Goal: Task Accomplishment & Management: Complete application form

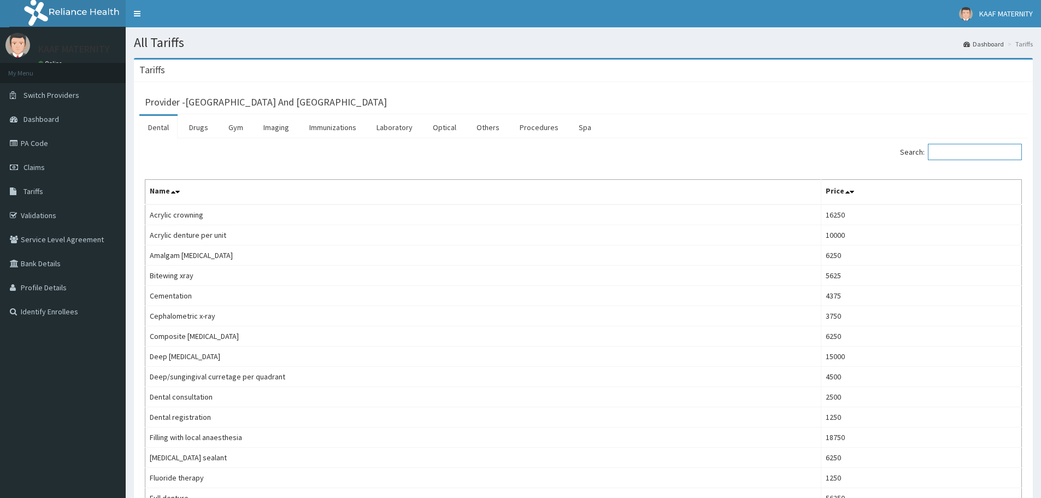
click at [968, 151] on input "Search:" at bounding box center [975, 152] width 94 height 16
click at [542, 130] on link "Procedures" at bounding box center [539, 127] width 56 height 23
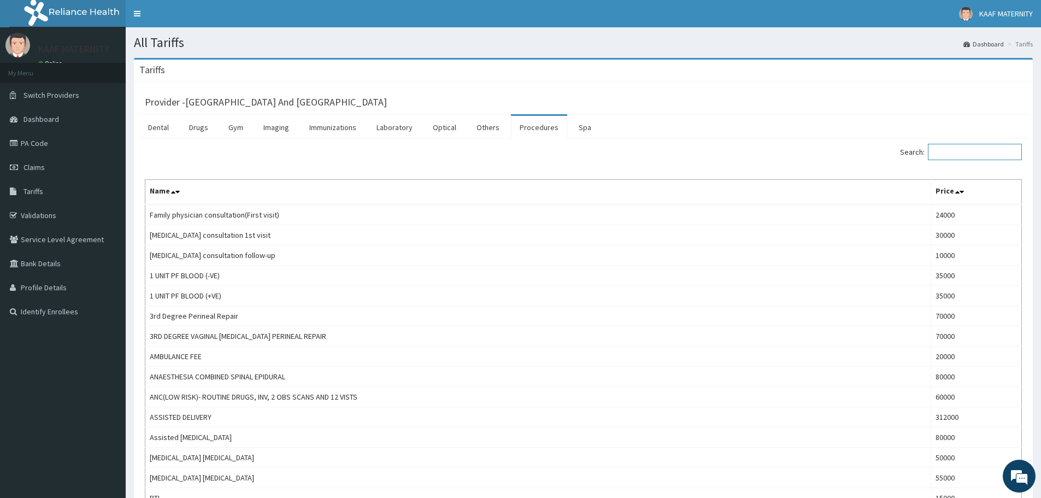
click at [965, 155] on input "Search:" at bounding box center [975, 152] width 94 height 16
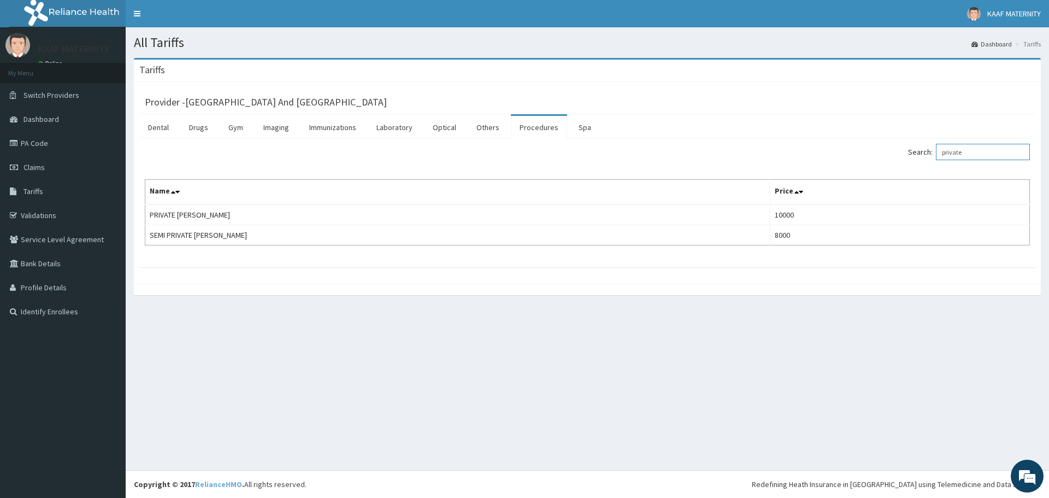
type input "private"
click at [40, 165] on span "Claims" at bounding box center [34, 167] width 21 height 10
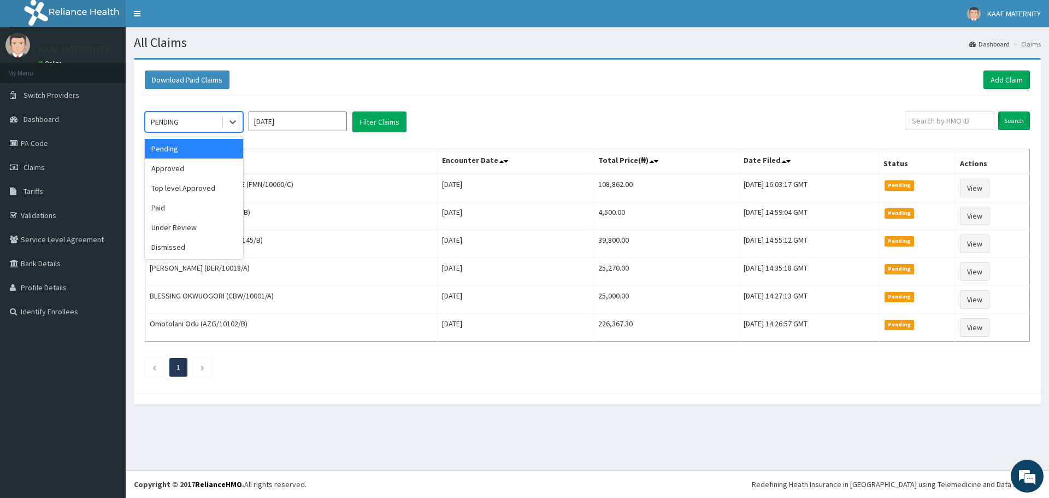
click at [214, 120] on div "PENDING" at bounding box center [183, 121] width 76 height 17
click at [193, 166] on div "Approved" at bounding box center [194, 169] width 98 height 20
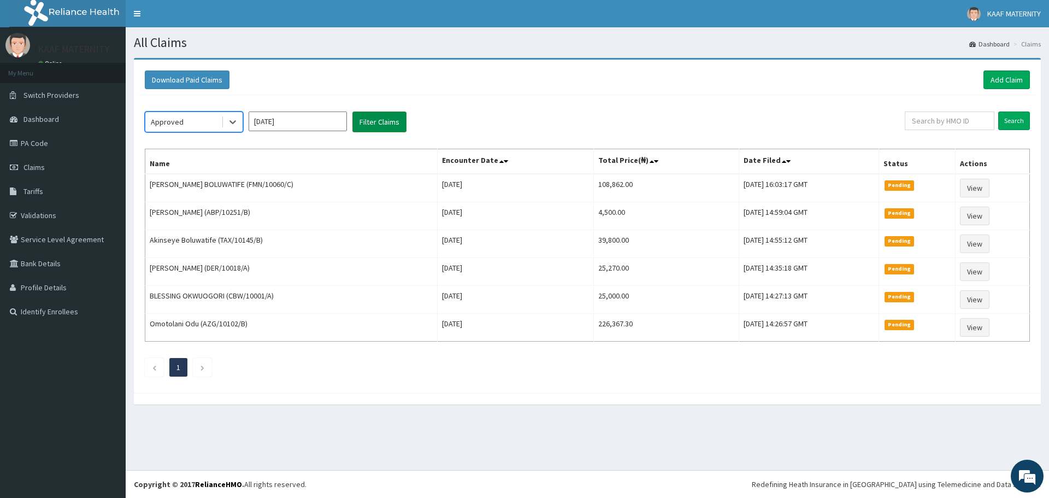
click at [370, 120] on button "Filter Claims" at bounding box center [380, 122] width 54 height 21
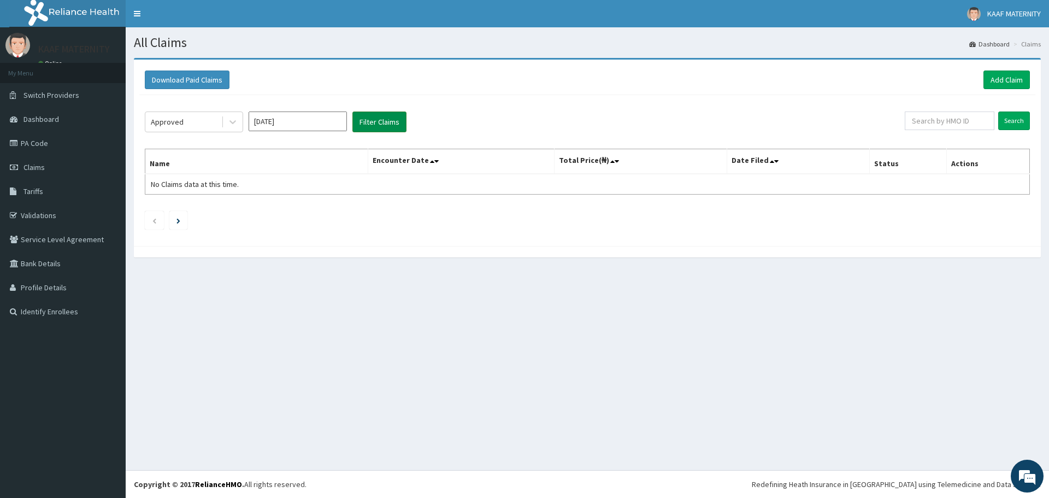
click at [371, 124] on button "Filter Claims" at bounding box center [380, 122] width 54 height 21
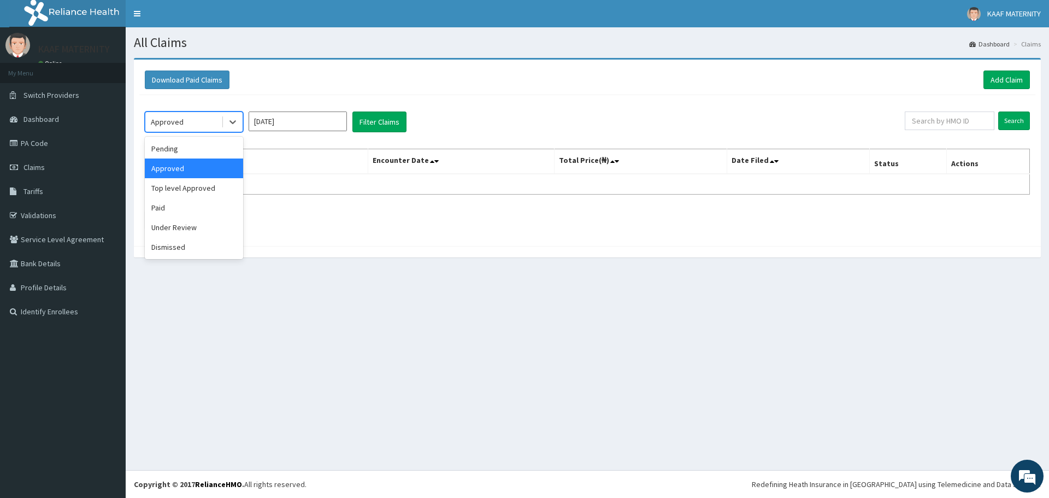
click at [212, 126] on div "Approved" at bounding box center [183, 121] width 76 height 17
click at [190, 227] on div "Under Review" at bounding box center [194, 228] width 98 height 20
click at [377, 116] on button "Filter Claims" at bounding box center [380, 122] width 54 height 21
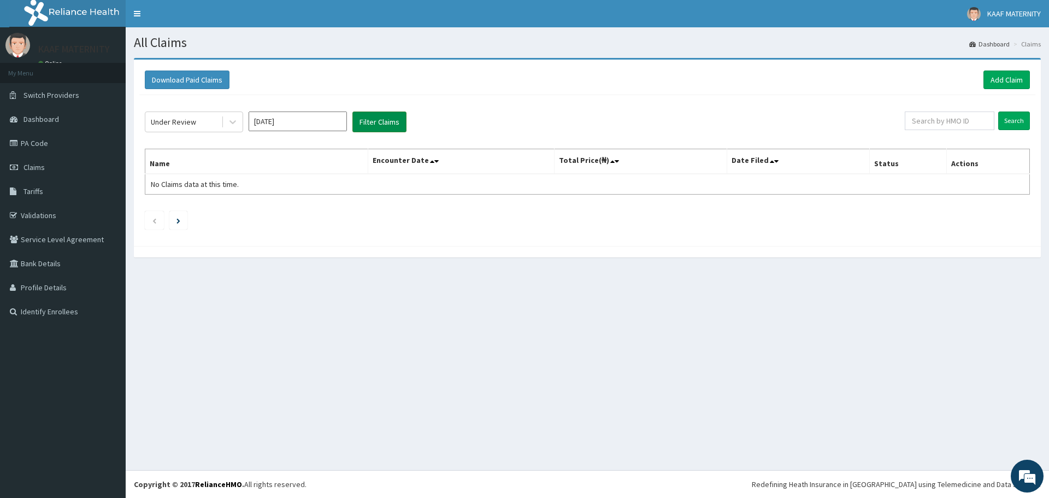
click at [372, 122] on button "Filter Claims" at bounding box center [380, 122] width 54 height 21
click at [210, 124] on div "Under Review" at bounding box center [183, 121] width 76 height 17
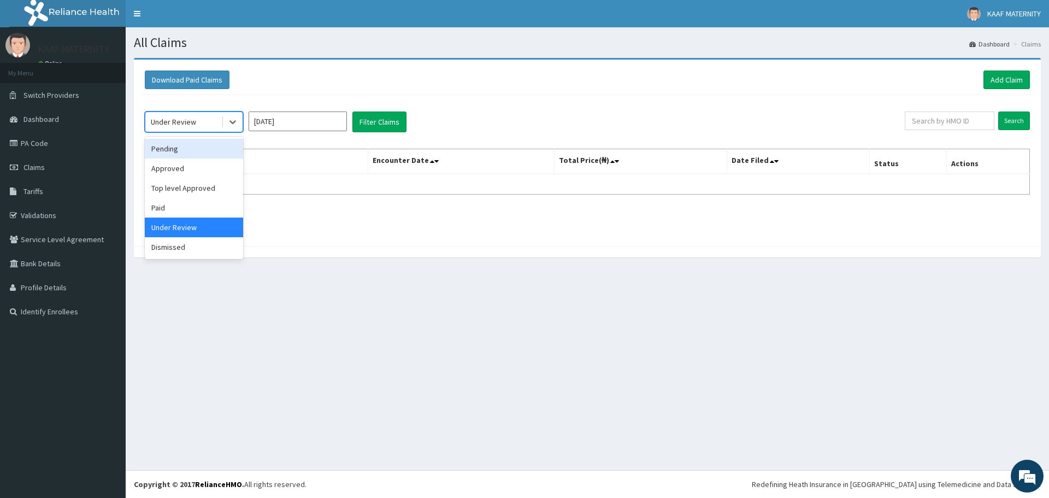
click at [177, 150] on div "Pending" at bounding box center [194, 149] width 98 height 20
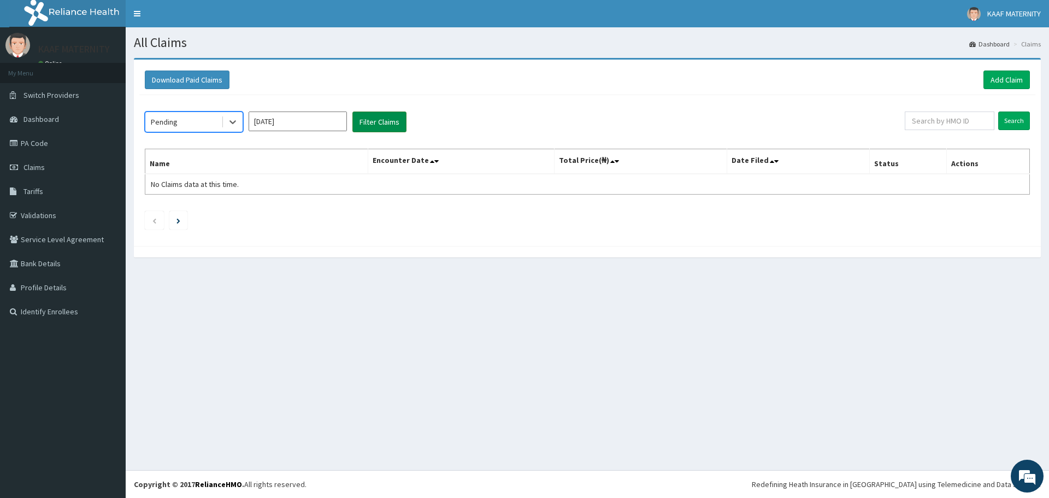
click at [366, 121] on button "Filter Claims" at bounding box center [380, 122] width 54 height 21
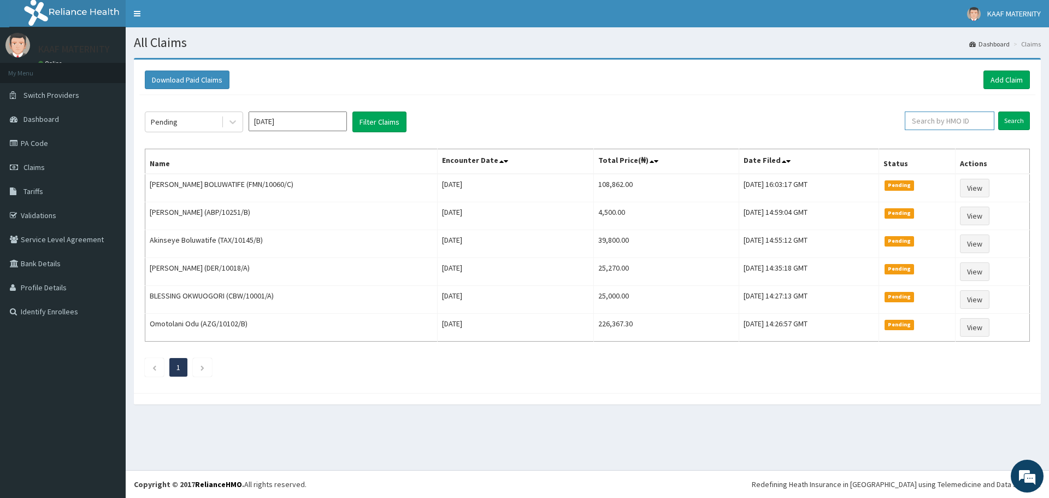
drag, startPoint x: 935, startPoint y: 120, endPoint x: 927, endPoint y: 120, distance: 7.7
click at [927, 120] on input "text" at bounding box center [950, 121] width 90 height 19
type input "CPW10153/A"
click at [1007, 121] on input "Search" at bounding box center [1015, 121] width 32 height 19
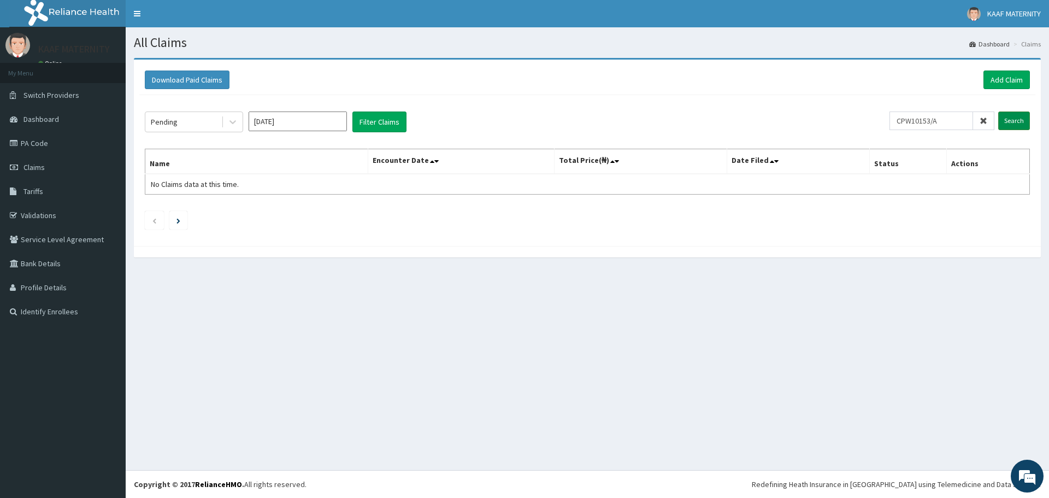
click at [1010, 119] on input "Search" at bounding box center [1015, 121] width 32 height 19
click at [1003, 79] on link "Add Claim" at bounding box center [1007, 80] width 46 height 19
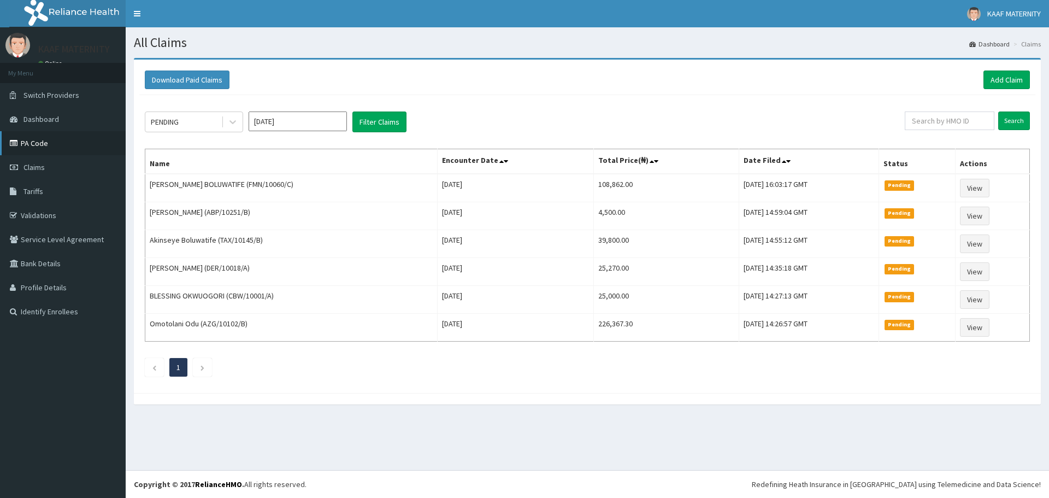
click at [40, 143] on link "PA Code" at bounding box center [63, 143] width 126 height 24
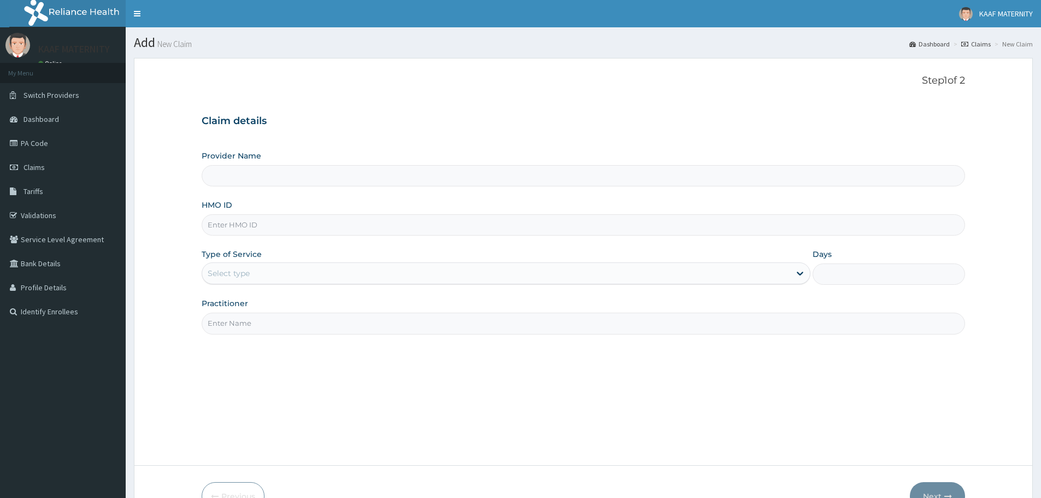
click at [279, 225] on input "HMO ID" at bounding box center [584, 224] width 764 height 21
paste input "CPW/10153/A"
type input "CPW/10153/A"
click at [284, 272] on div "Select type" at bounding box center [496, 273] width 588 height 17
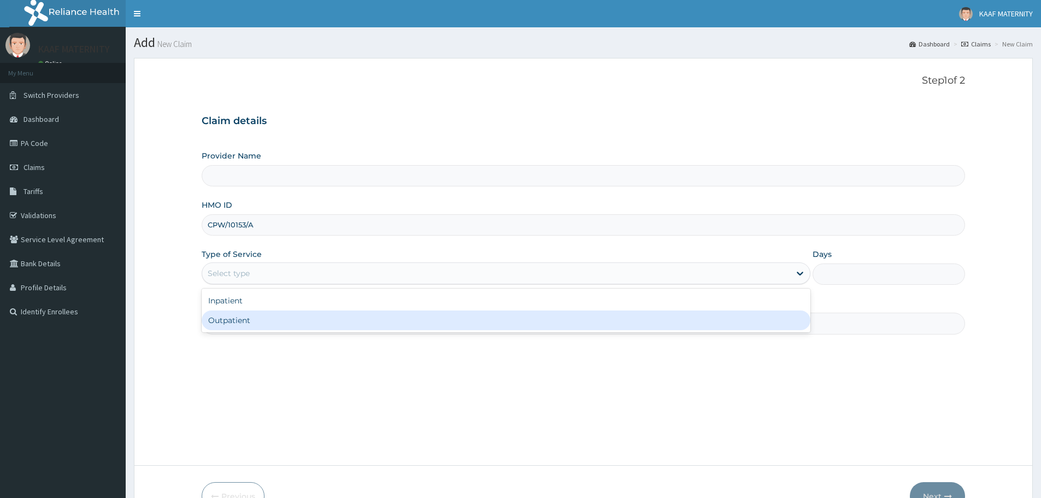
type input "[GEOGRAPHIC_DATA] And [GEOGRAPHIC_DATA]"
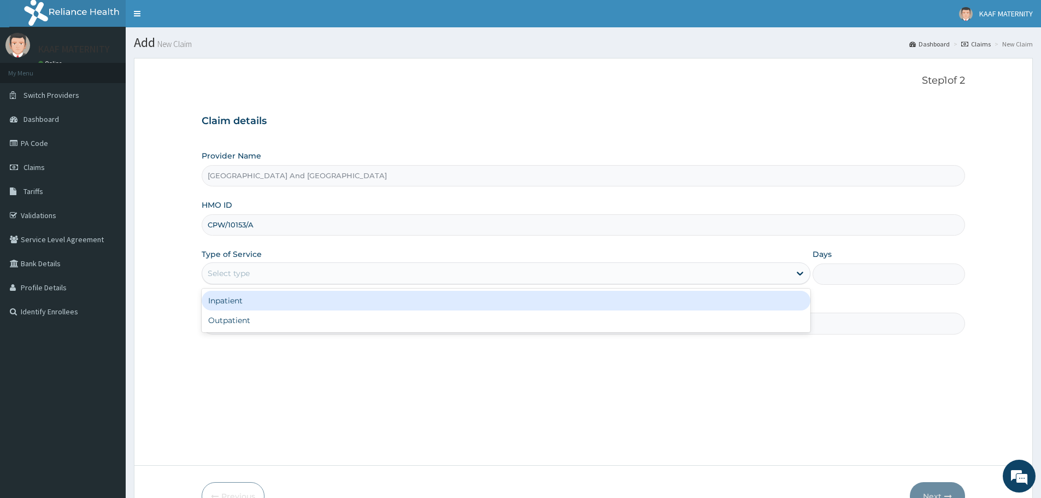
click at [257, 299] on div "Inpatient" at bounding box center [506, 301] width 609 height 20
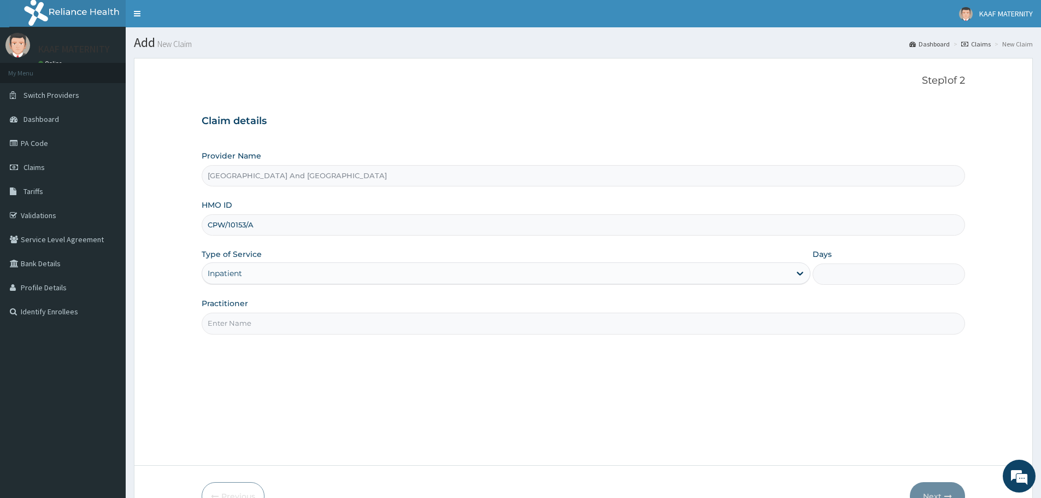
click at [257, 327] on input "Practitioner" at bounding box center [584, 323] width 764 height 21
type input "DR FAJOLU"
click at [842, 272] on input "Days" at bounding box center [889, 273] width 152 height 21
type input "2"
click at [950, 491] on button "Next" at bounding box center [937, 496] width 55 height 28
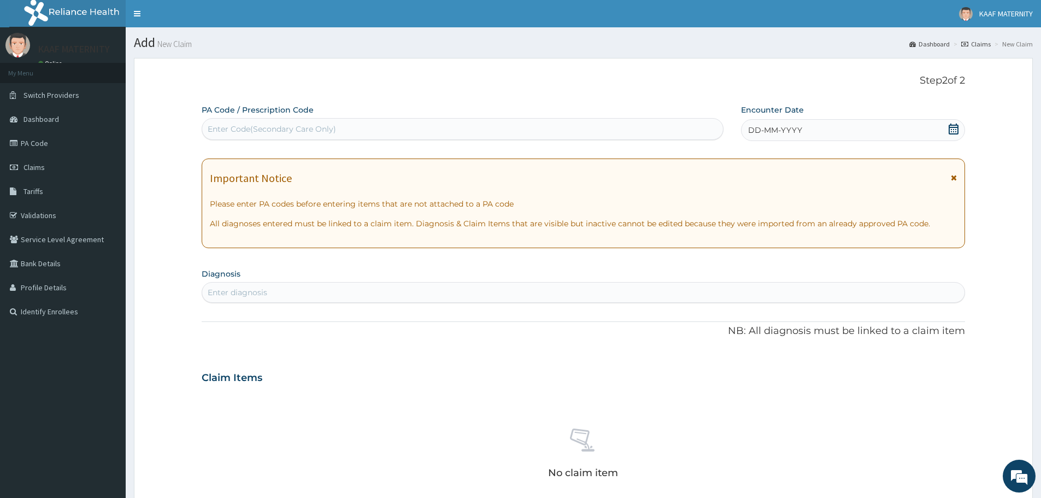
click at [281, 130] on div "Enter Code(Secondary Care Only)" at bounding box center [272, 129] width 128 height 11
click at [281, 131] on div "Enter Code(Secondary Care Only)" at bounding box center [272, 129] width 128 height 11
paste input "PA/7BDA12"
type input "PA/7BDA12"
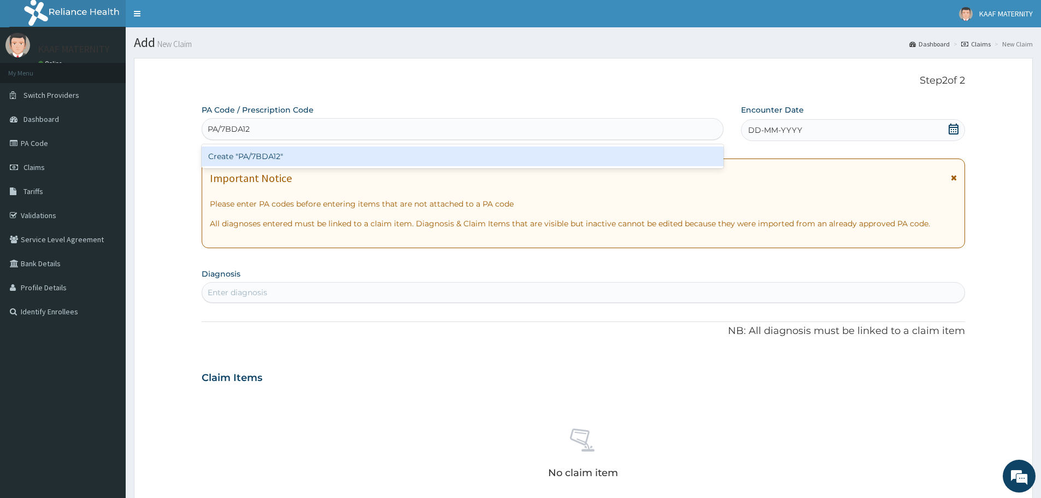
click at [271, 157] on div "Create "PA/7BDA12"" at bounding box center [463, 156] width 522 height 20
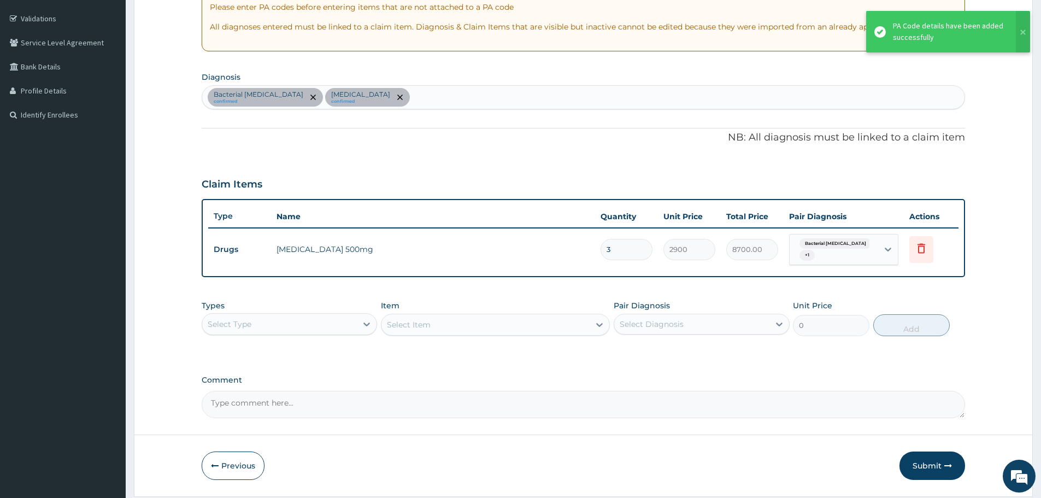
scroll to position [219, 0]
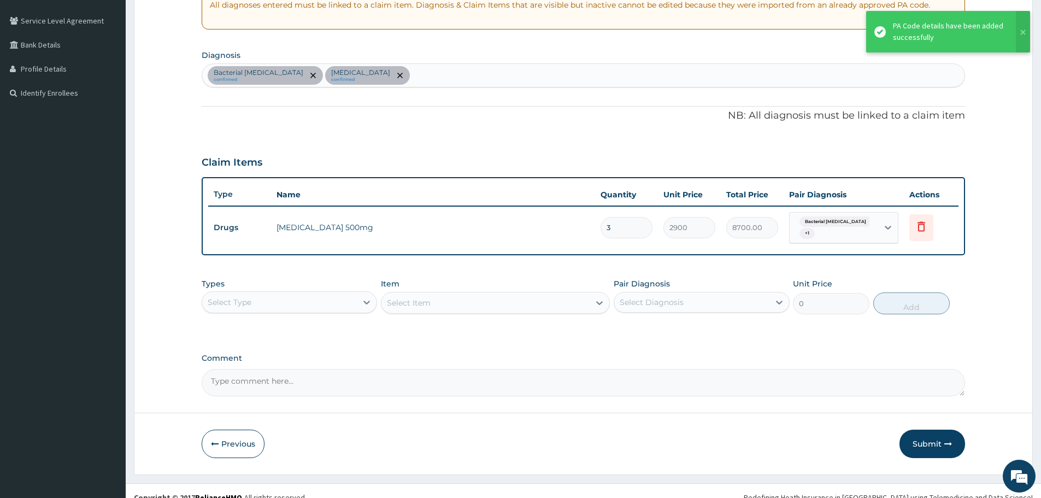
click at [610, 231] on input "3" at bounding box center [627, 227] width 52 height 21
type input "0.00"
type input "2"
type input "5800.00"
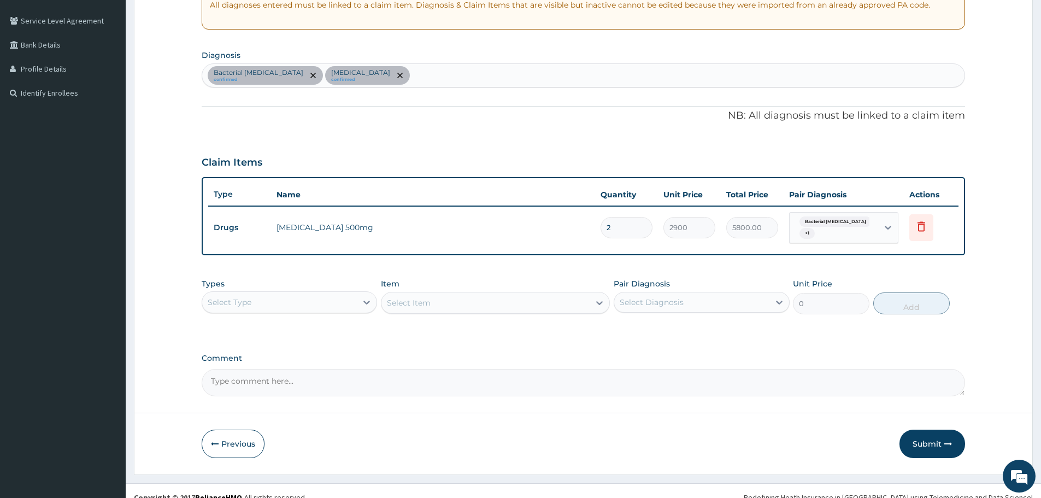
type input "2"
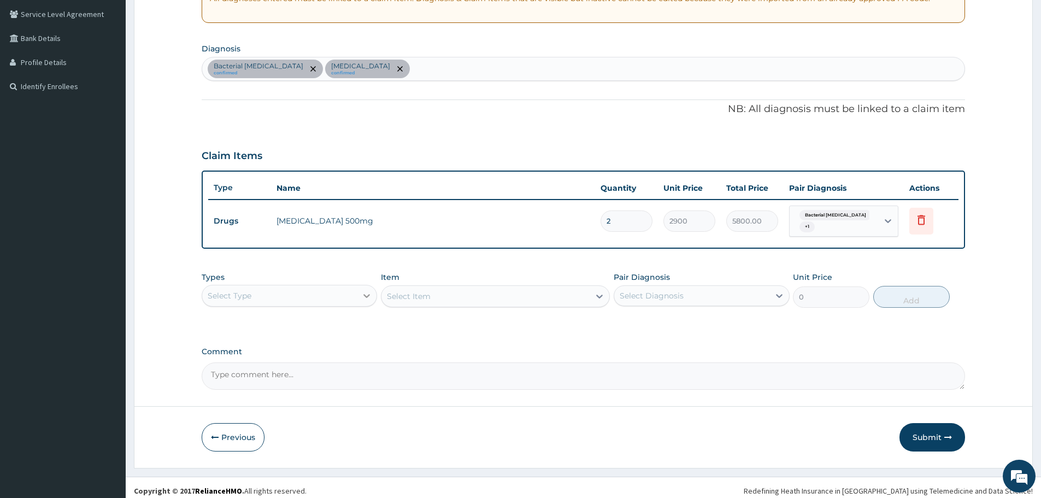
scroll to position [232, 0]
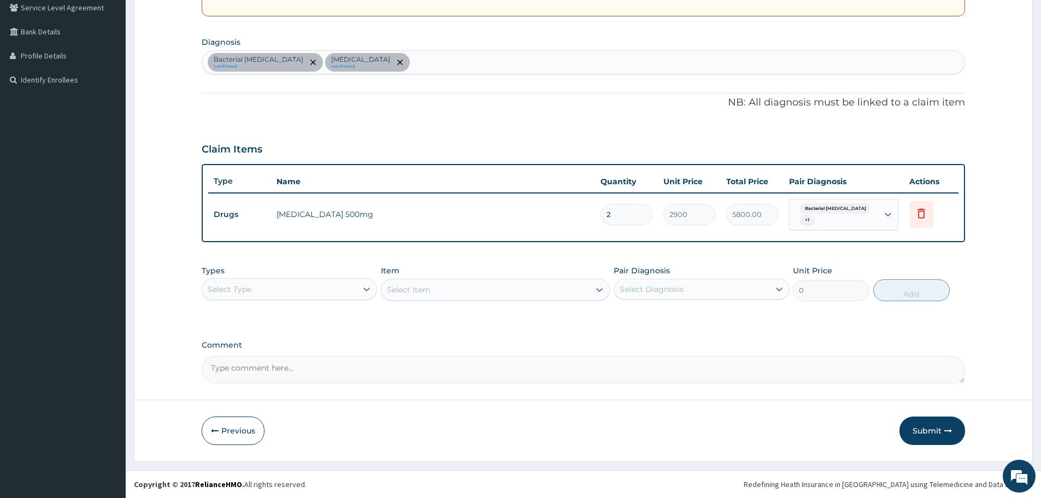
click at [336, 292] on div "Select Type" at bounding box center [279, 288] width 155 height 17
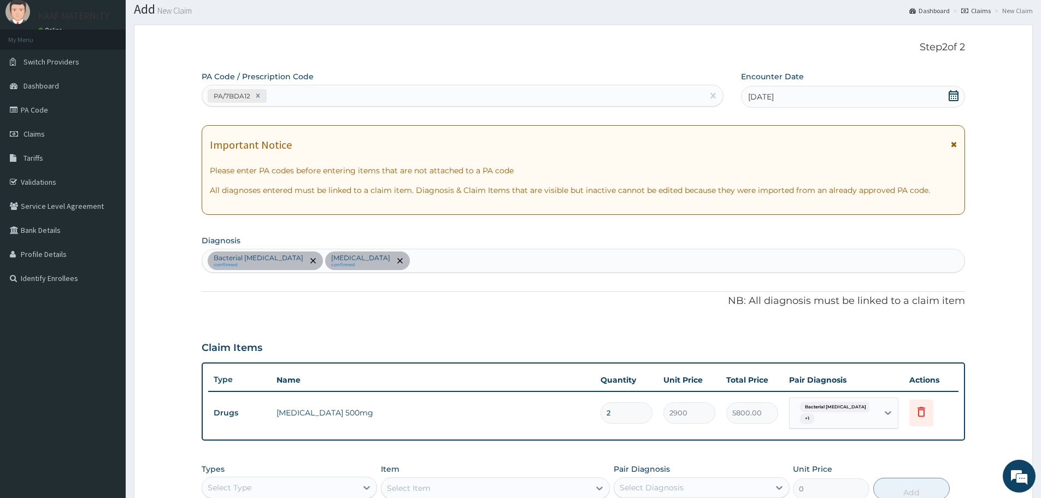
scroll to position [0, 0]
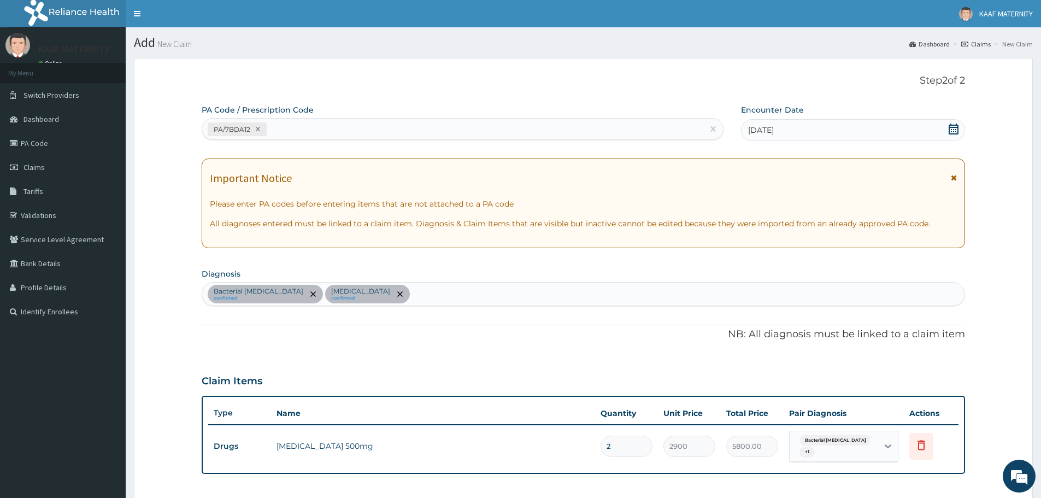
click at [304, 132] on div "PA/7BDA12" at bounding box center [452, 129] width 501 height 18
paste input "PA/EAB500"
type input "PA/EAB500"
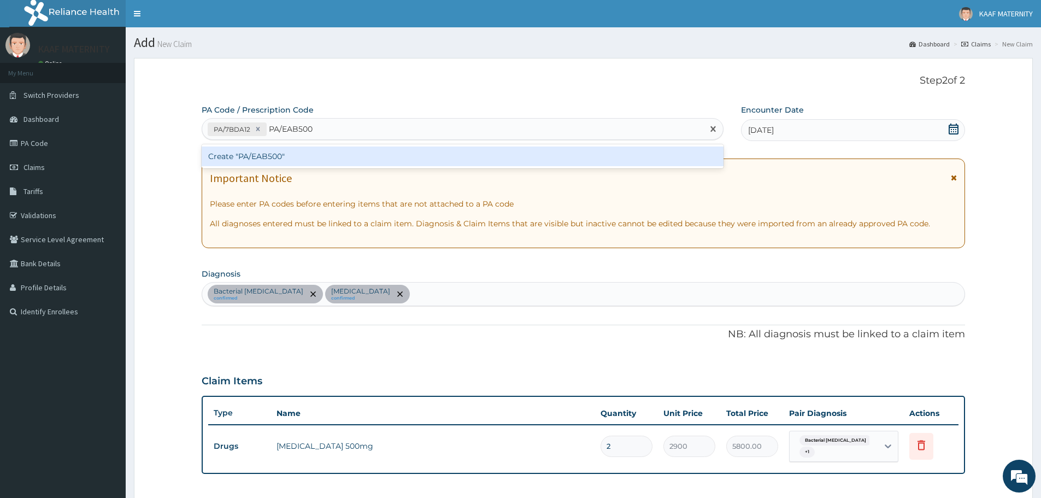
click at [268, 153] on div "Create "PA/EAB500"" at bounding box center [463, 156] width 522 height 20
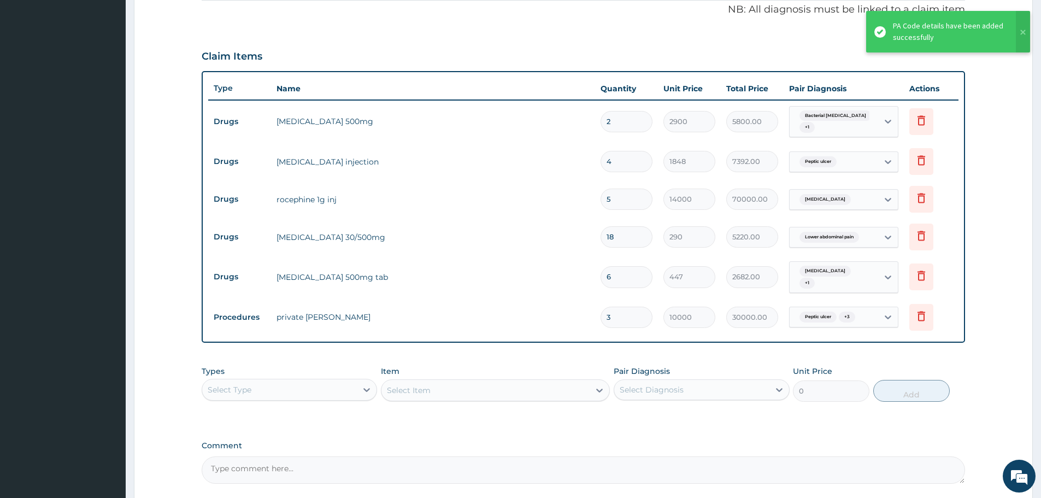
scroll to position [388, 0]
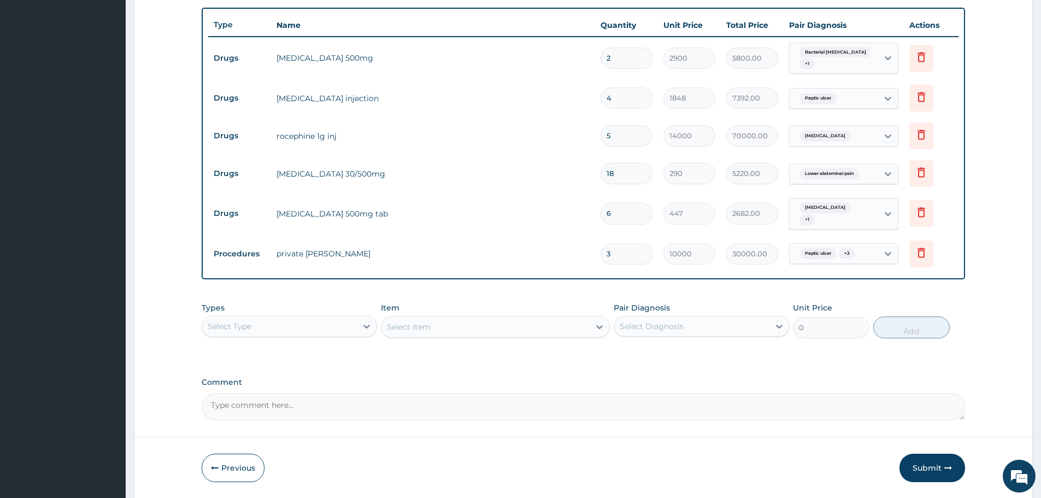
drag, startPoint x: 616, startPoint y: 247, endPoint x: 605, endPoint y: 249, distance: 11.7
click at [605, 249] on input "3" at bounding box center [627, 253] width 52 height 21
type input "2"
type input "20000.00"
type input "2"
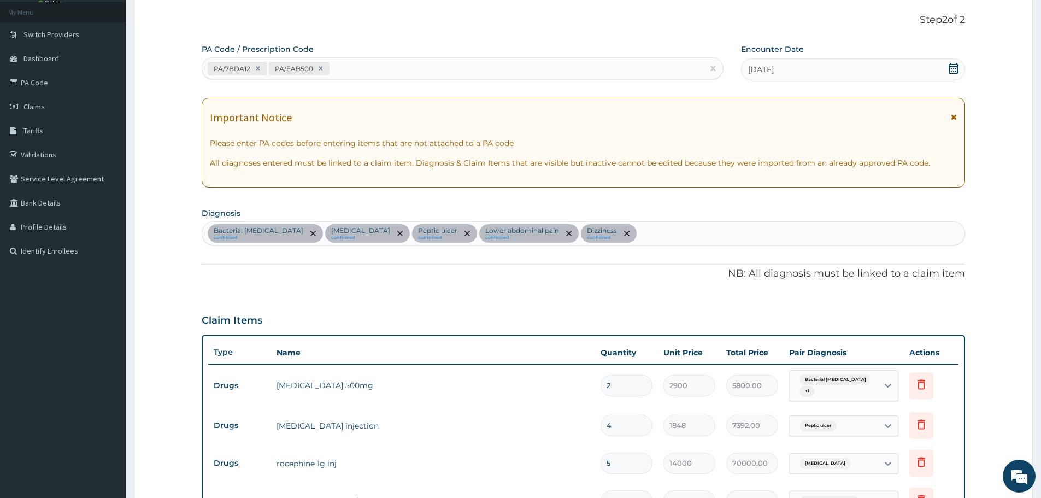
scroll to position [60, 0]
click at [340, 71] on div "PA/7BDA12 PA/EAB500" at bounding box center [452, 69] width 501 height 18
paste input "PA/EE29AE"
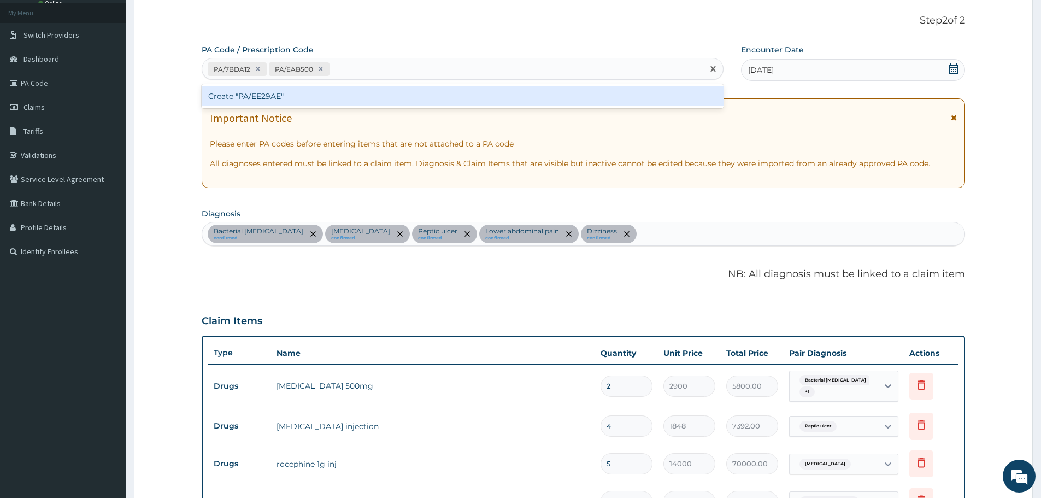
type input "PA/EE29AE"
click at [277, 95] on div "Create "PA/EE29AE"" at bounding box center [463, 96] width 522 height 20
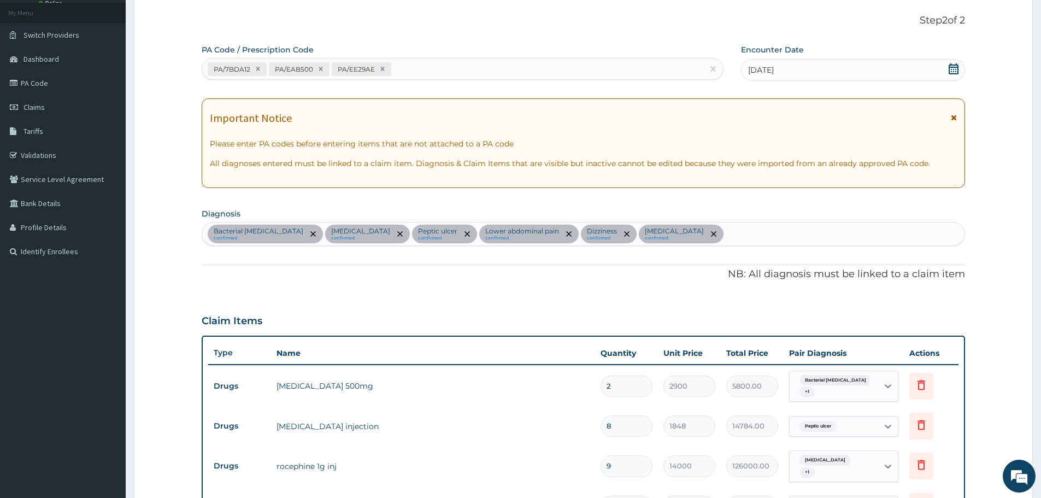
click at [407, 71] on div "PA/7BDA12 PA/EAB500 PA/EE29AE" at bounding box center [452, 69] width 501 height 18
paste input "PA/23F110"
type input "PA/23F110"
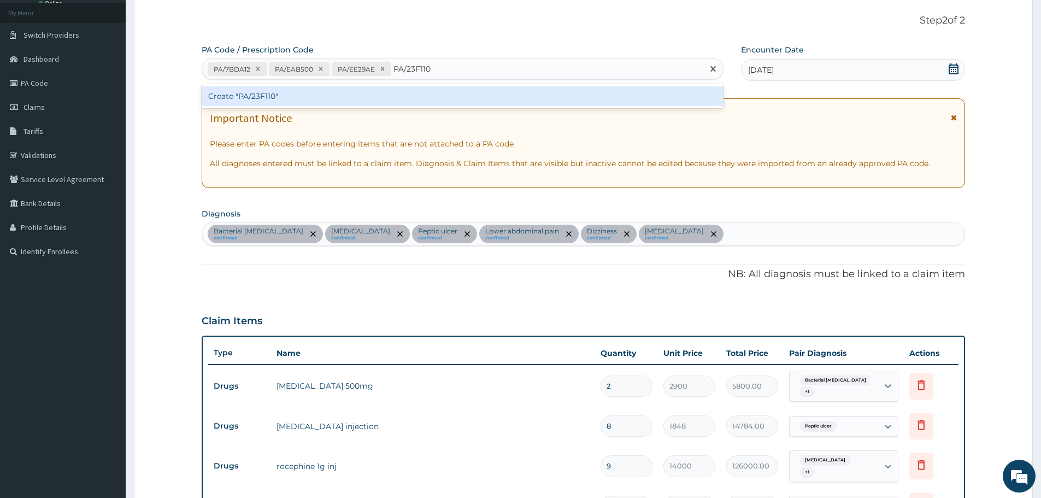
click at [265, 96] on div "Create "PA/23F110"" at bounding box center [463, 96] width 522 height 20
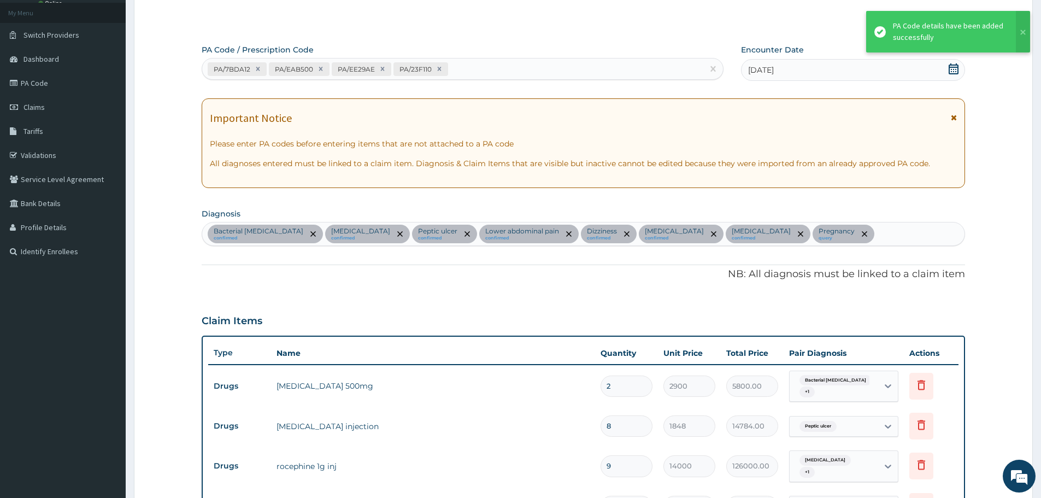
scroll to position [426, 0]
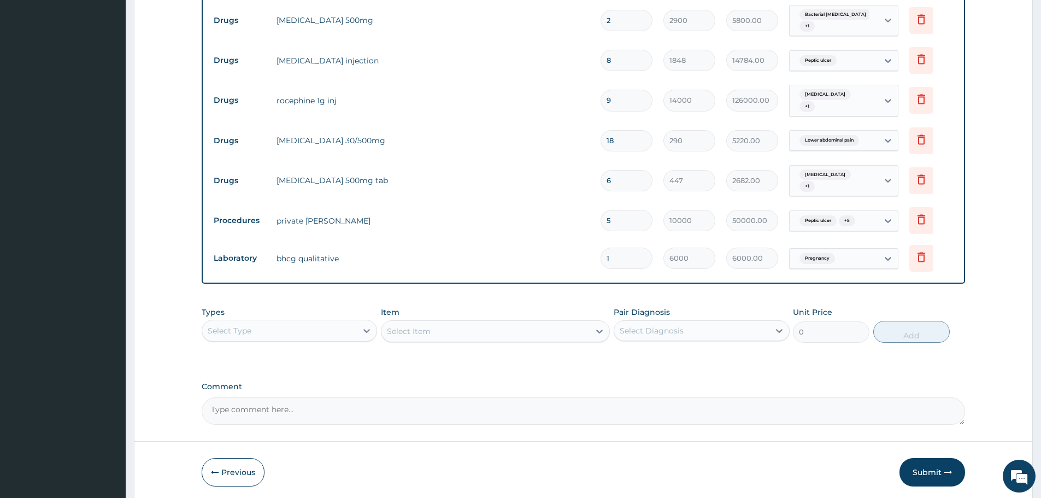
drag, startPoint x: 617, startPoint y: 209, endPoint x: 597, endPoint y: 212, distance: 19.9
click at [598, 212] on td "5" at bounding box center [626, 220] width 63 height 32
click at [917, 174] on icon at bounding box center [921, 179] width 13 height 13
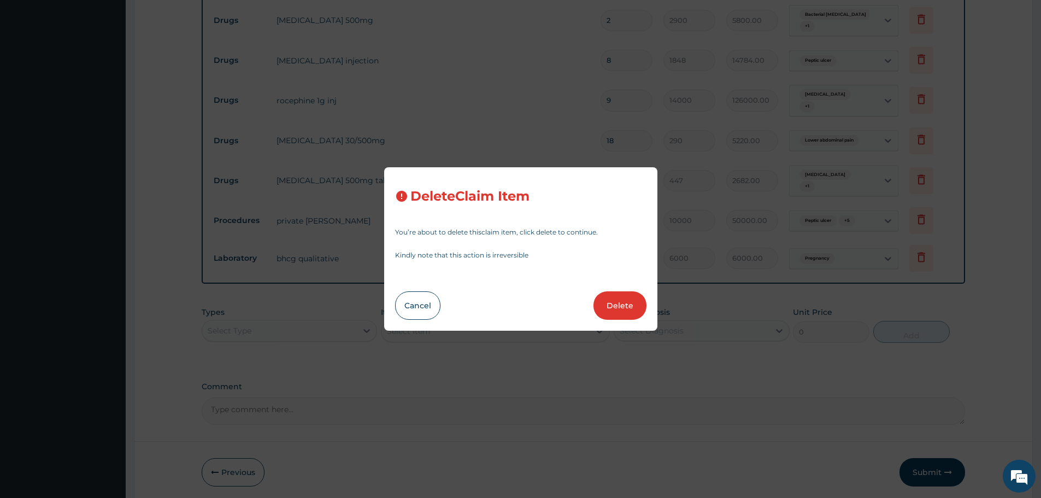
click at [627, 309] on button "Delete" at bounding box center [620, 305] width 53 height 28
type input "5"
type input "10000"
type input "50000.00"
type input "1"
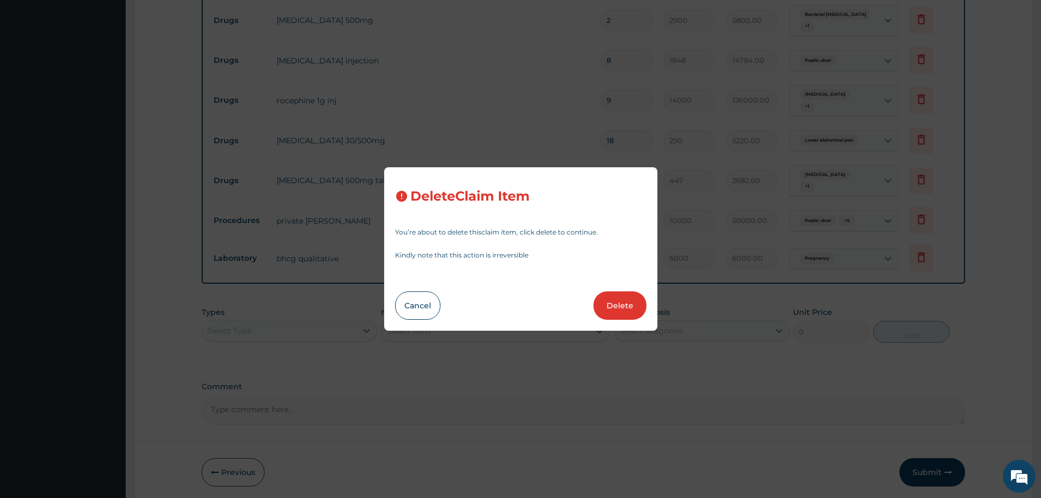
type input "6000"
type input "6000.00"
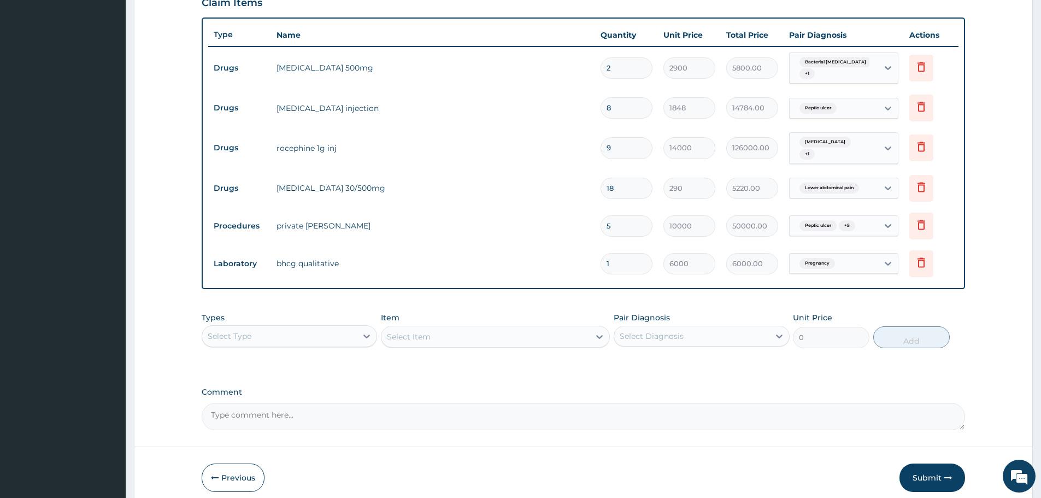
scroll to position [256, 0]
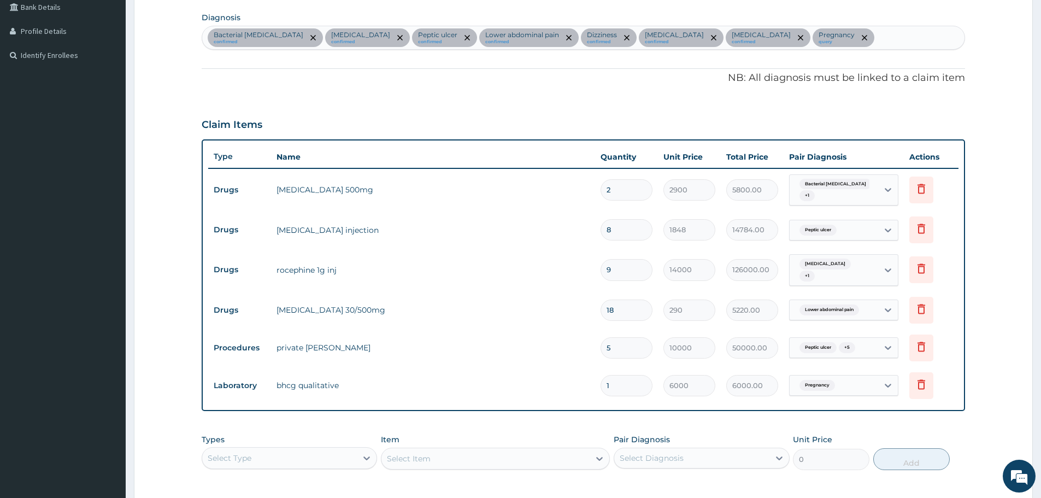
drag, startPoint x: 618, startPoint y: 269, endPoint x: 598, endPoint y: 273, distance: 19.9
click at [598, 273] on td "9" at bounding box center [626, 270] width 63 height 32
type input "4"
type input "56000.00"
type input "4"
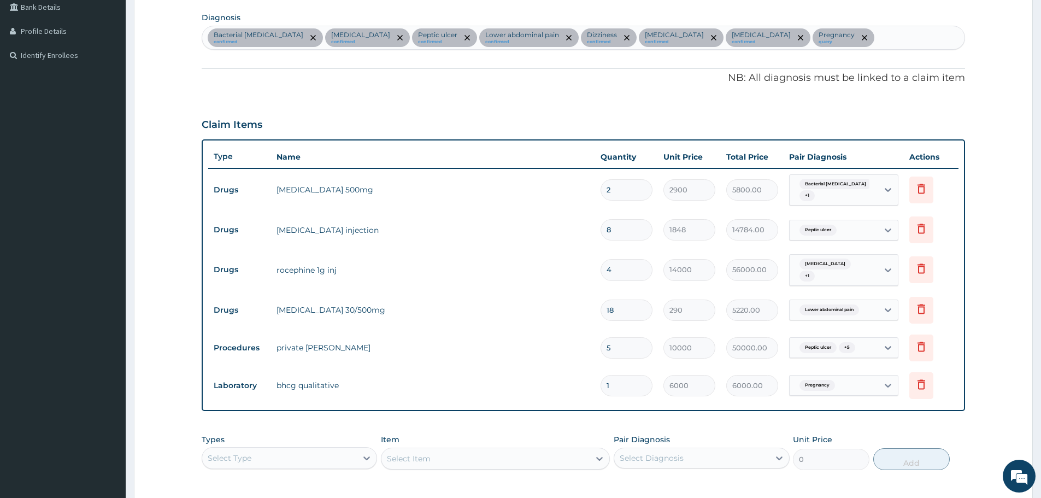
drag, startPoint x: 616, startPoint y: 230, endPoint x: 605, endPoint y: 233, distance: 11.9
click at [605, 233] on input "8" at bounding box center [627, 229] width 52 height 21
type input "3"
type input "5544.00"
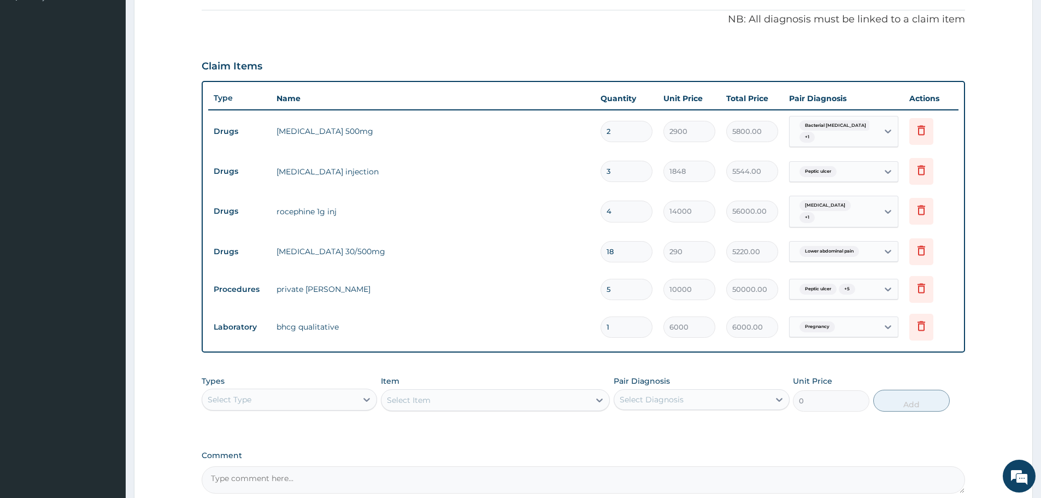
scroll to position [311, 0]
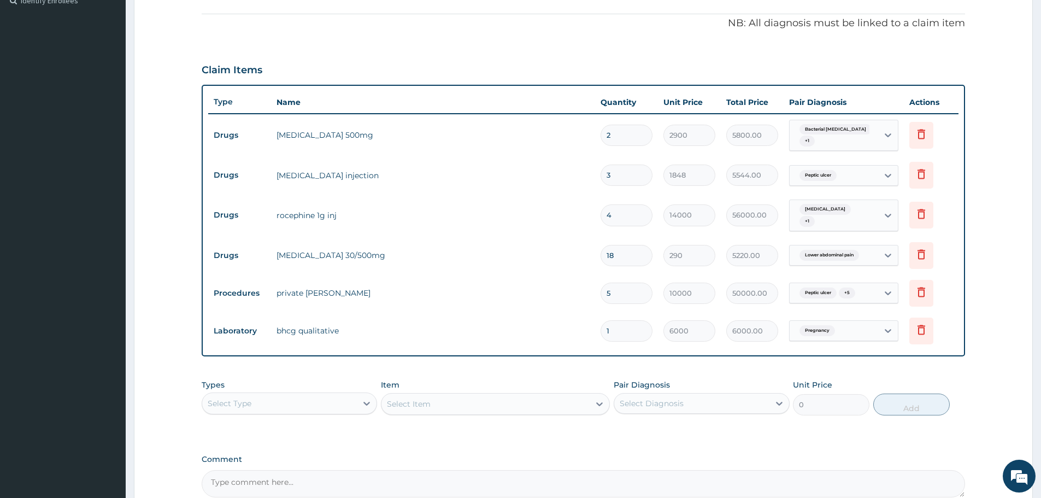
type input "3"
drag, startPoint x: 618, startPoint y: 293, endPoint x: 602, endPoint y: 294, distance: 15.3
click at [602, 294] on input "5" at bounding box center [627, 293] width 52 height 21
type input "2"
type input "20000.00"
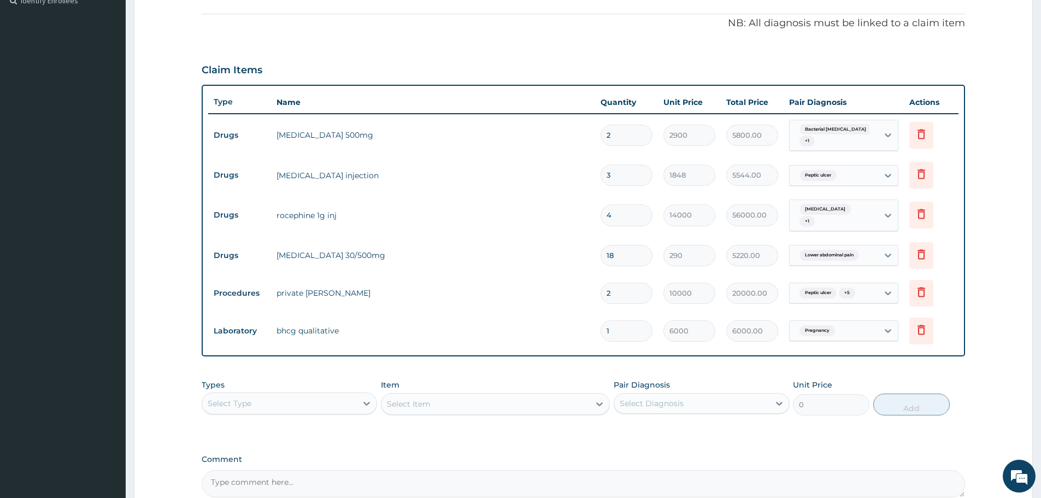
type input "2"
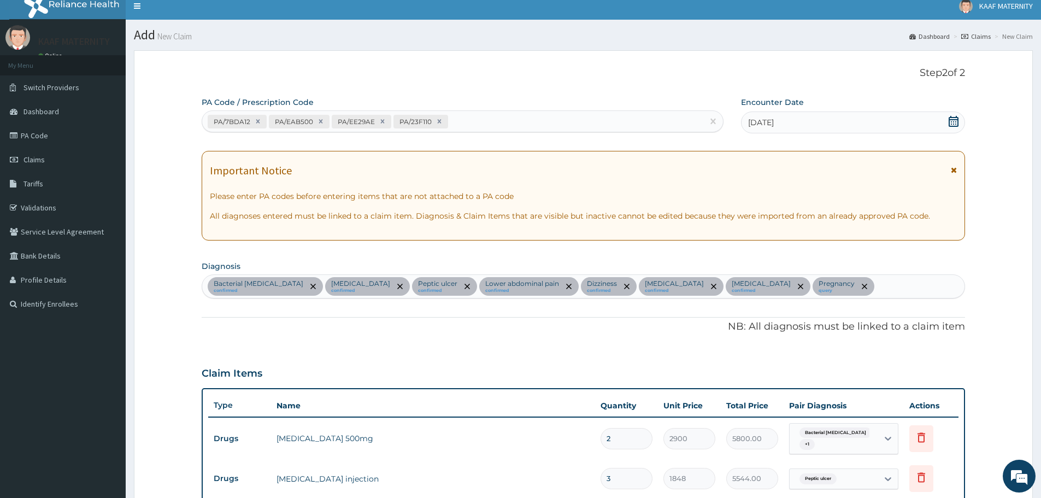
scroll to position [0, 0]
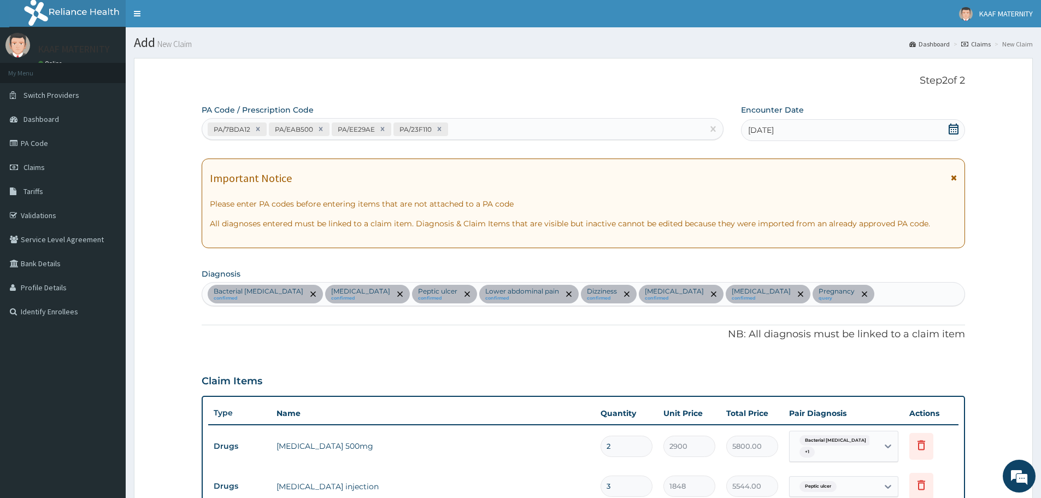
click at [471, 133] on div "PA/7BDA12 PA/EAB500 PA/EE29AE PA/23F110" at bounding box center [452, 129] width 501 height 18
paste input "PA/46CB57"
type input "PA/46CB57"
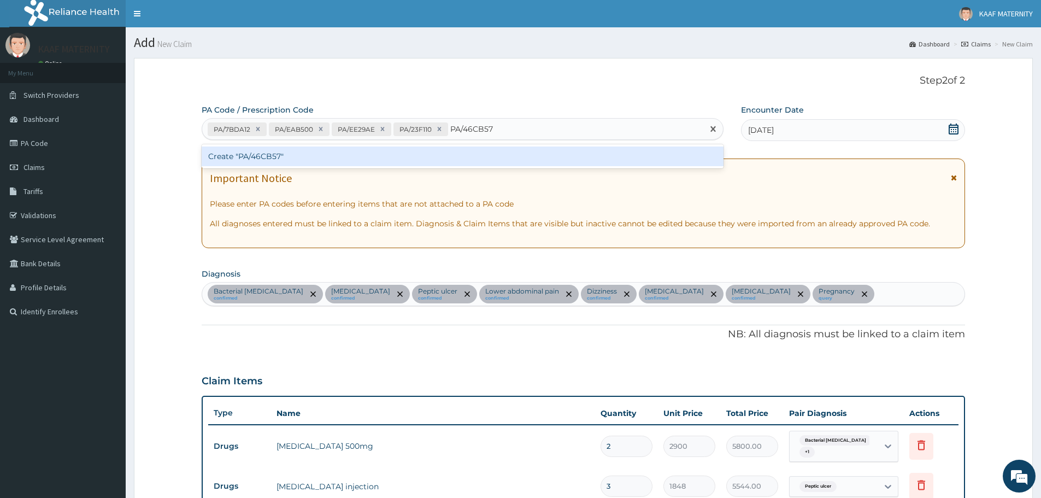
click at [266, 157] on div "Create "PA/46CB57"" at bounding box center [463, 156] width 522 height 20
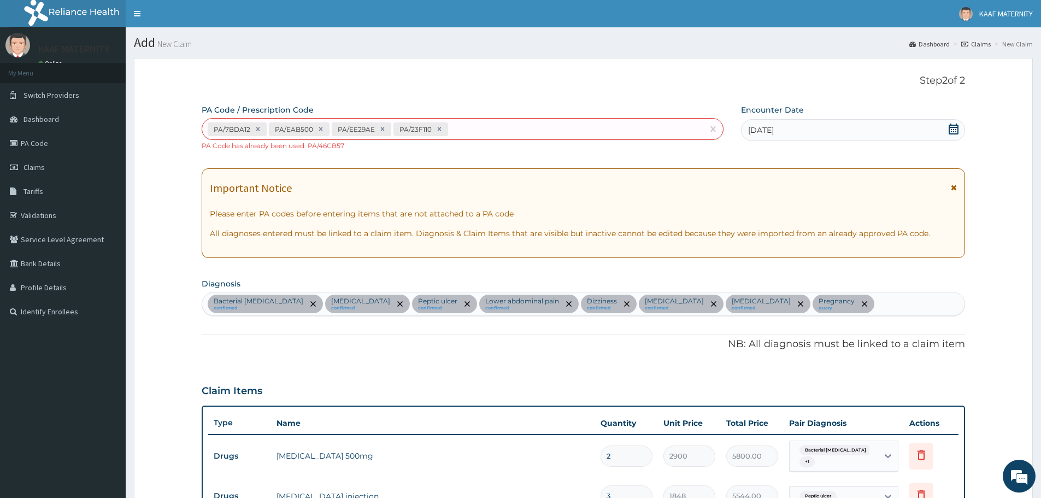
click at [462, 125] on div "PA/7BDA12 PA/EAB500 PA/EE29AE PA/23F110" at bounding box center [452, 129] width 501 height 18
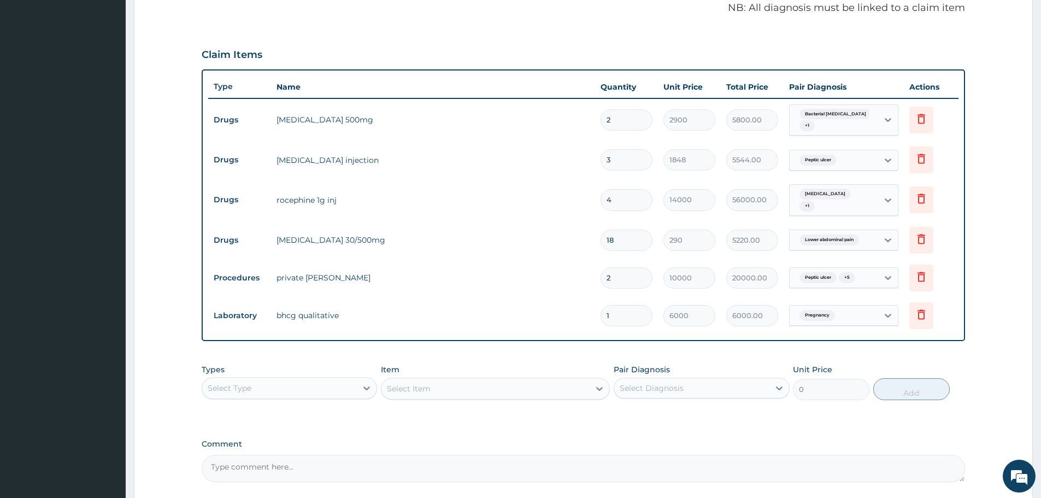
scroll to position [430, 0]
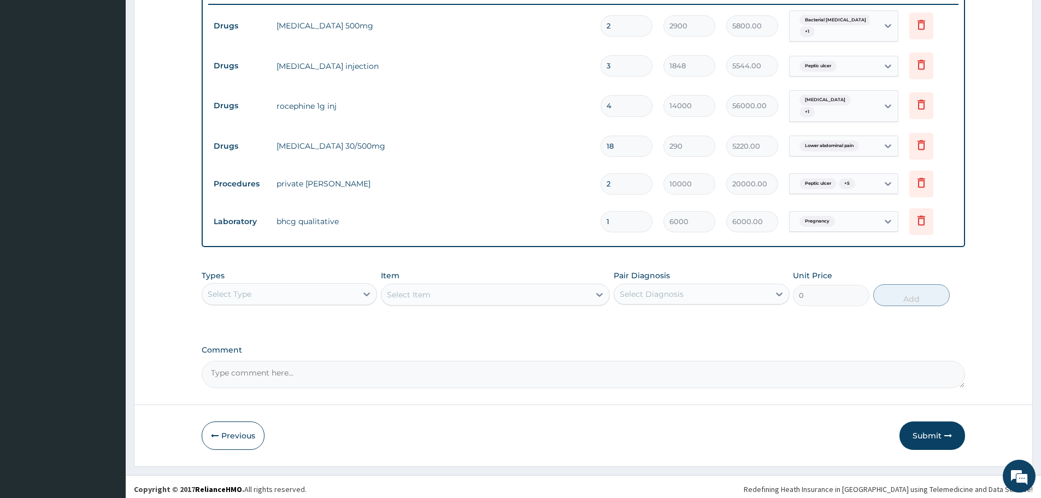
click at [348, 291] on div "Select Type" at bounding box center [279, 293] width 155 height 17
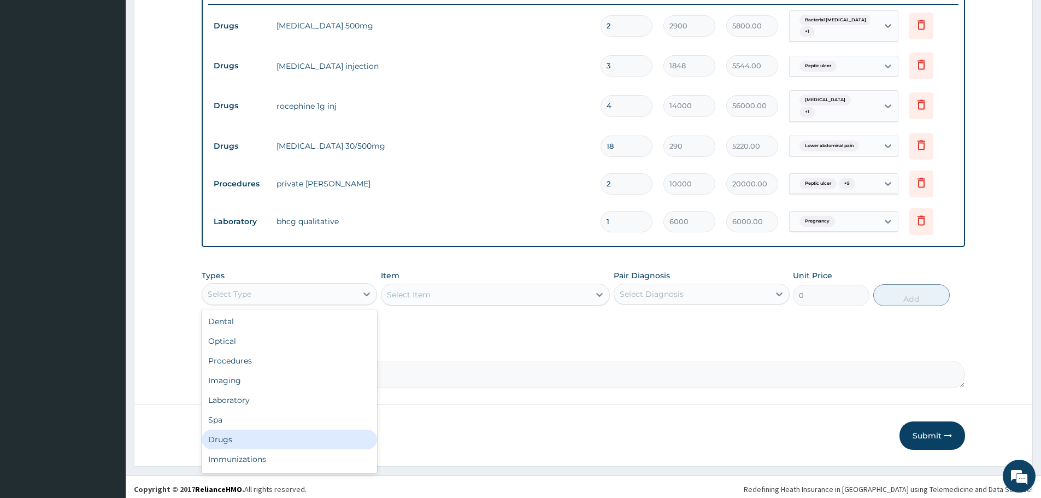
click at [248, 433] on div "Drugs" at bounding box center [289, 440] width 175 height 20
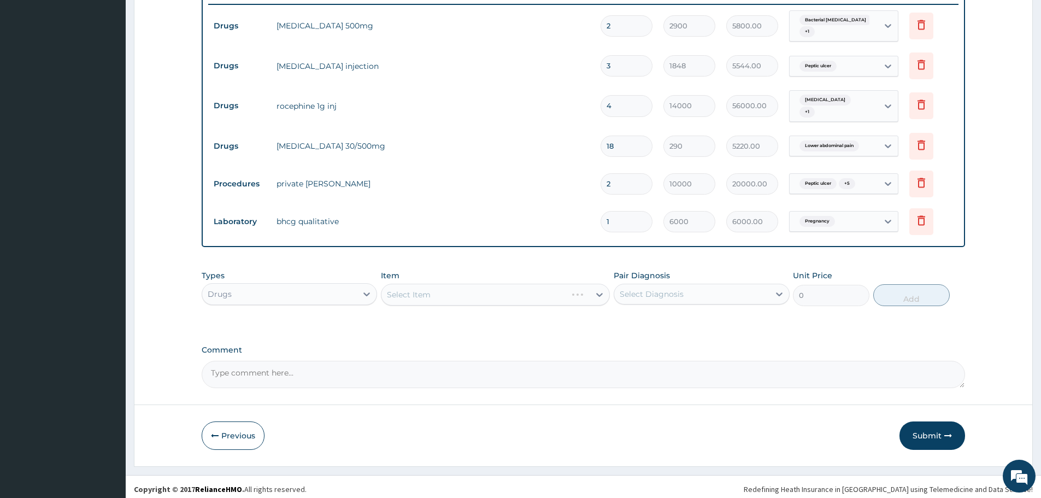
click at [500, 292] on div "Select Item" at bounding box center [495, 295] width 229 height 22
click at [501, 292] on div "Select Item" at bounding box center [495, 295] width 229 height 22
click at [521, 294] on div "Select Item" at bounding box center [495, 295] width 229 height 22
click at [525, 297] on div "Select Item" at bounding box center [486, 294] width 208 height 17
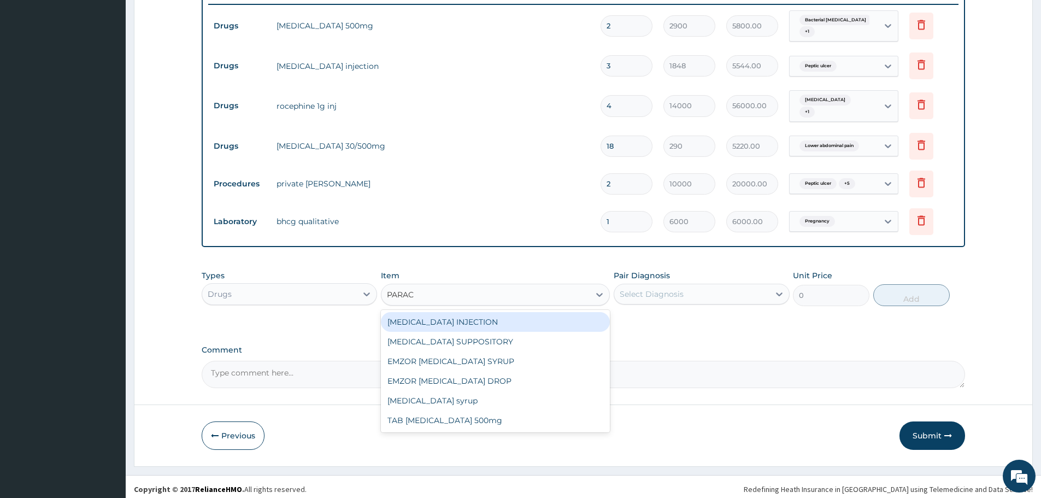
type input "PARACE"
click at [506, 320] on div "PARACETAMOL INJECTION" at bounding box center [495, 322] width 229 height 20
type input "650"
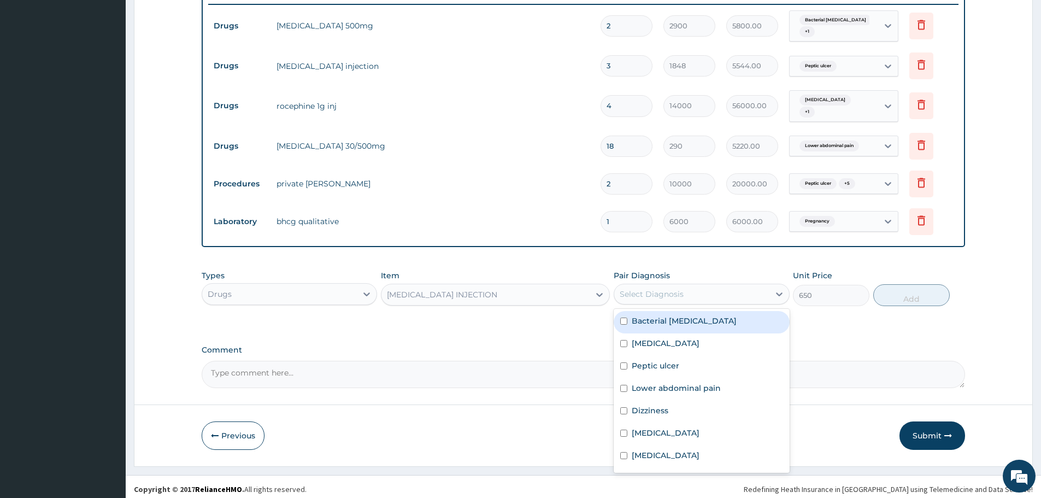
click at [676, 289] on div "Select Diagnosis" at bounding box center [652, 294] width 64 height 11
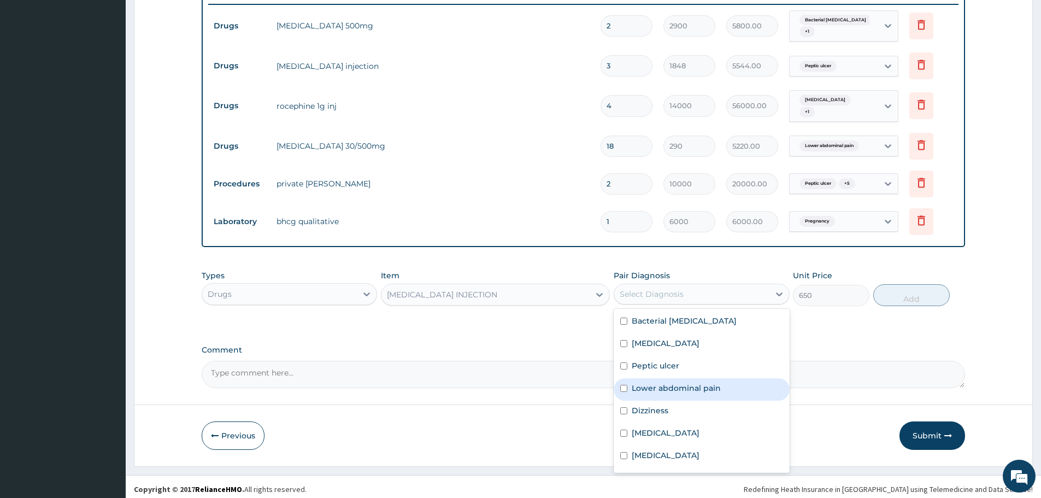
click at [683, 384] on label "Lower abdominal pain" at bounding box center [676, 388] width 89 height 11
checkbox input "true"
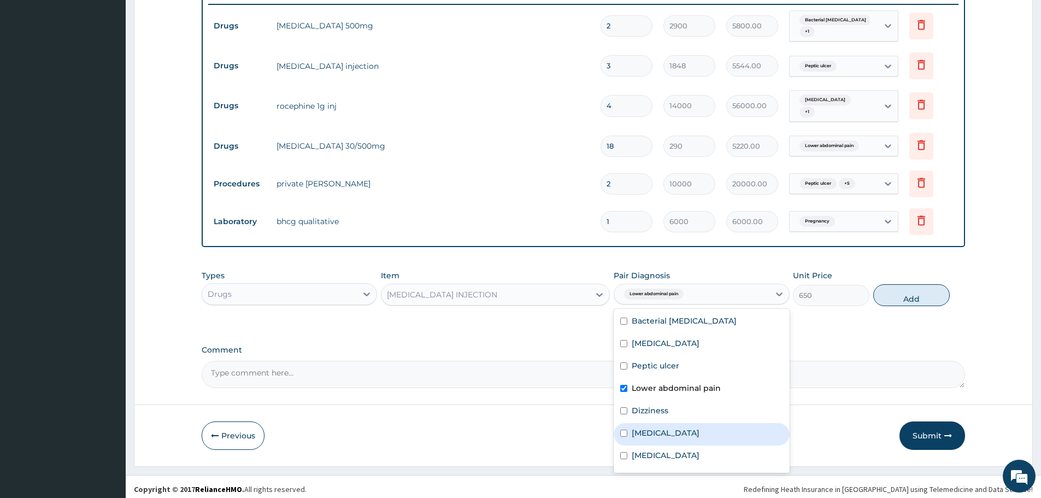
click at [668, 426] on div "Tonsillitis" at bounding box center [701, 434] width 175 height 22
checkbox input "true"
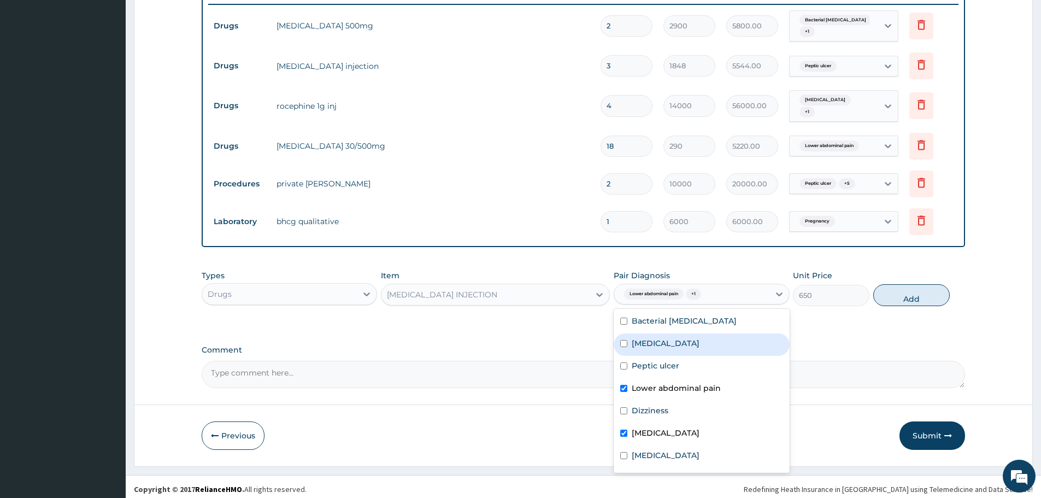
click at [909, 287] on button "Add" at bounding box center [911, 295] width 77 height 22
type input "0"
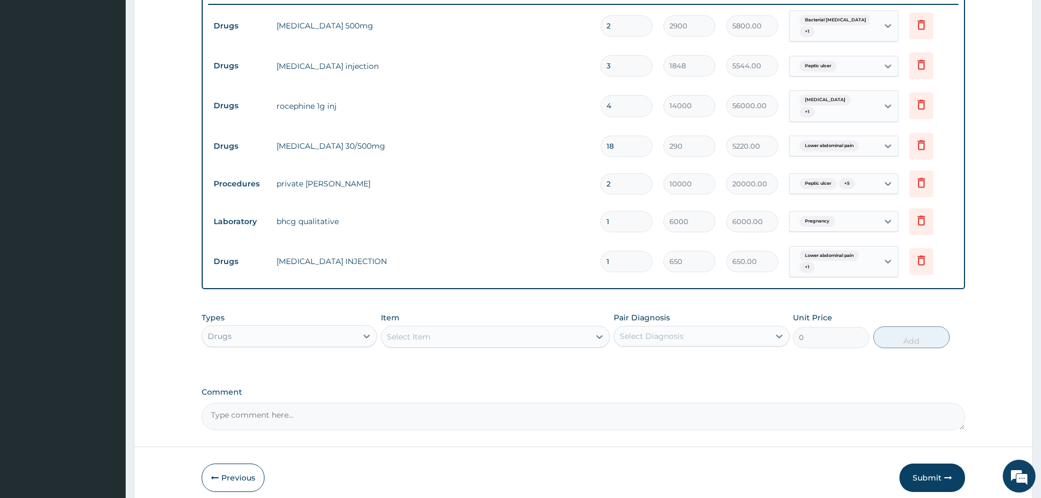
drag, startPoint x: 615, startPoint y: 257, endPoint x: 601, endPoint y: 259, distance: 14.3
click at [601, 259] on input "1" at bounding box center [627, 261] width 52 height 21
type input "3"
type input "1950.00"
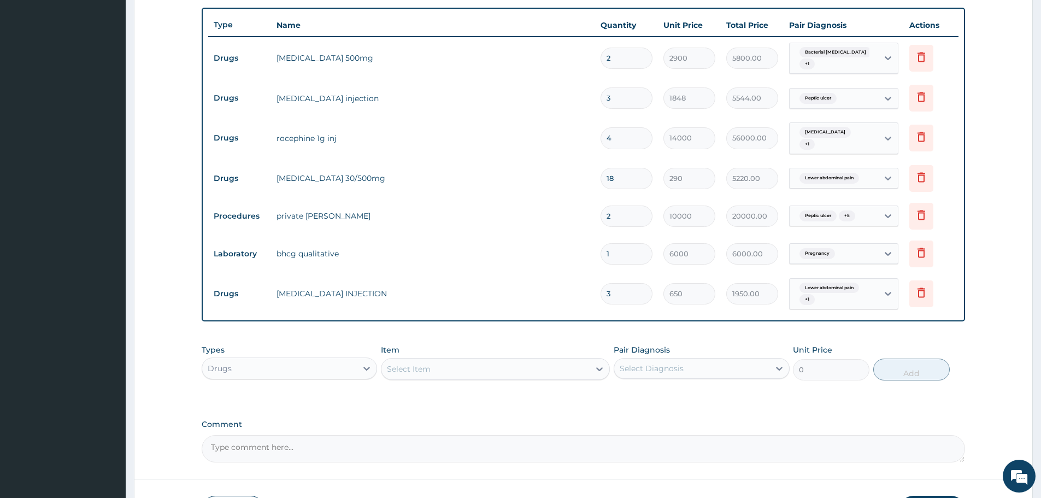
scroll to position [473, 0]
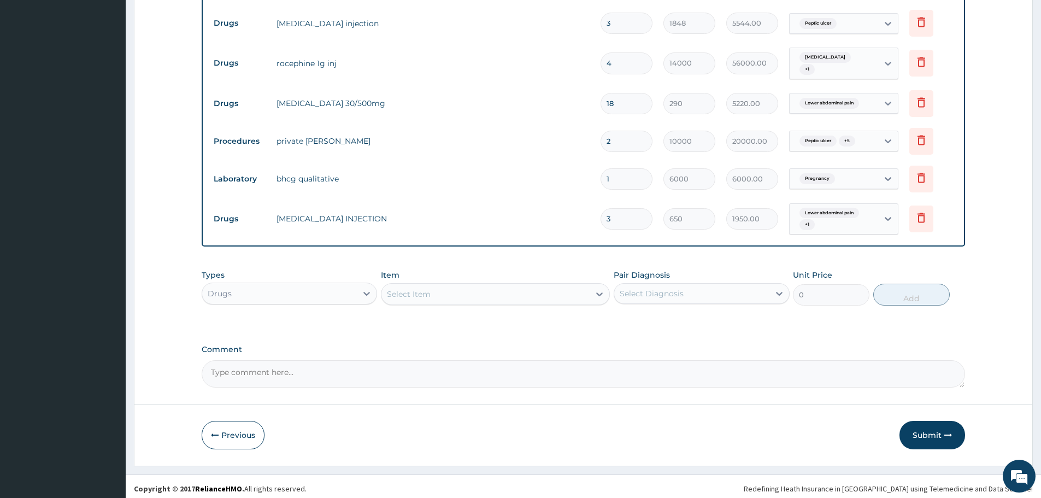
type input "3"
click at [413, 292] on div "Select Item" at bounding box center [409, 294] width 44 height 11
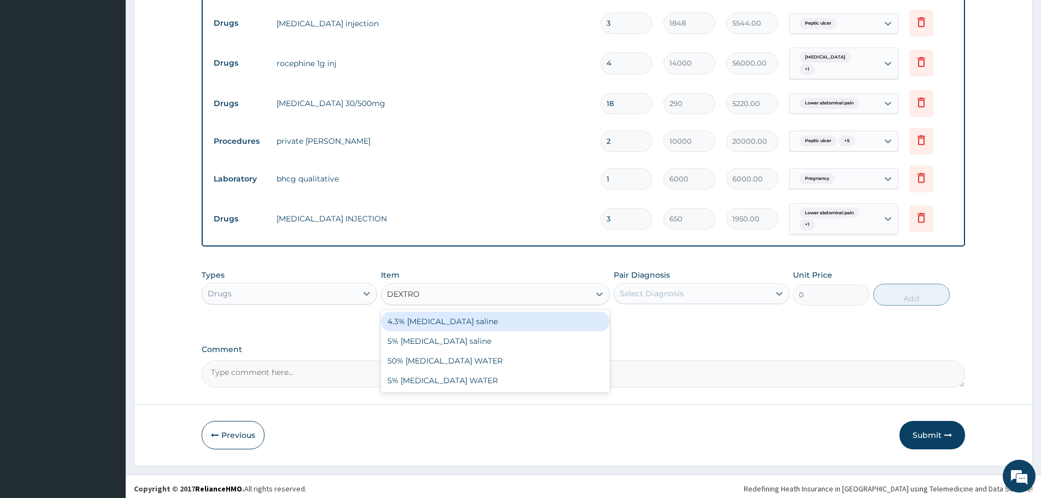
type input "DEXTROS"
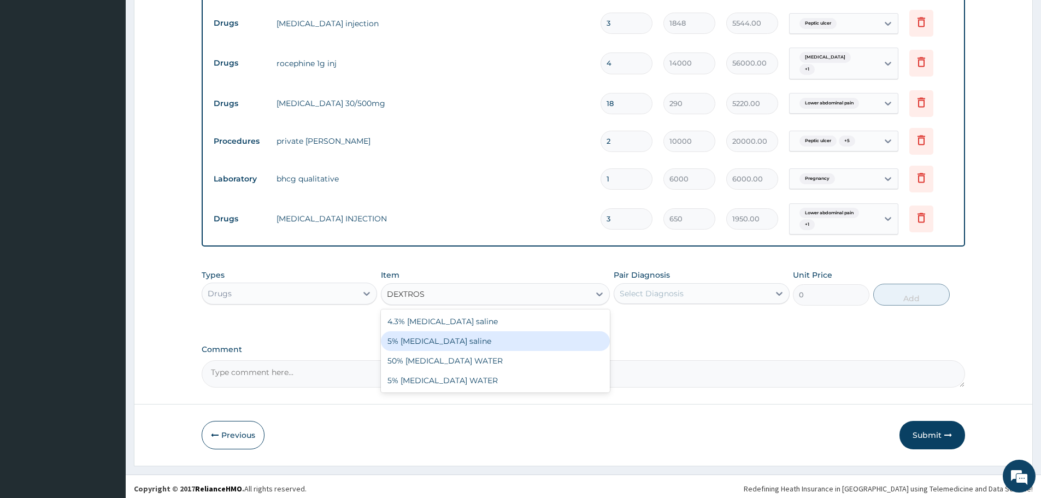
click at [431, 339] on div "5% Dextrose saline" at bounding box center [495, 341] width 229 height 20
type input "1089"
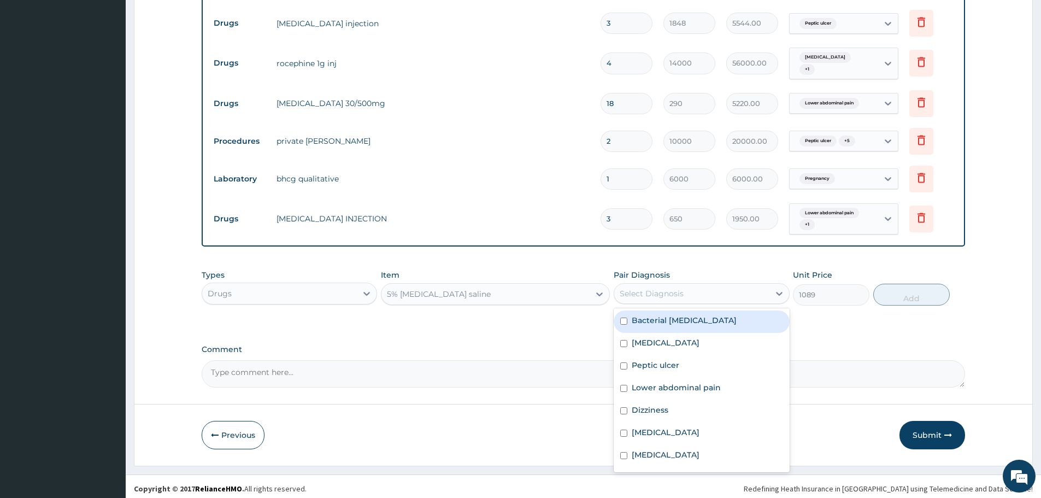
click at [659, 290] on div "Select Diagnosis" at bounding box center [652, 293] width 64 height 11
drag, startPoint x: 664, startPoint y: 314, endPoint x: 667, endPoint y: 319, distance: 5.9
click at [665, 315] on label "Bacterial tonsillitis" at bounding box center [684, 320] width 105 height 11
checkbox input "true"
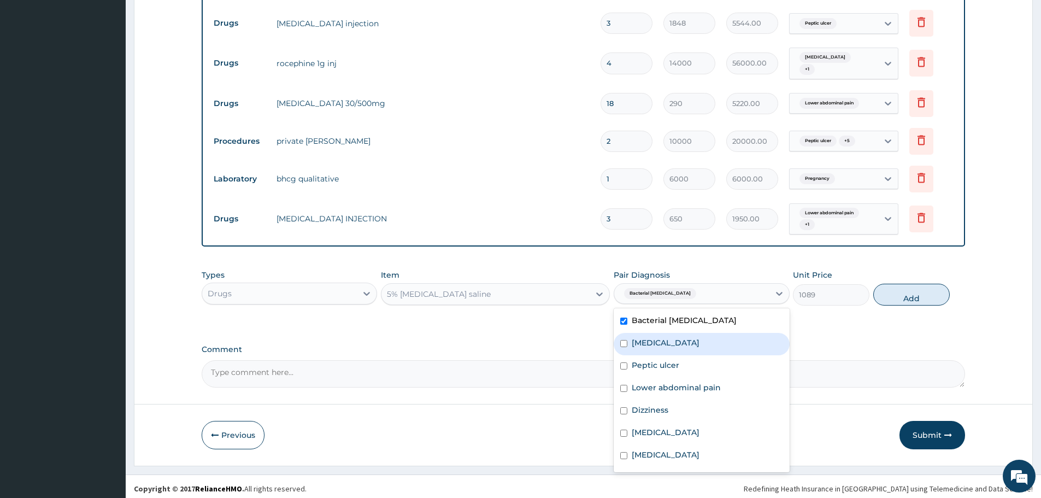
click at [671, 336] on div "Sepsis" at bounding box center [701, 344] width 175 height 22
checkbox input "true"
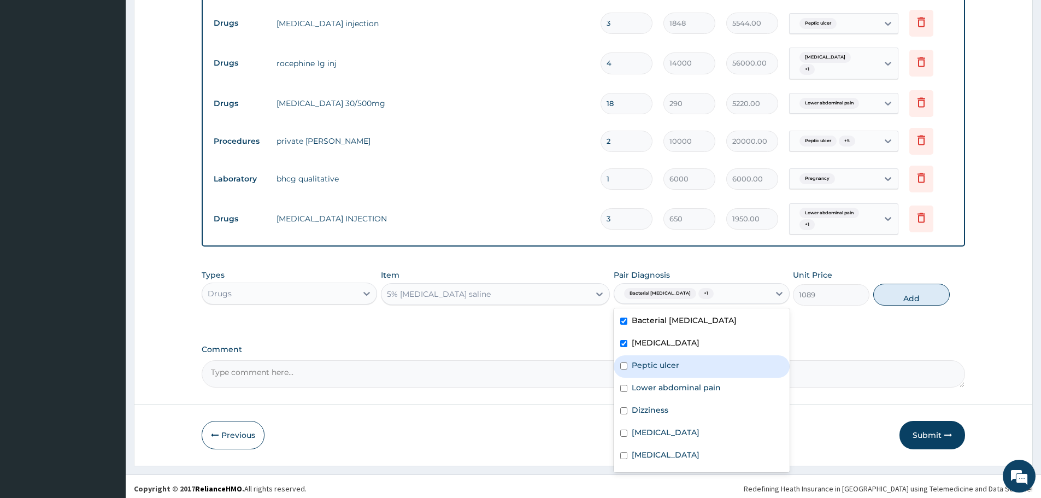
click at [677, 355] on div "Peptic ulcer" at bounding box center [701, 366] width 175 height 22
checkbox input "true"
click at [692, 382] on label "Lower abdominal pain" at bounding box center [676, 387] width 89 height 11
checkbox input "true"
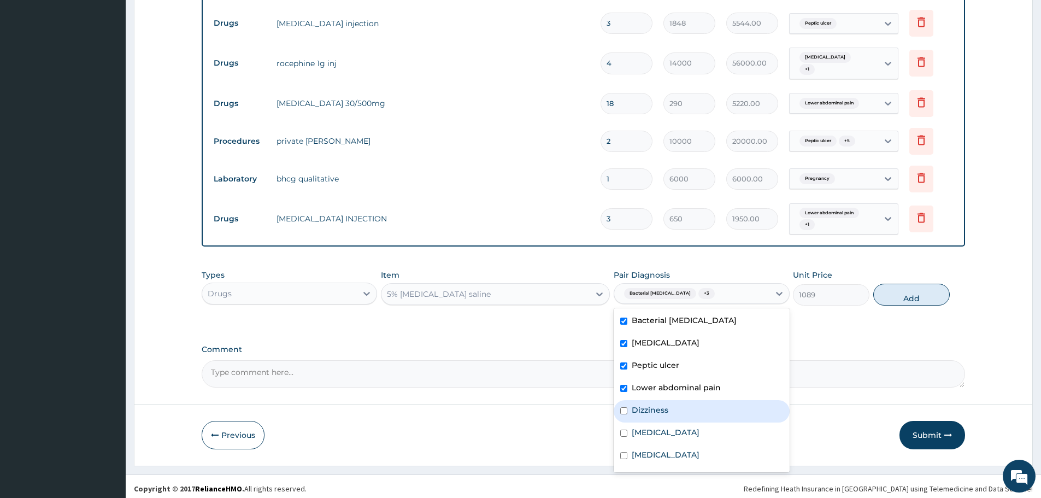
click at [673, 404] on div "Dizziness" at bounding box center [701, 411] width 175 height 22
checkbox input "true"
click at [668, 435] on div "Tonsillitis" at bounding box center [701, 434] width 175 height 22
checkbox input "true"
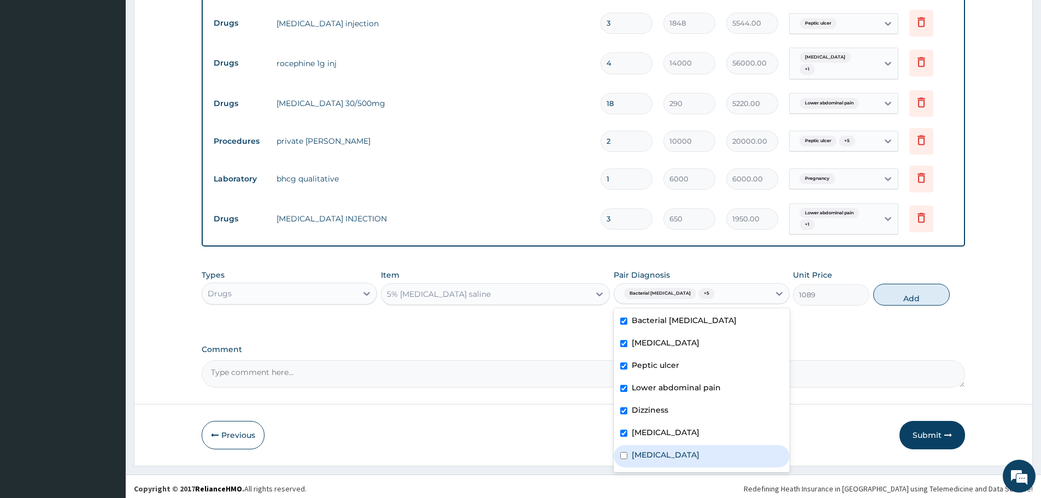
click at [668, 457] on div "Malaria" at bounding box center [701, 456] width 175 height 22
checkbox input "true"
click at [903, 292] on button "Add" at bounding box center [911, 295] width 77 height 22
type input "0"
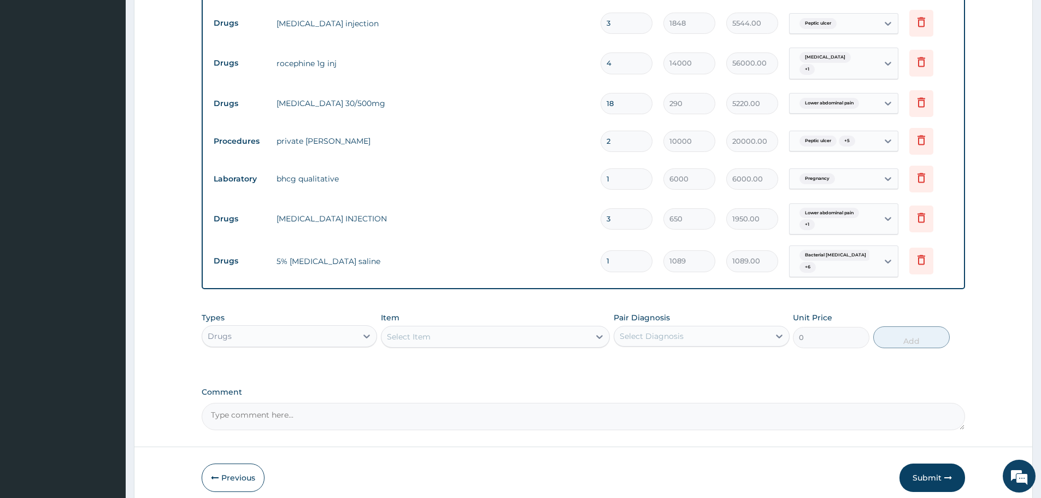
drag, startPoint x: 610, startPoint y: 256, endPoint x: 600, endPoint y: 257, distance: 10.0
click at [601, 257] on div "1" at bounding box center [627, 260] width 52 height 21
type input "2"
type input "2178.00"
type input "2"
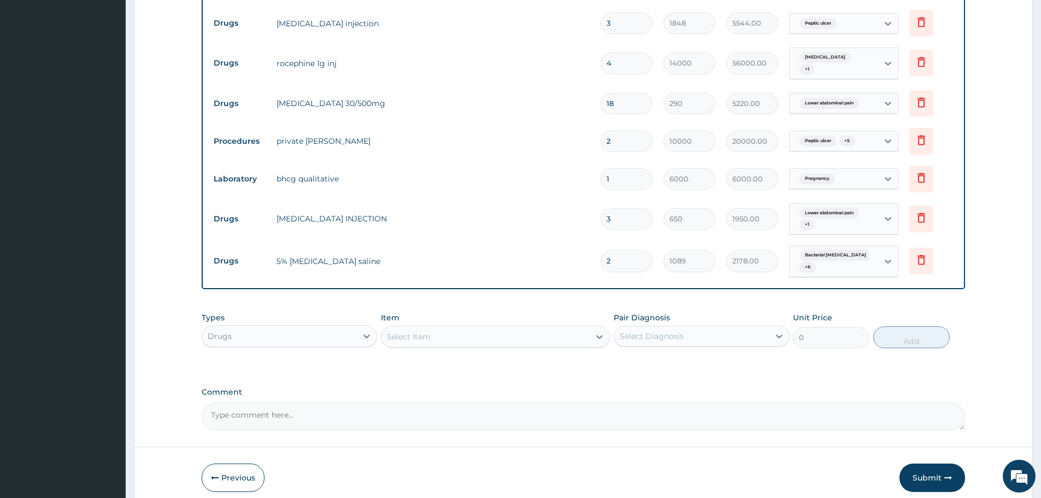
click at [444, 330] on div "Select Item" at bounding box center [486, 336] width 208 height 17
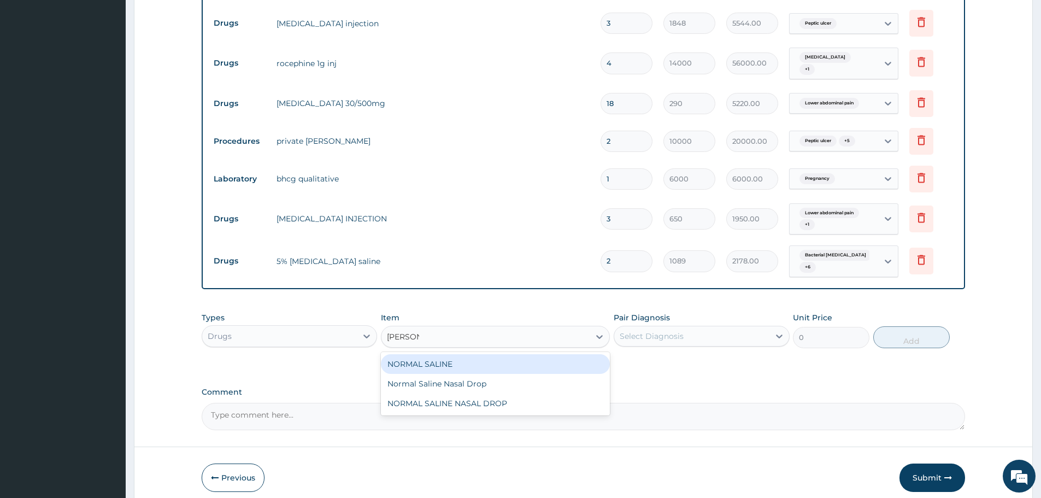
type input "NORMAL"
click at [453, 362] on div "NORMAL SALINE" at bounding box center [495, 364] width 229 height 20
type input "1089"
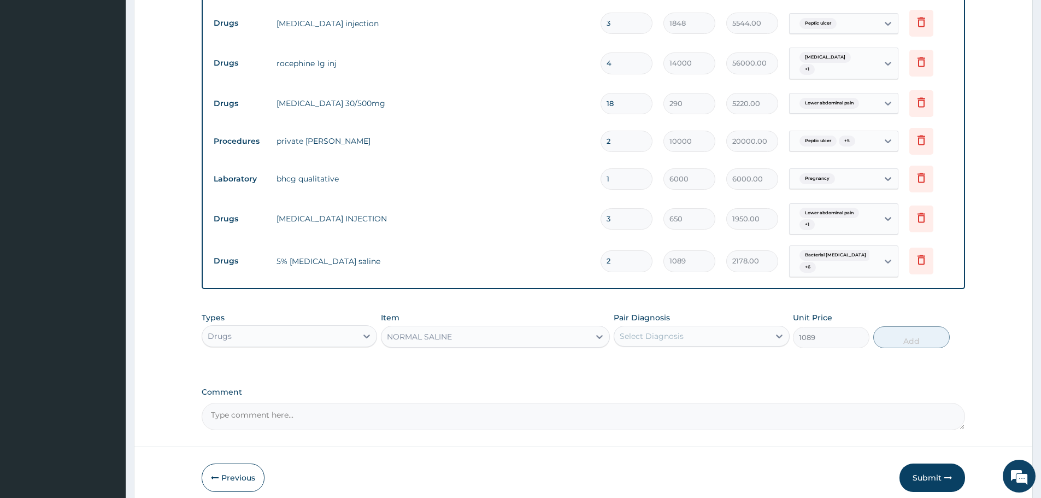
click at [646, 336] on div "Select Diagnosis" at bounding box center [652, 336] width 64 height 11
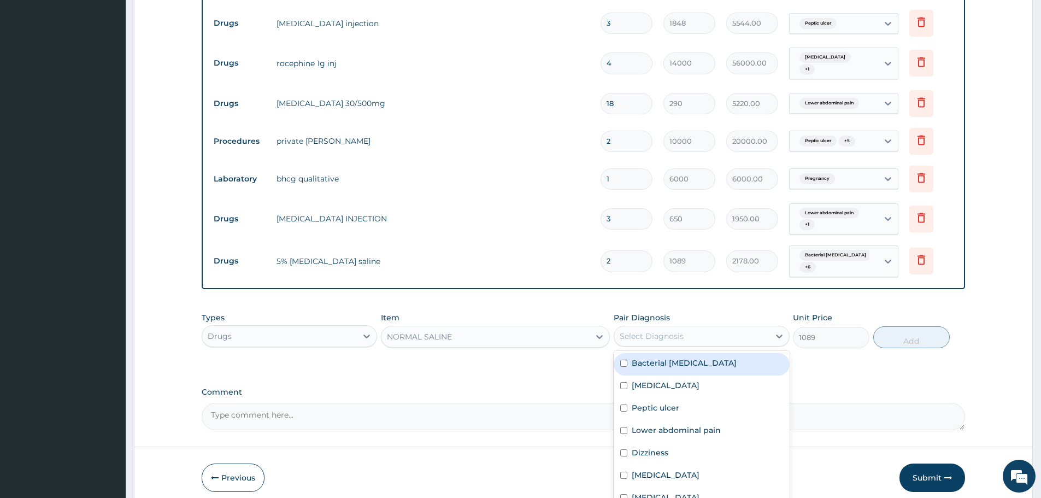
click at [665, 357] on label "Bacterial tonsillitis" at bounding box center [684, 362] width 105 height 11
checkbox input "true"
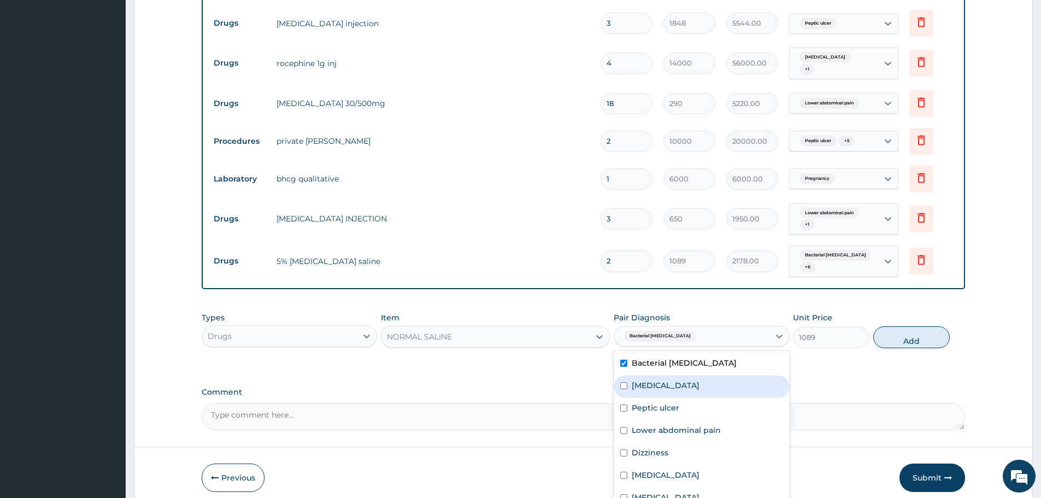
drag, startPoint x: 661, startPoint y: 380, endPoint x: 665, endPoint y: 389, distance: 9.0
click at [661, 381] on div "Sepsis" at bounding box center [701, 386] width 175 height 22
checkbox input "true"
click at [676, 404] on label "Peptic ulcer" at bounding box center [656, 407] width 48 height 11
checkbox input "true"
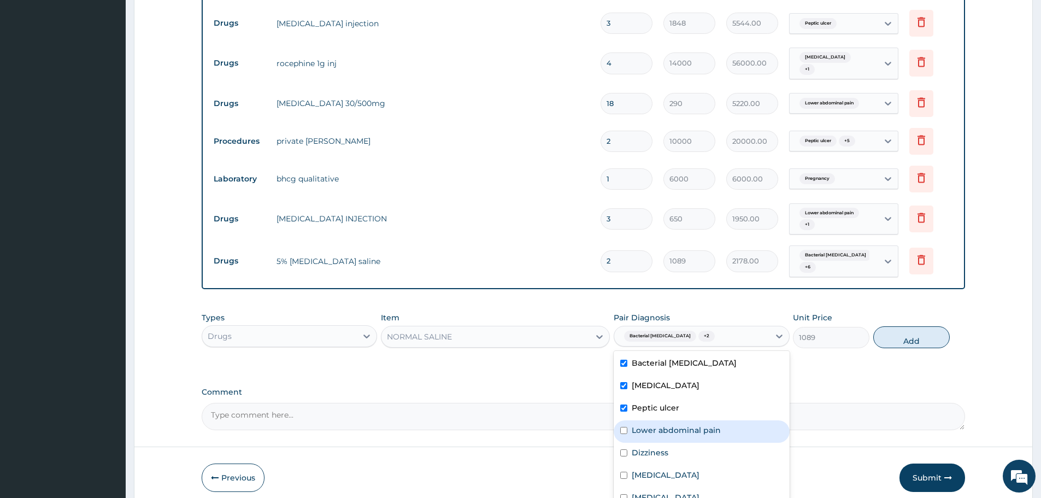
drag, startPoint x: 684, startPoint y: 429, endPoint x: 670, endPoint y: 457, distance: 31.8
click at [684, 429] on label "Lower abdominal pain" at bounding box center [676, 430] width 89 height 11
checkbox input "true"
click at [670, 457] on div "Dizziness" at bounding box center [701, 454] width 175 height 22
checkbox input "true"
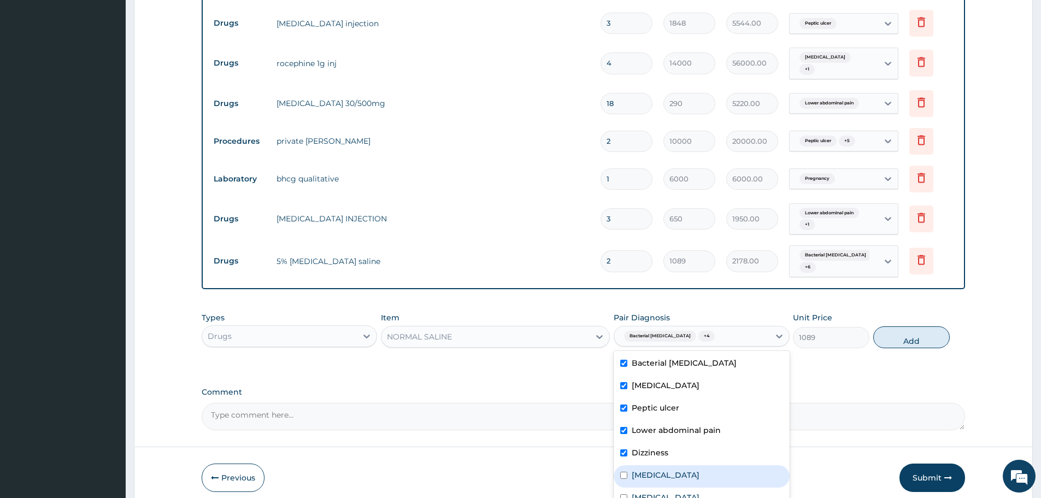
drag, startPoint x: 674, startPoint y: 472, endPoint x: 671, endPoint y: 492, distance: 20.6
click at [675, 472] on div "Tonsillitis" at bounding box center [701, 476] width 175 height 22
checkbox input "true"
drag, startPoint x: 671, startPoint y: 495, endPoint x: 826, endPoint y: 423, distance: 170.9
click at [688, 492] on div "Malaria" at bounding box center [701, 499] width 175 height 22
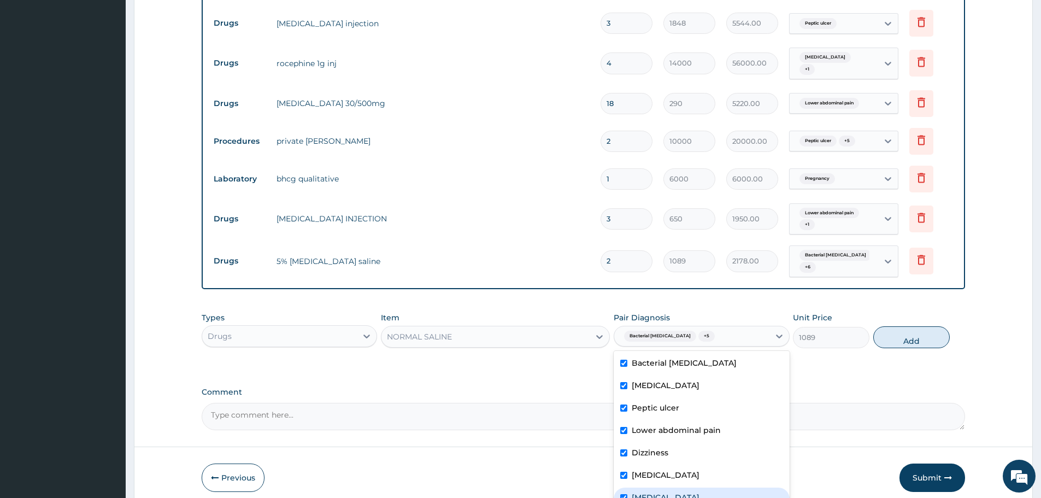
checkbox input "true"
click at [905, 339] on button "Add" at bounding box center [911, 337] width 77 height 22
type input "0"
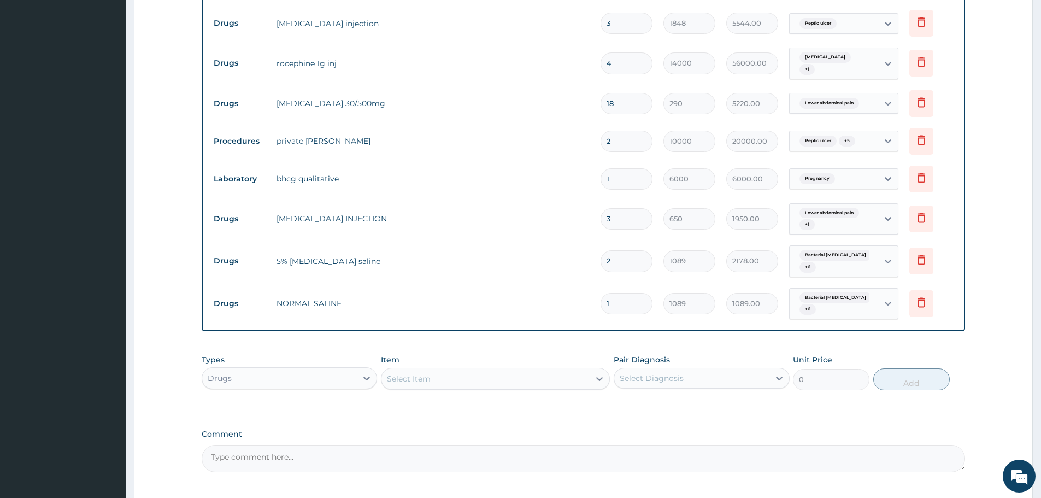
drag, startPoint x: 611, startPoint y: 299, endPoint x: 589, endPoint y: 303, distance: 22.3
click at [589, 303] on tr "Drugs NORMAL SALINE 1 1089 1089.00 Bacterial tonsillitis + 6 Delete" at bounding box center [583, 304] width 750 height 43
type input "2"
type input "2178.00"
type input "2"
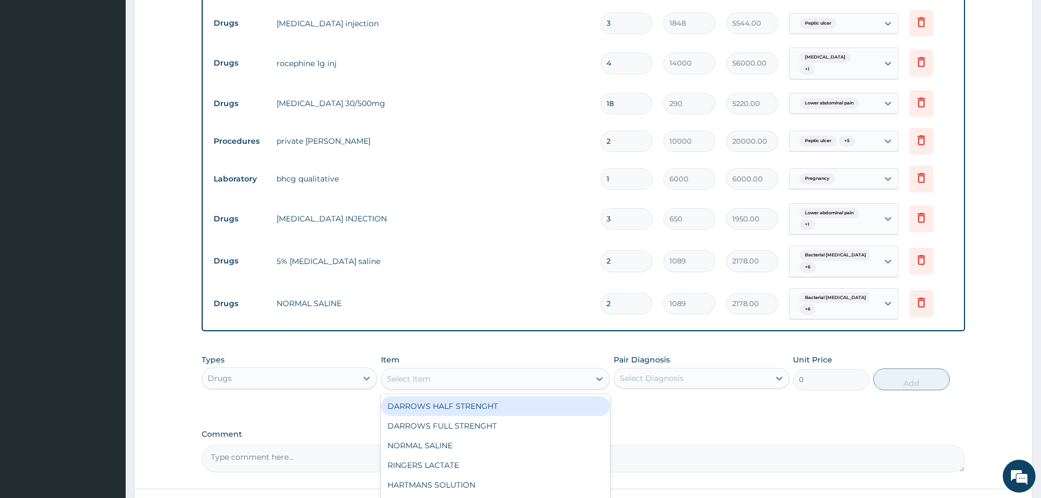
click at [508, 373] on div "Select Item" at bounding box center [486, 378] width 208 height 17
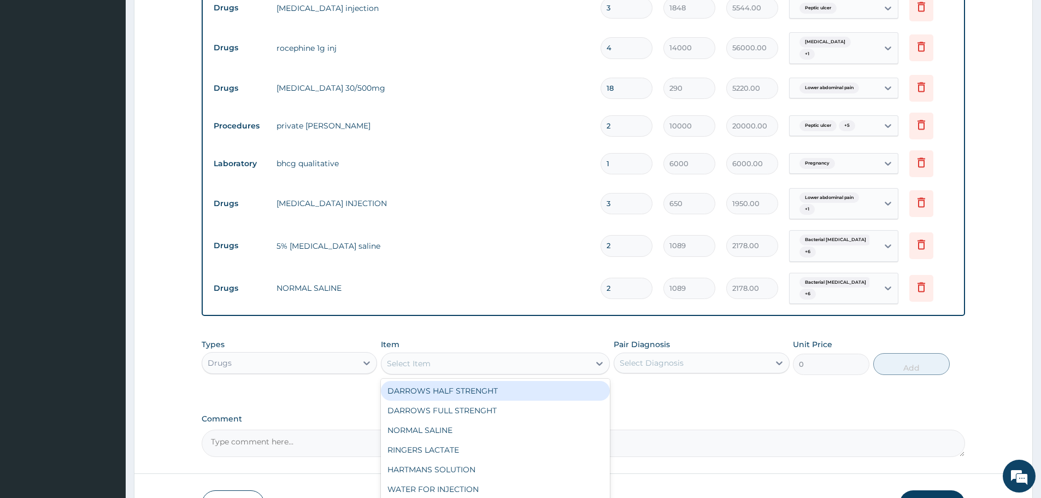
scroll to position [558, 0]
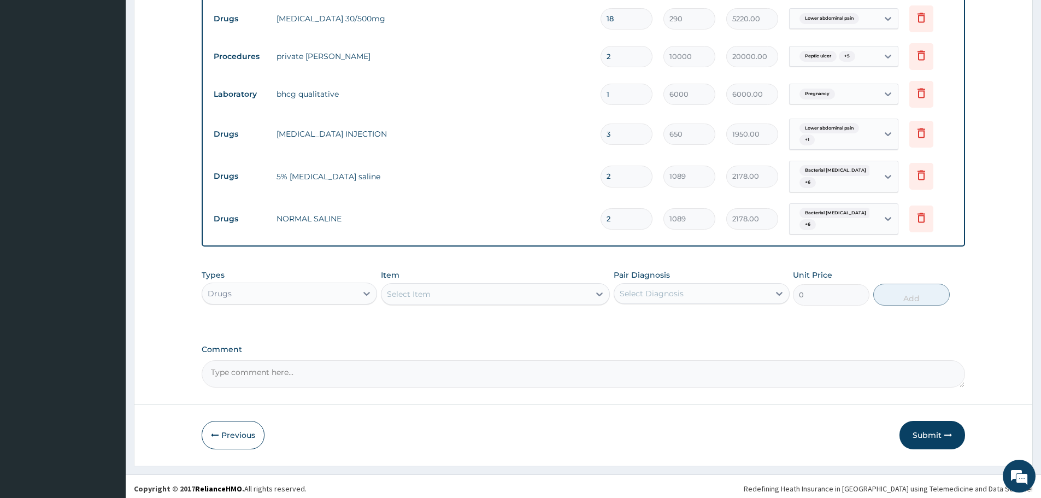
click at [424, 292] on div "Select Item" at bounding box center [409, 294] width 44 height 11
type input "CEFIX"
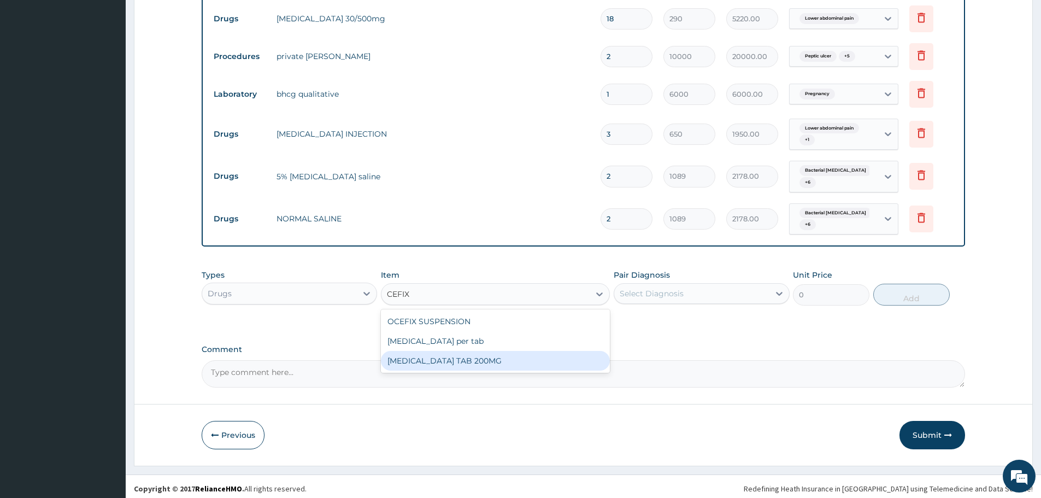
click at [446, 359] on div "CEFIXIME TAB 200MG" at bounding box center [495, 361] width 229 height 20
type input "450"
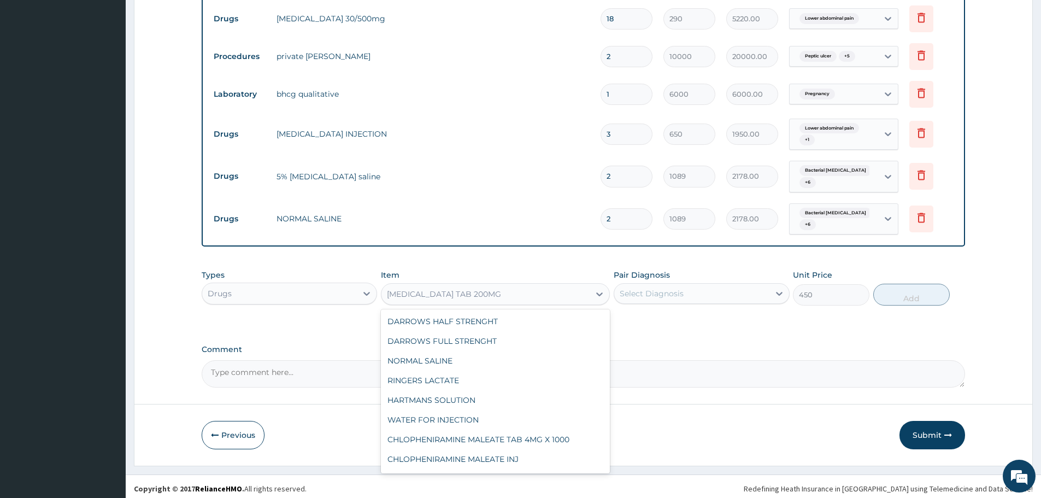
click at [507, 286] on div "CEFIXIME TAB 200MG" at bounding box center [486, 293] width 208 height 17
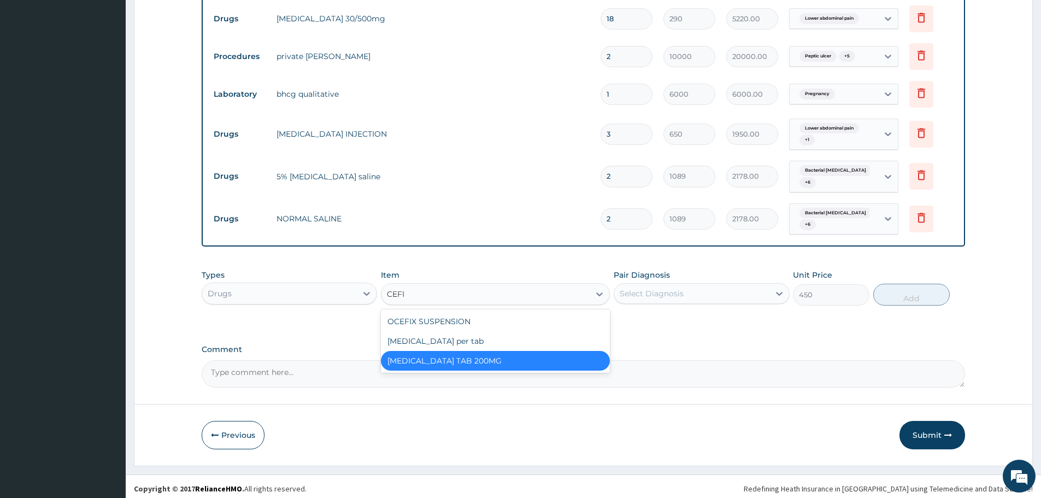
scroll to position [0, 0]
type input "CEFIX"
click at [465, 319] on div "OCEFIX SUSPENSION" at bounding box center [495, 322] width 229 height 20
type input "3500"
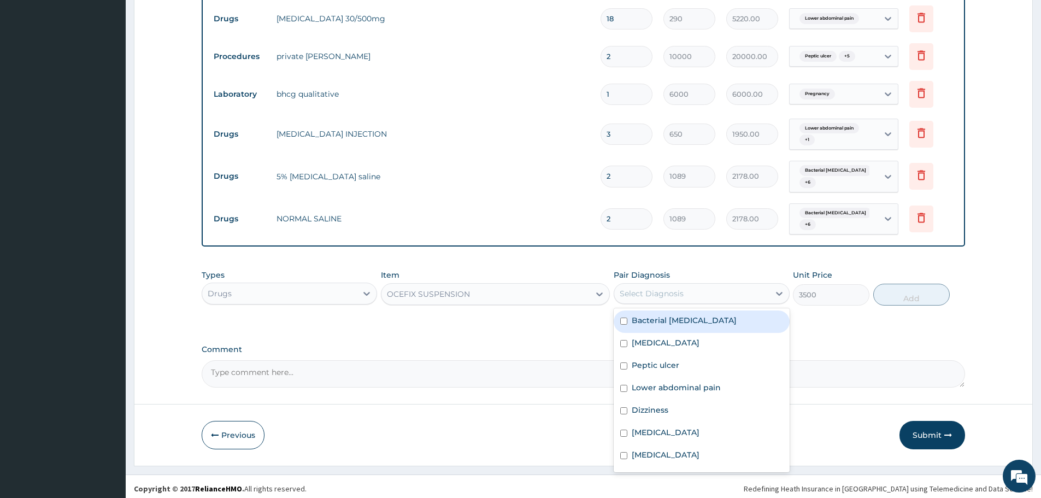
click at [671, 289] on div "Select Diagnosis" at bounding box center [652, 293] width 64 height 11
click at [679, 316] on label "Bacterial tonsillitis" at bounding box center [684, 320] width 105 height 11
checkbox input "true"
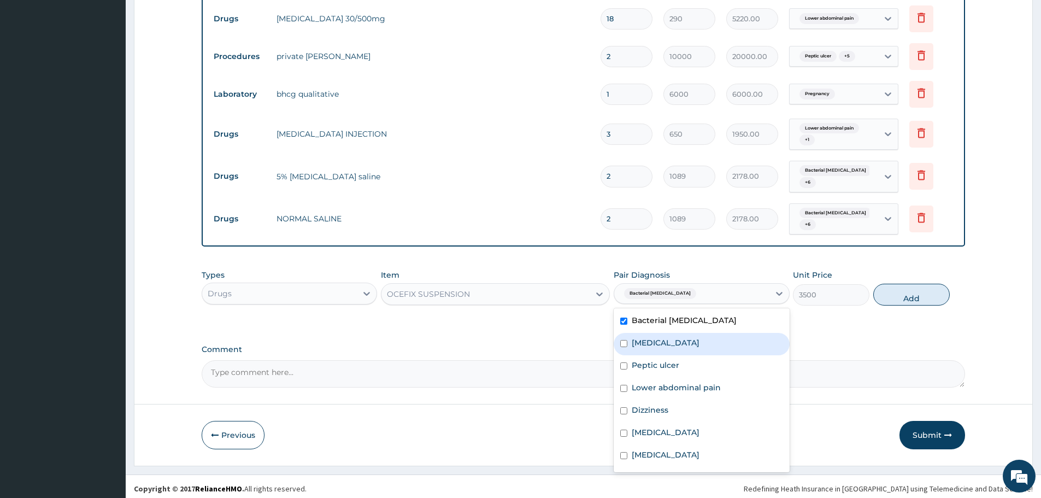
click at [664, 335] on div "Sepsis" at bounding box center [701, 344] width 175 height 22
checkbox input "true"
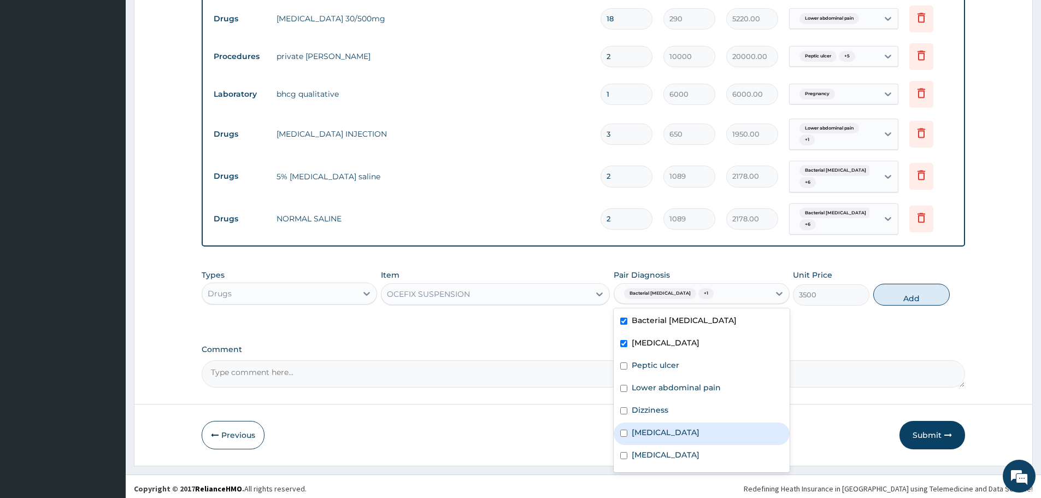
click at [664, 434] on div "Tonsillitis" at bounding box center [701, 434] width 175 height 22
checkbox input "true"
click at [906, 293] on button "Add" at bounding box center [911, 295] width 77 height 22
type input "0"
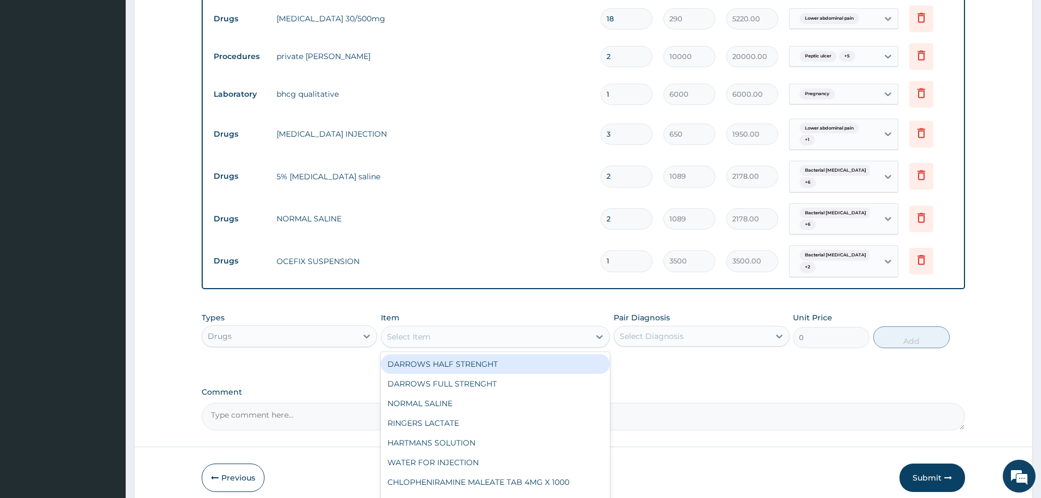
click at [461, 336] on div "Select Item" at bounding box center [486, 336] width 208 height 17
type input "GAS"
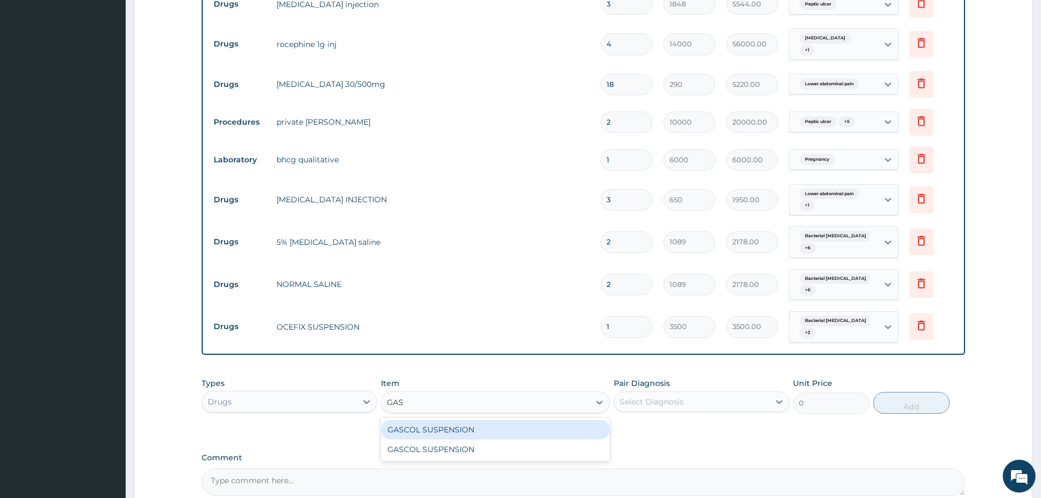
scroll to position [558, 0]
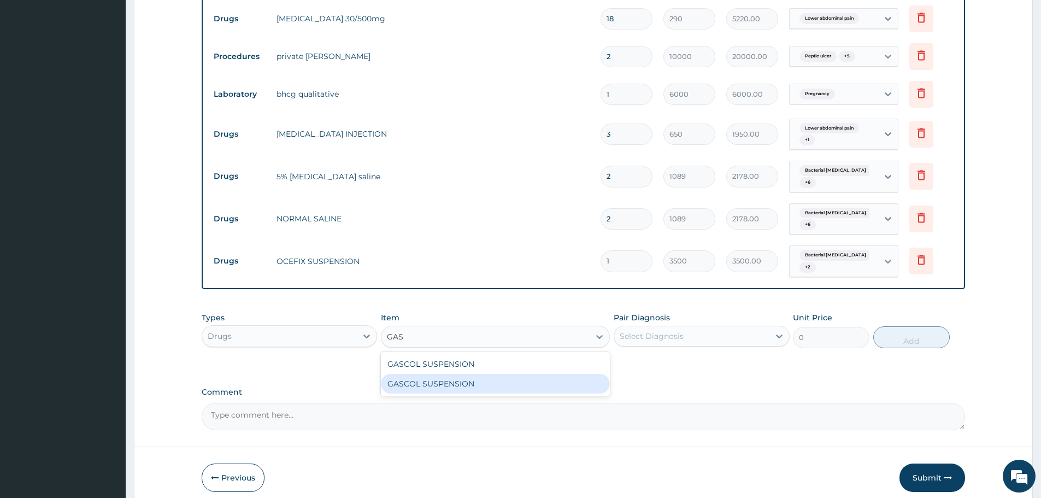
click at [450, 383] on div "GASCOL SUSPENSION" at bounding box center [495, 384] width 229 height 20
type input "3000"
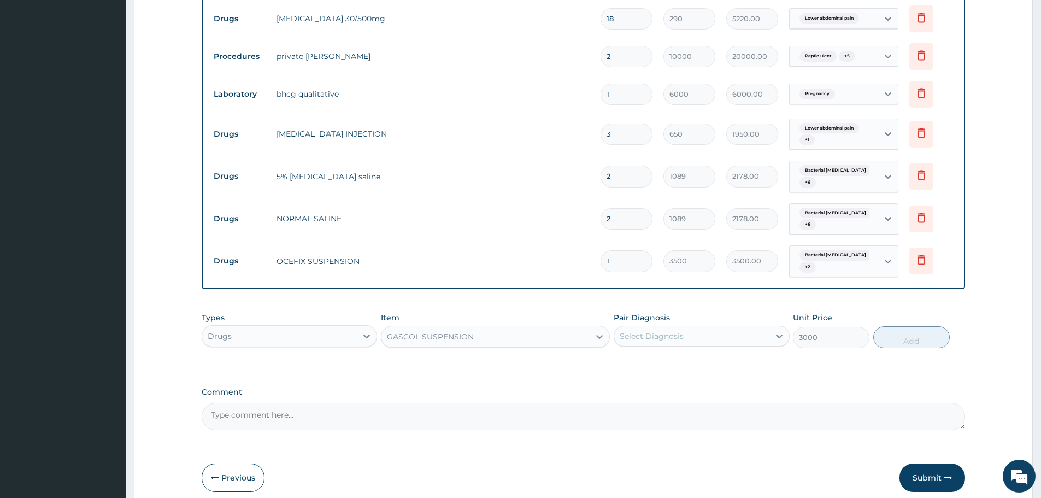
click at [652, 331] on div "Select Diagnosis" at bounding box center [652, 336] width 64 height 11
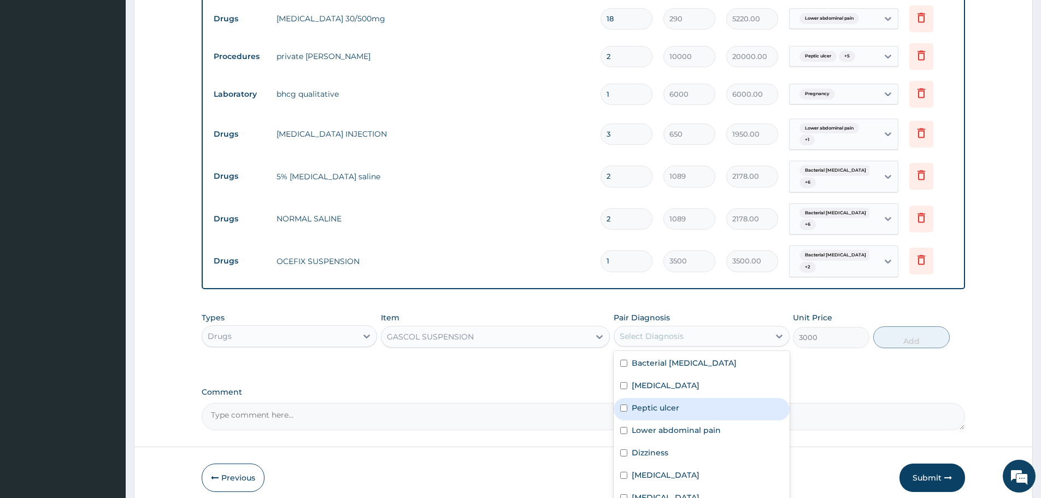
click at [675, 407] on label "Peptic ulcer" at bounding box center [656, 407] width 48 height 11
checkbox input "true"
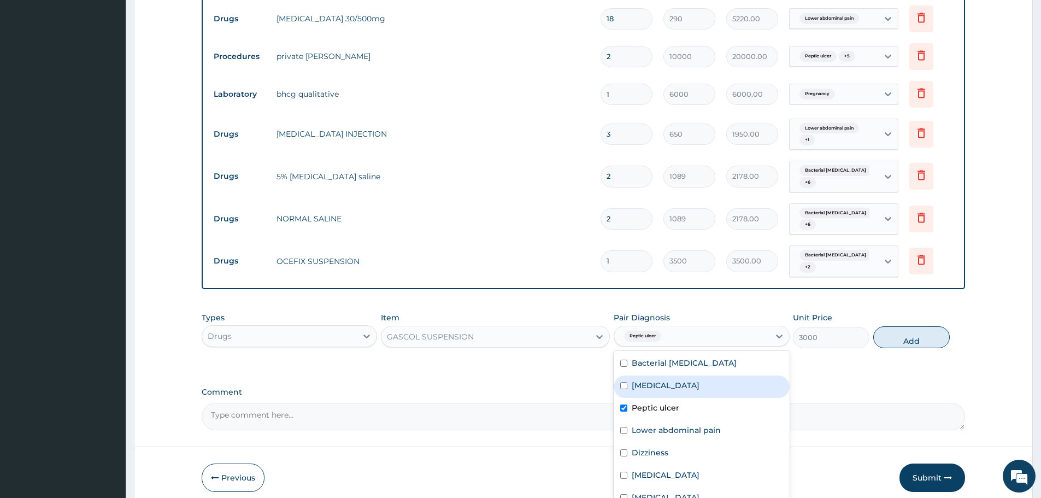
click at [911, 335] on button "Add" at bounding box center [911, 337] width 77 height 22
type input "0"
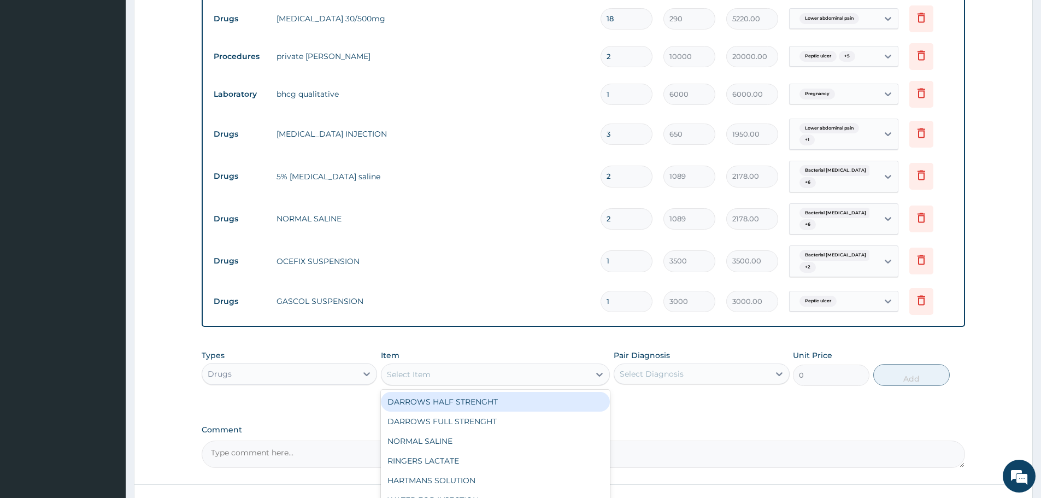
click at [441, 371] on div "Select Item" at bounding box center [486, 374] width 208 height 17
type input "PENTA"
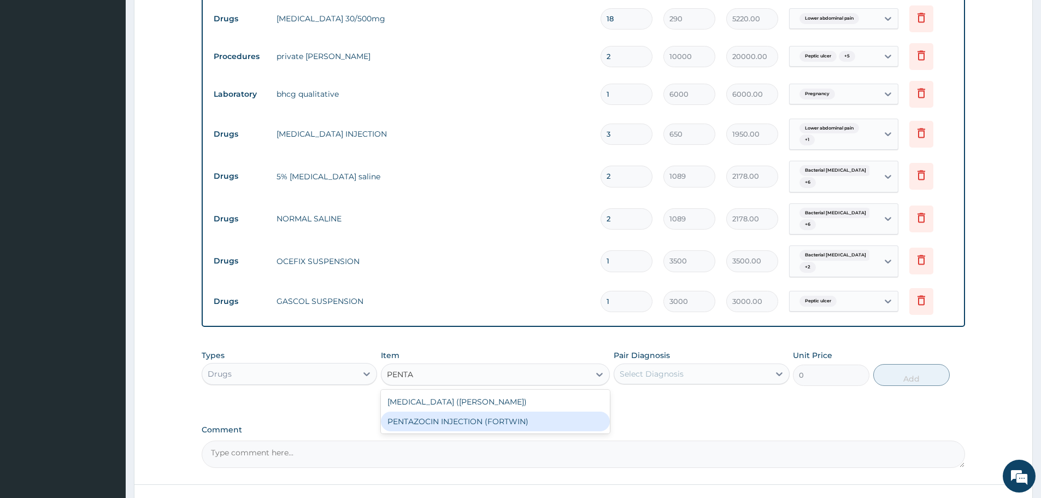
click at [460, 417] on div "PENTAZOCIN INJECTION (FORTWIN)" at bounding box center [495, 422] width 229 height 20
type input "1050"
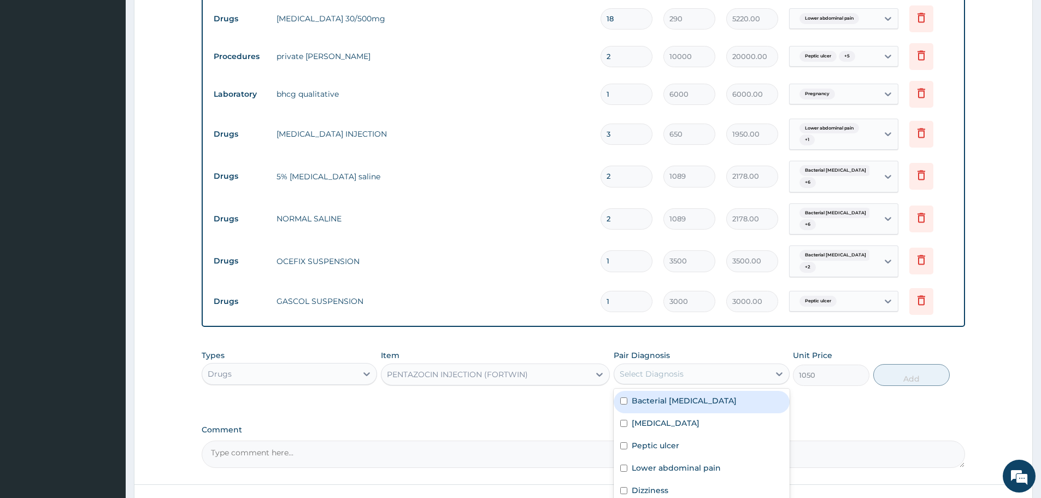
click at [692, 366] on div "Select Diagnosis" at bounding box center [691, 373] width 155 height 17
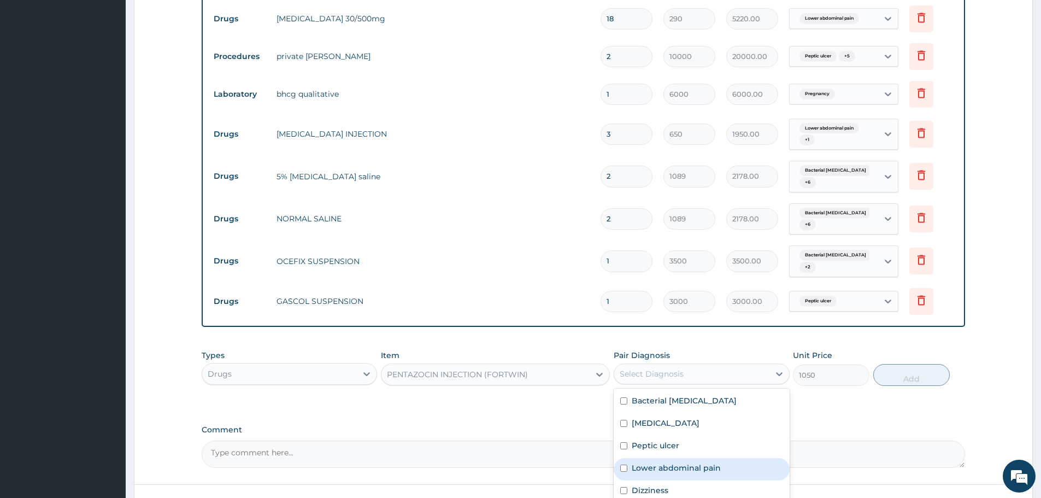
click at [691, 463] on label "Lower abdominal pain" at bounding box center [676, 467] width 89 height 11
checkbox input "true"
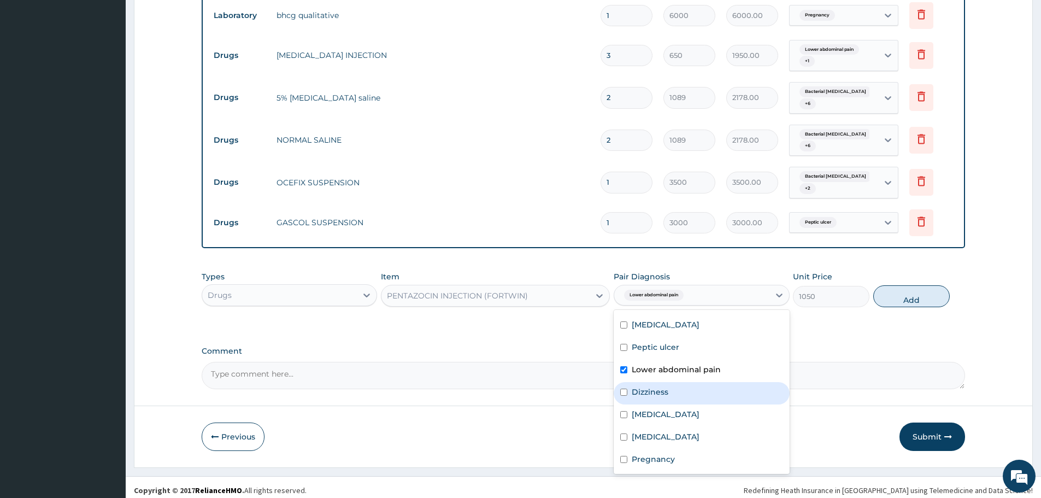
scroll to position [637, 0]
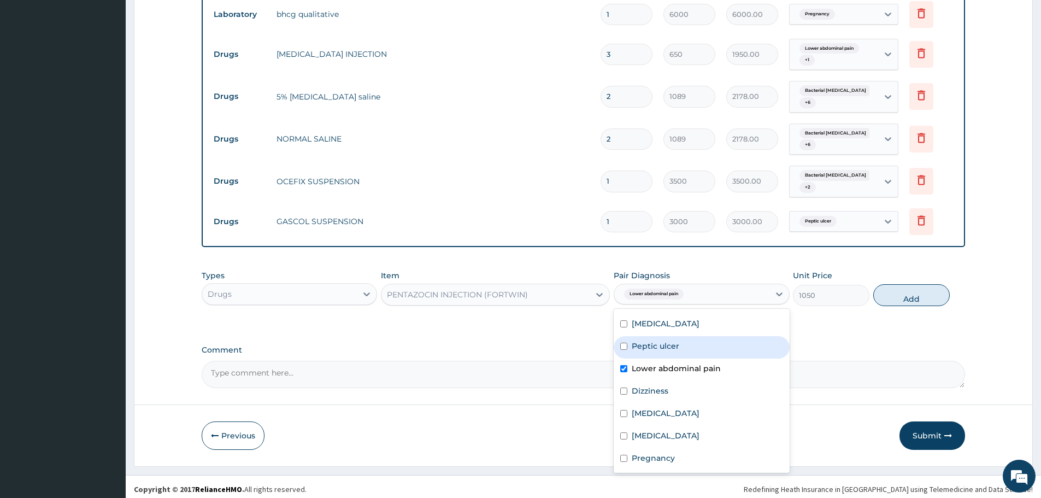
click at [670, 347] on label "Peptic ulcer" at bounding box center [656, 346] width 48 height 11
checkbox input "true"
click at [935, 287] on button "Add" at bounding box center [911, 295] width 77 height 22
type input "0"
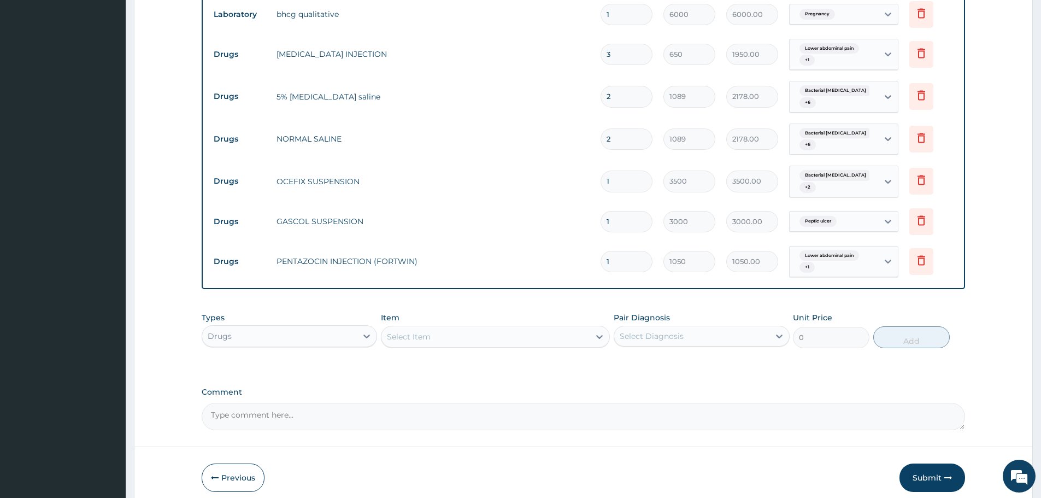
drag, startPoint x: 613, startPoint y: 257, endPoint x: 594, endPoint y: 261, distance: 19.4
click at [594, 261] on tr "Drugs PENTAZOCIN INJECTION (FORTWIN) 1 1050 1050.00 Lower abdominal pain + 1 De…" at bounding box center [583, 261] width 750 height 43
drag, startPoint x: 613, startPoint y: 258, endPoint x: 605, endPoint y: 256, distance: 9.0
click at [605, 256] on input "1" at bounding box center [627, 261] width 52 height 21
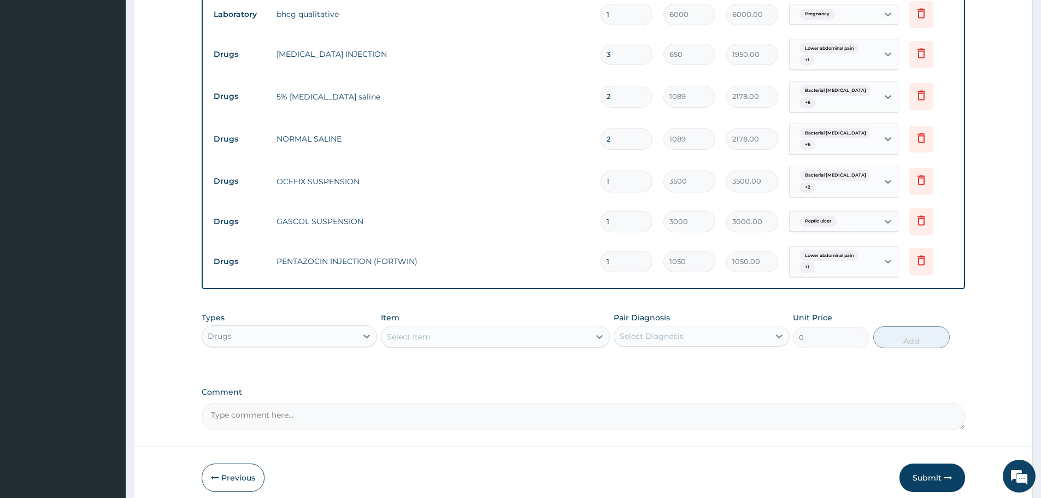
type input "2"
type input "2100.00"
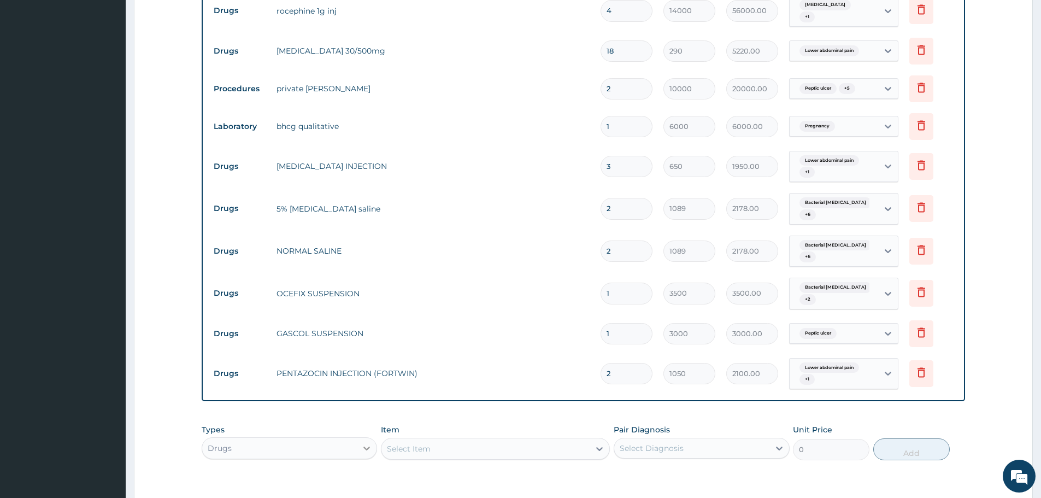
scroll to position [680, 0]
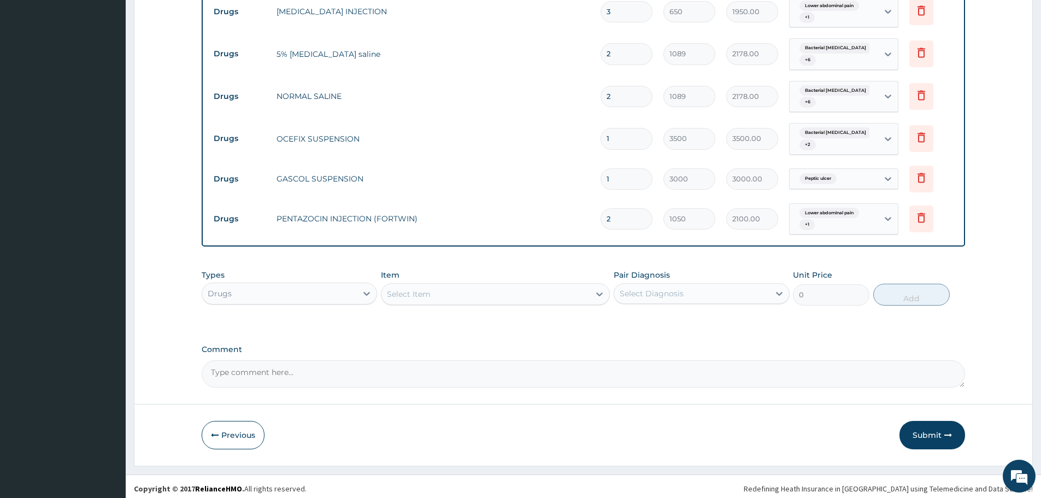
type input "2"
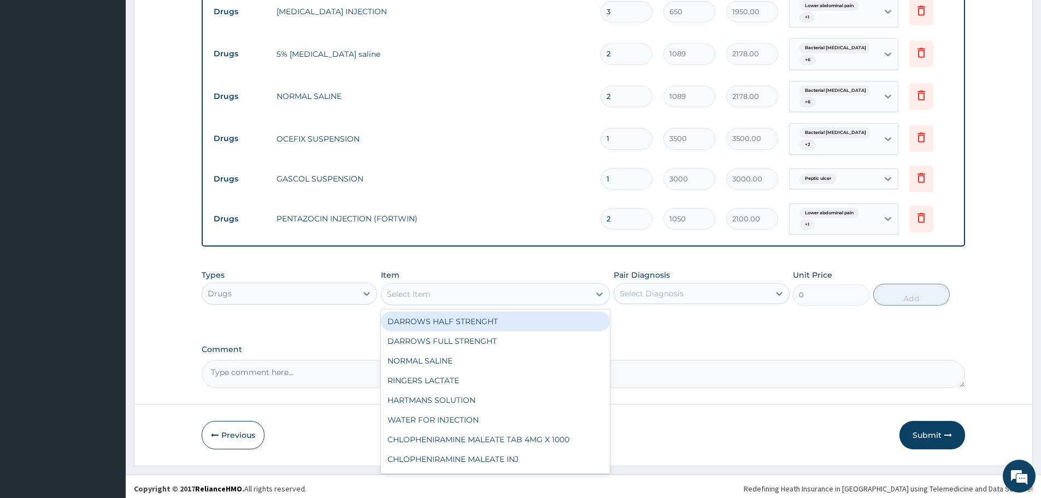
click at [443, 293] on div "Select Item" at bounding box center [486, 293] width 208 height 17
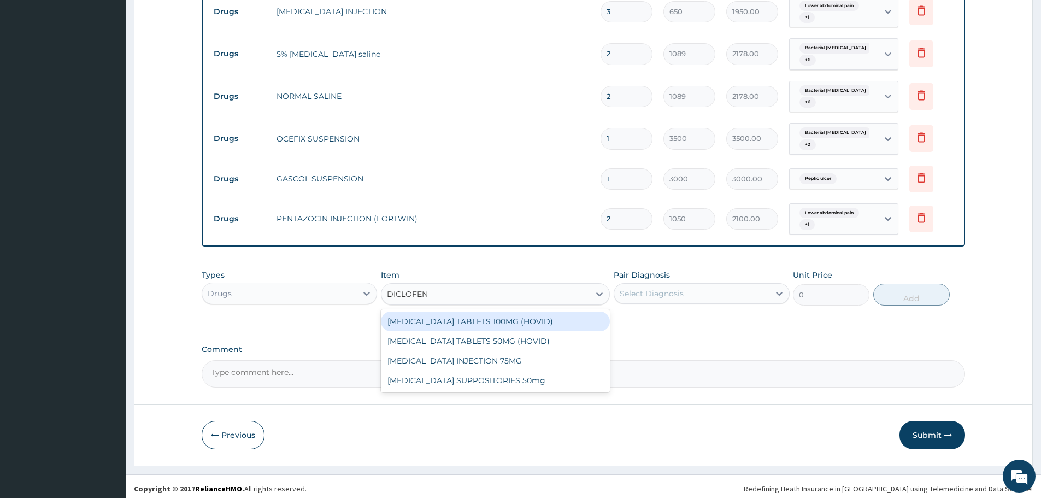
type input "DICLOFENA"
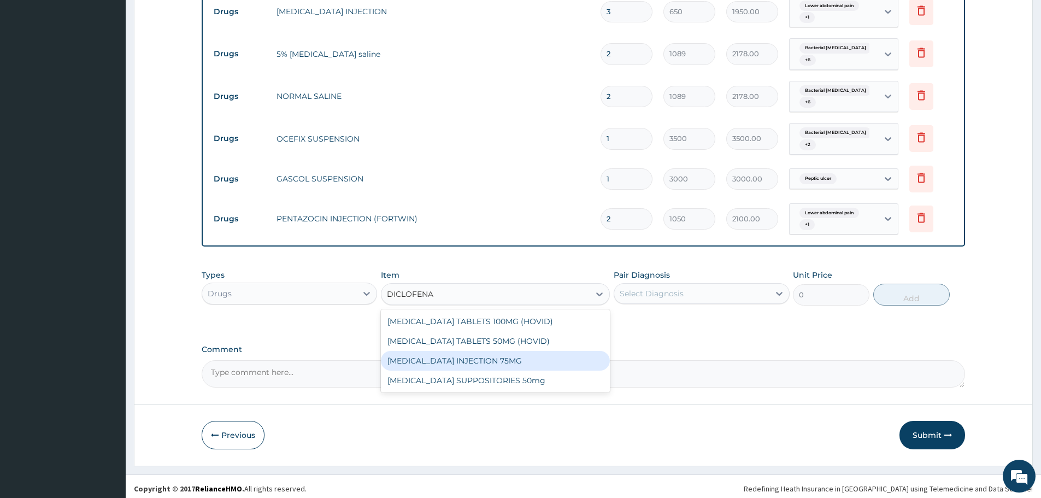
click at [486, 359] on div "DICLOFENAC INJECTION 75MG" at bounding box center [495, 361] width 229 height 20
type input "300"
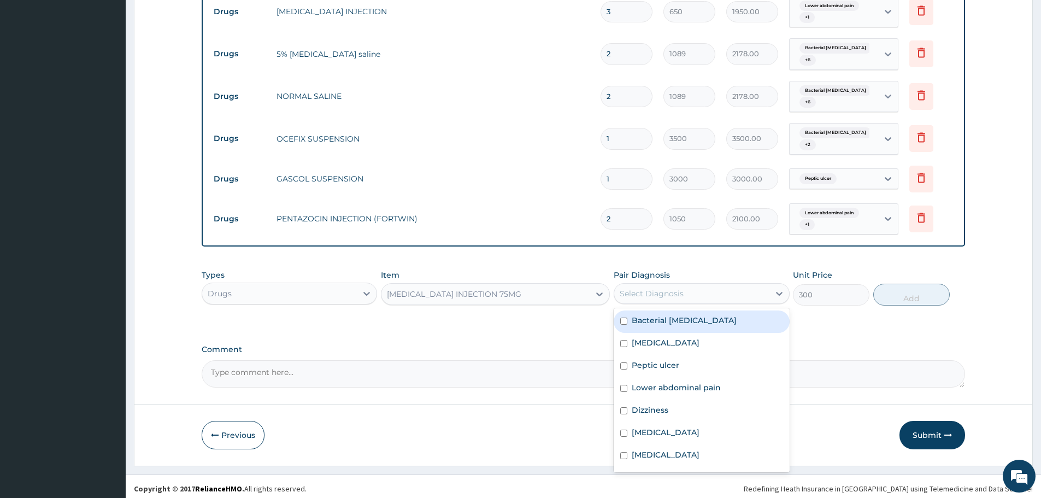
click at [708, 289] on div "Select Diagnosis" at bounding box center [691, 293] width 155 height 17
click at [690, 320] on label "Bacterial tonsillitis" at bounding box center [684, 320] width 105 height 11
checkbox input "true"
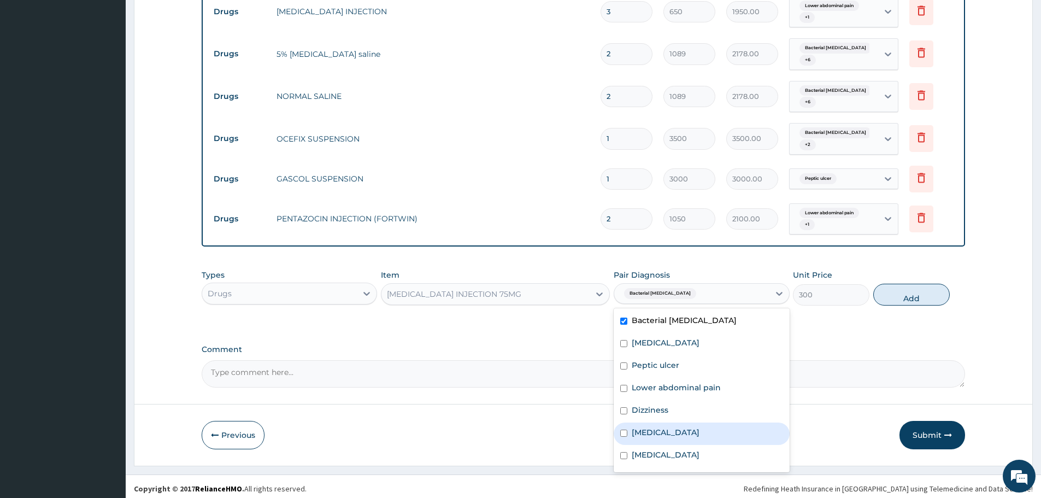
click at [662, 431] on label "Tonsillitis" at bounding box center [666, 432] width 68 height 11
checkbox input "true"
click at [689, 385] on label "Lower abdominal pain" at bounding box center [676, 387] width 89 height 11
checkbox input "true"
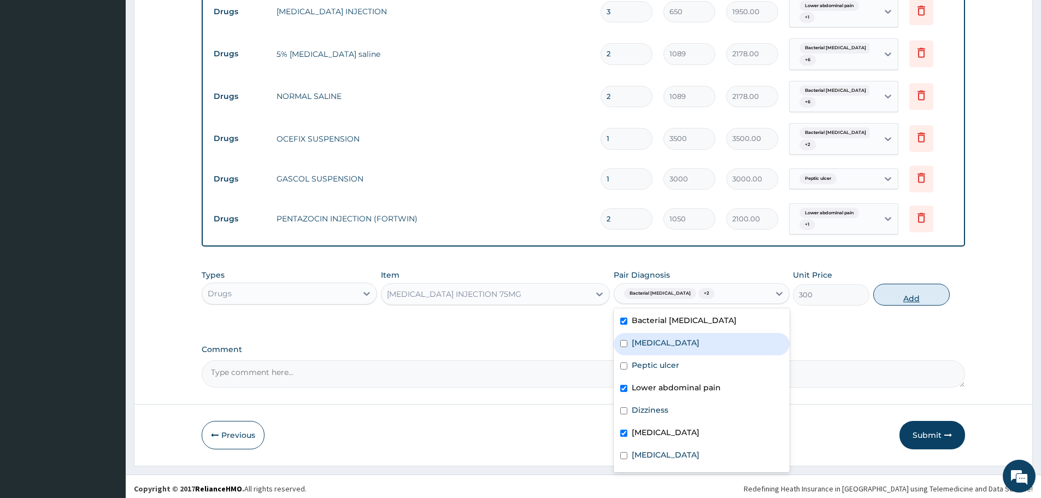
click at [902, 294] on button "Add" at bounding box center [911, 295] width 77 height 22
type input "0"
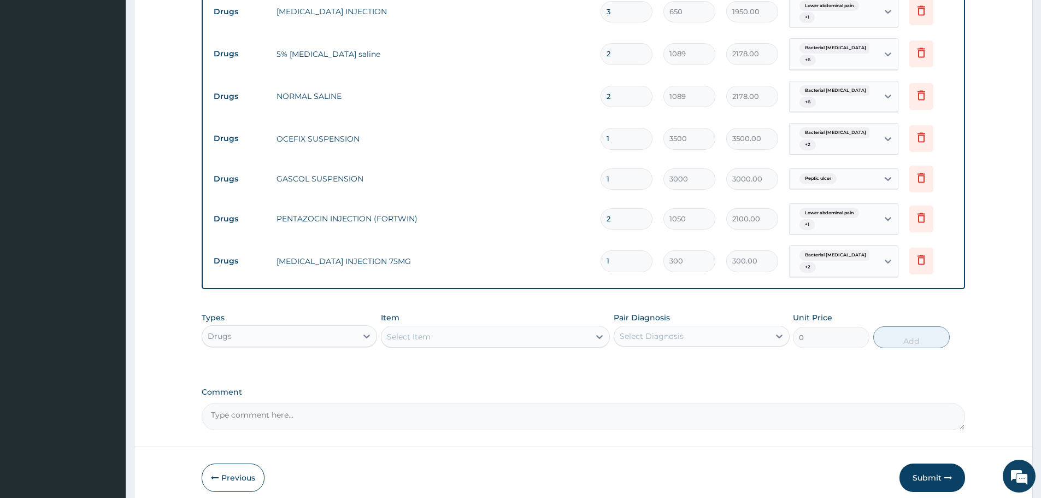
drag, startPoint x: 613, startPoint y: 257, endPoint x: 605, endPoint y: 257, distance: 8.7
click at [605, 257] on input "1" at bounding box center [627, 260] width 52 height 21
type input "2"
type input "600.00"
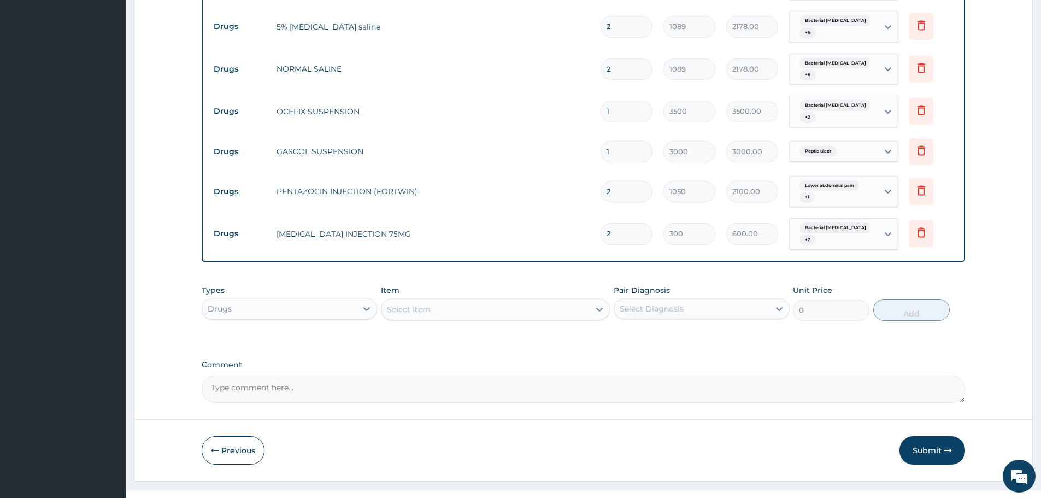
scroll to position [722, 0]
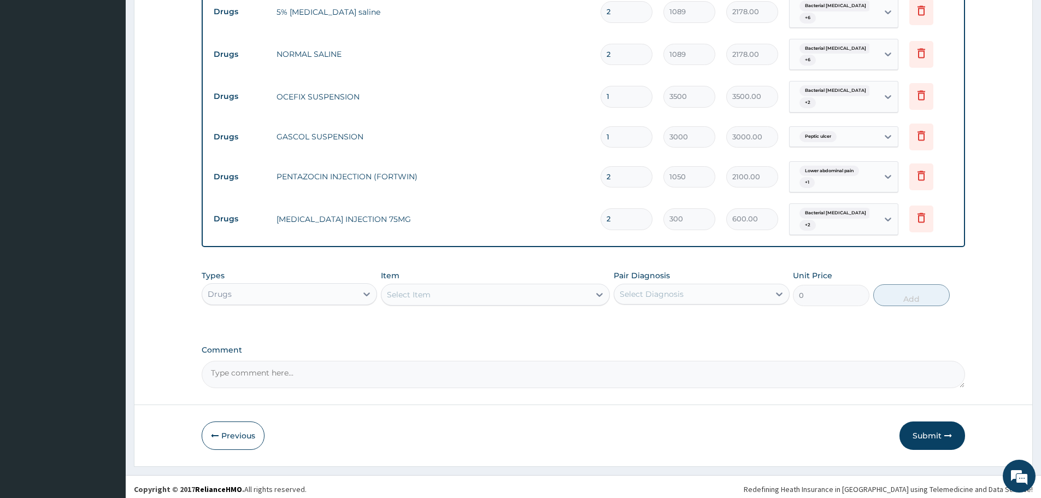
type input "2"
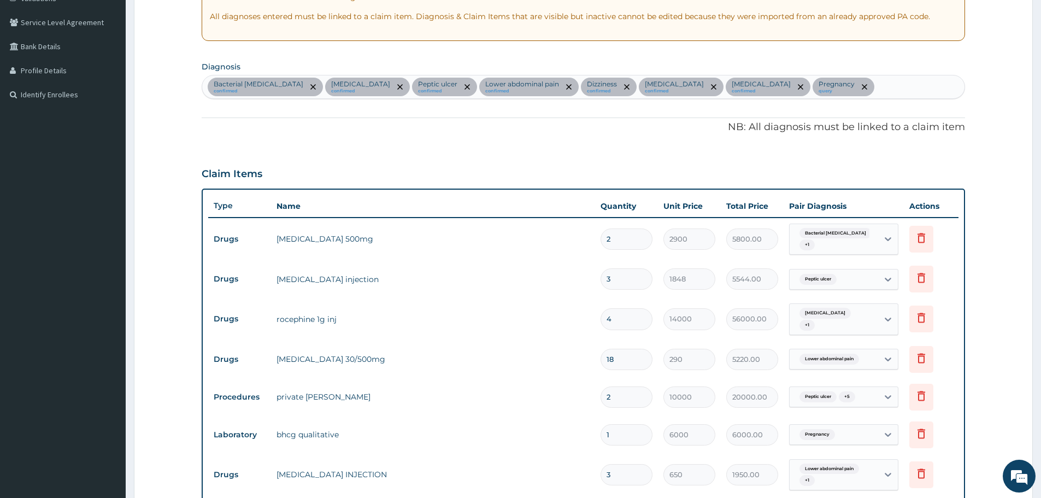
scroll to position [66, 0]
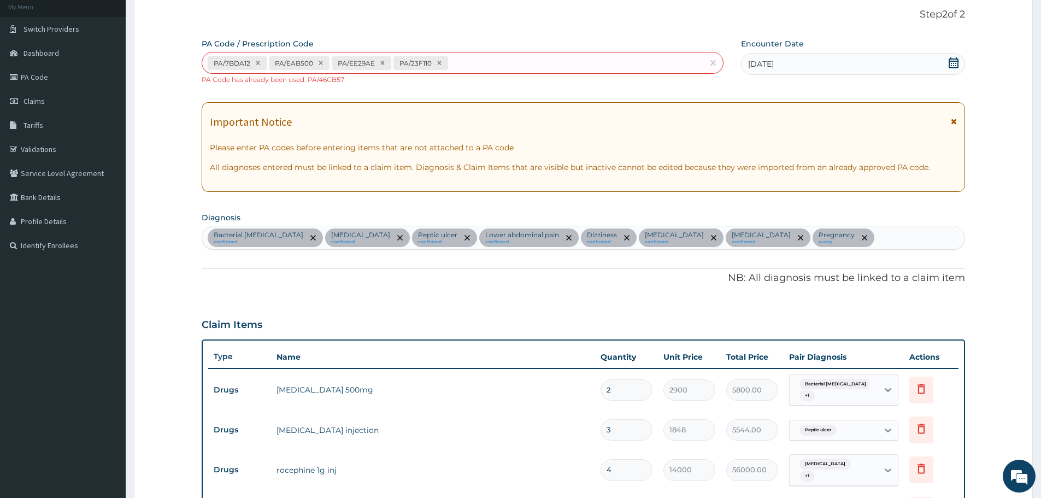
click at [459, 63] on div "PA/7BDA12 PA/EAB500 PA/EE29AE PA/23F110" at bounding box center [452, 63] width 501 height 18
paste input "PA/EE29AE"
type input "PA/EE29AE"
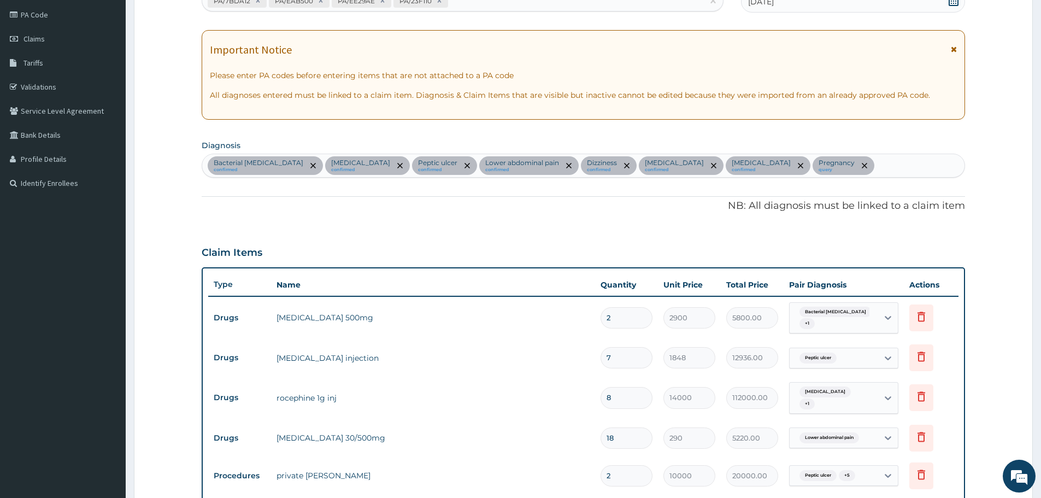
scroll to position [22, 0]
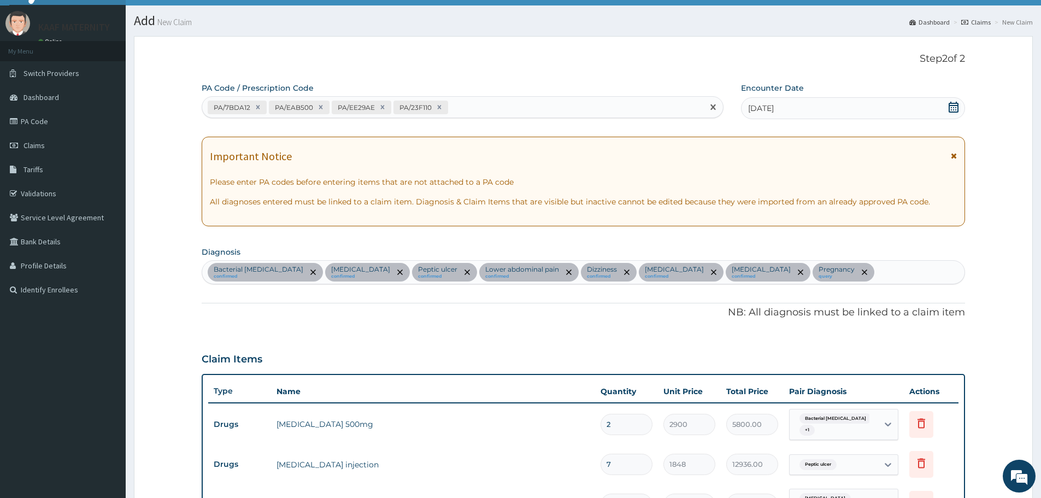
click at [457, 103] on div "PA/7BDA12 PA/EAB500 PA/EE29AE PA/23F110" at bounding box center [452, 107] width 501 height 18
paste input "PA/23F110"
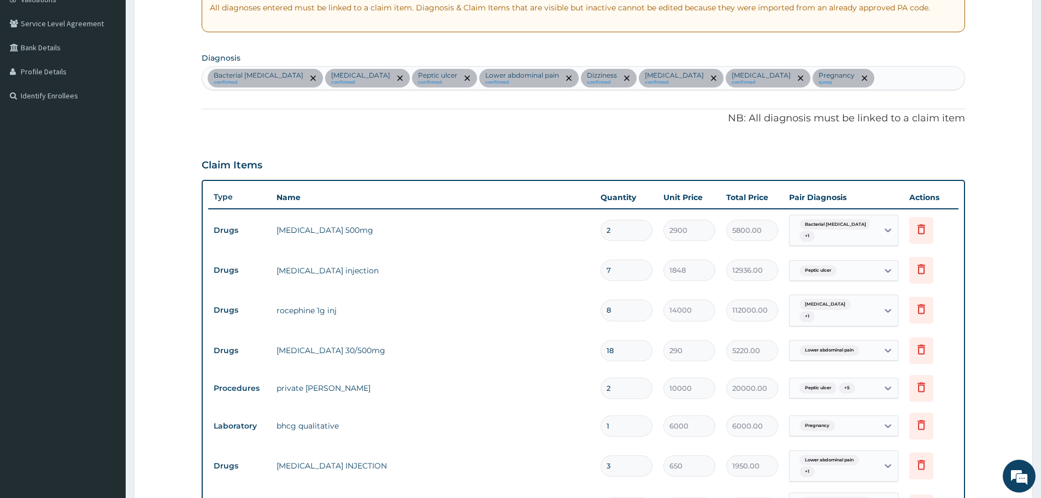
scroll to position [77, 0]
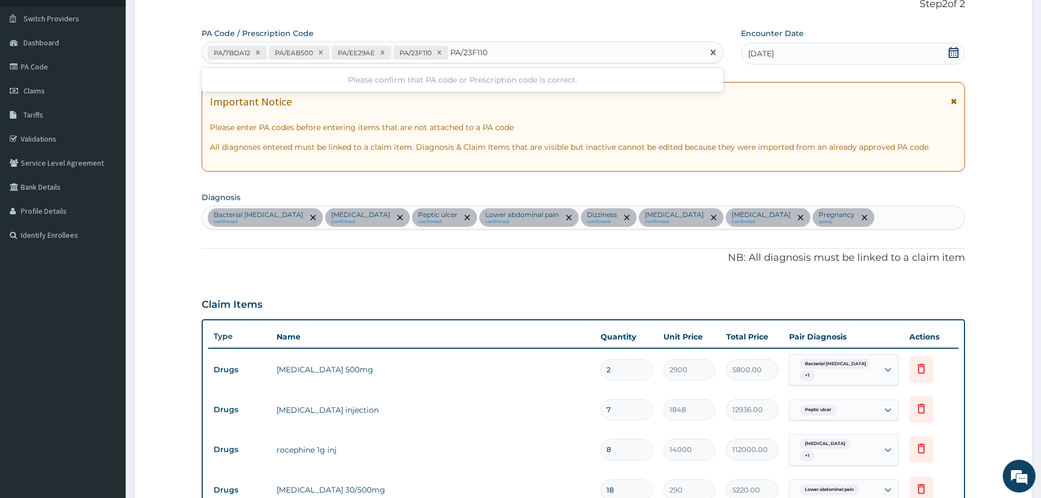
type input "PA/23F110"
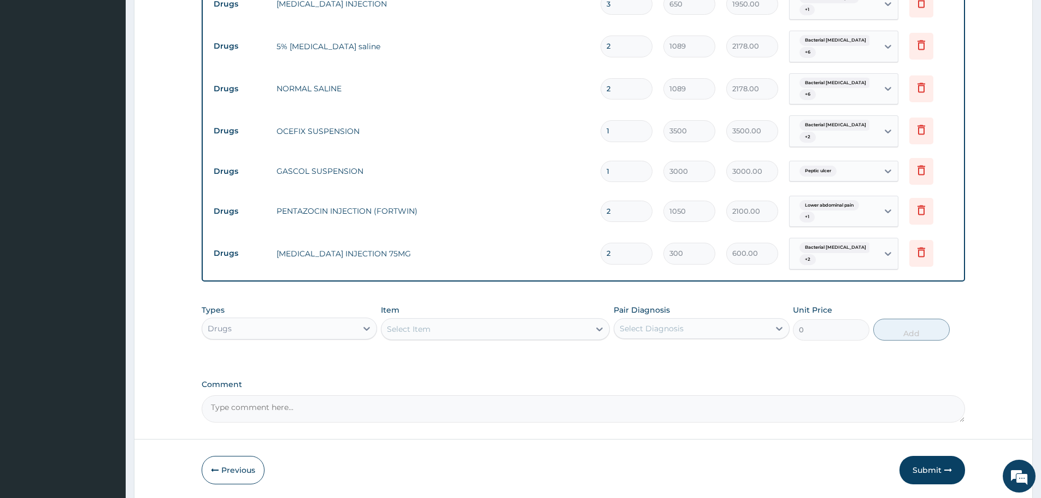
click at [353, 328] on div "Drugs" at bounding box center [279, 328] width 155 height 17
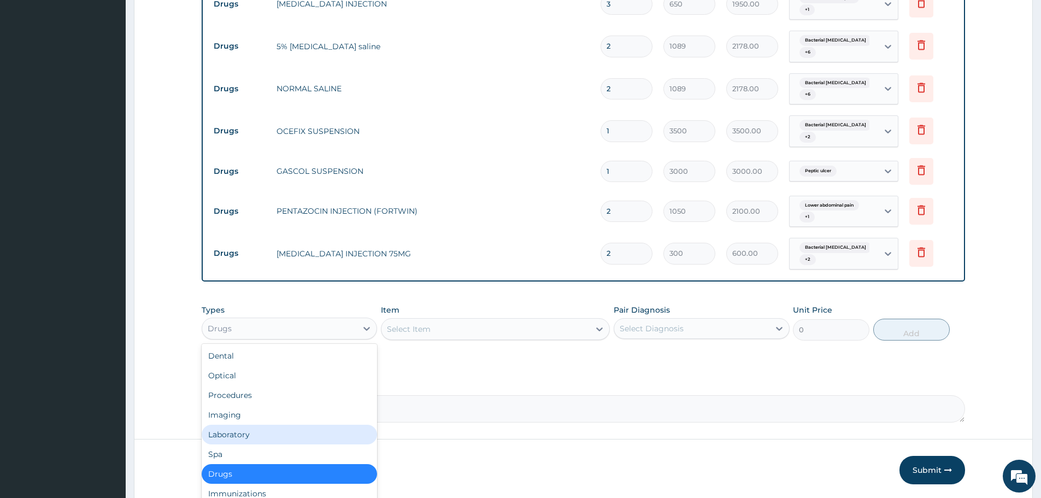
click at [248, 427] on div "Laboratory" at bounding box center [289, 435] width 175 height 20
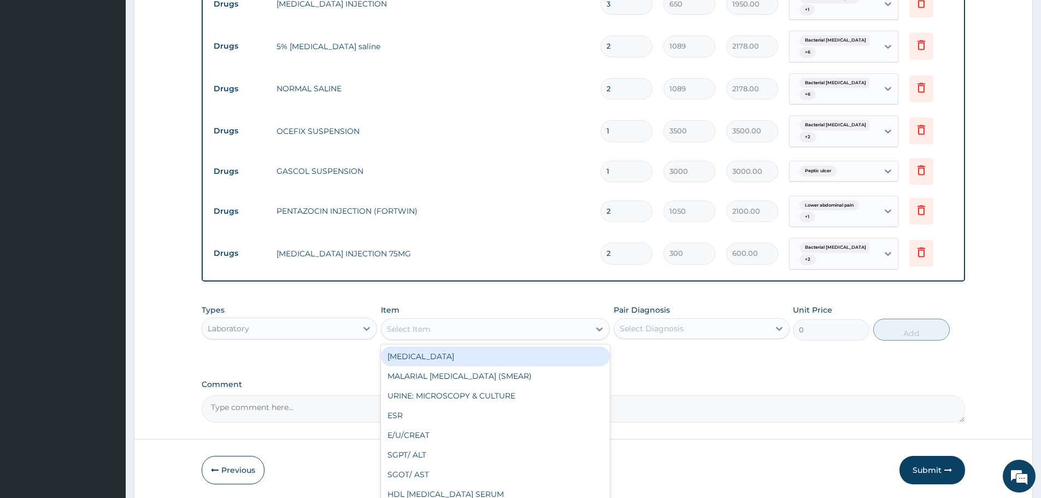
click at [489, 329] on div "Select Item" at bounding box center [486, 328] width 208 height 17
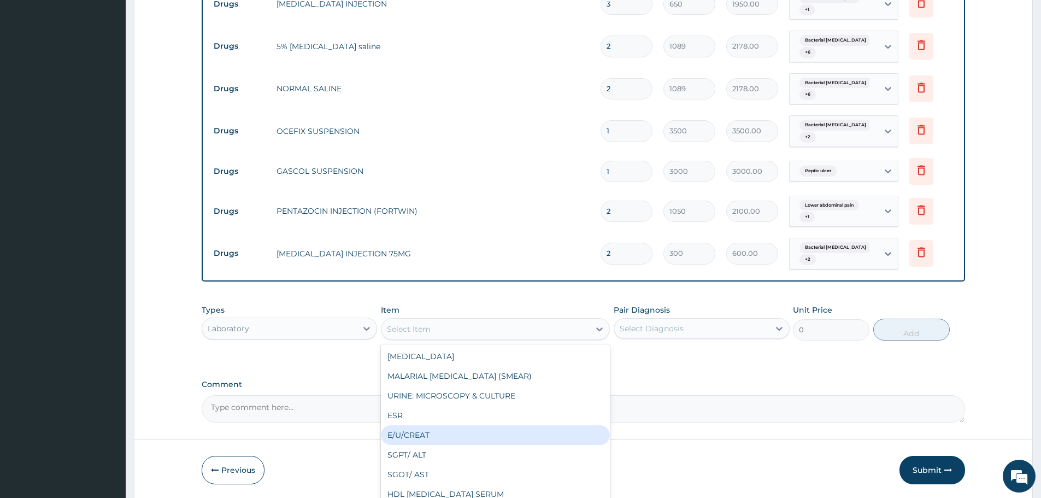
click at [430, 427] on div "E/U/CREAT" at bounding box center [495, 435] width 229 height 20
type input "6000"
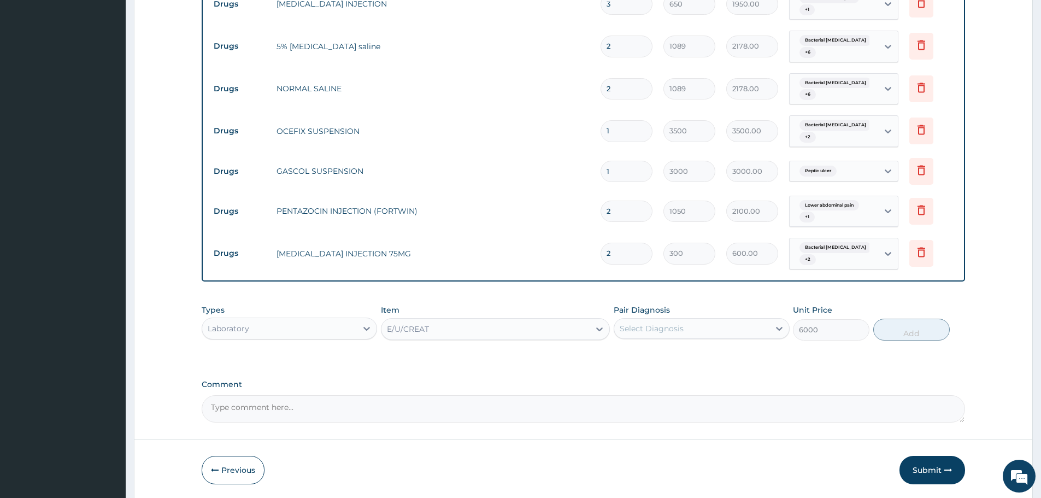
click at [652, 327] on div "Select Diagnosis" at bounding box center [652, 328] width 64 height 11
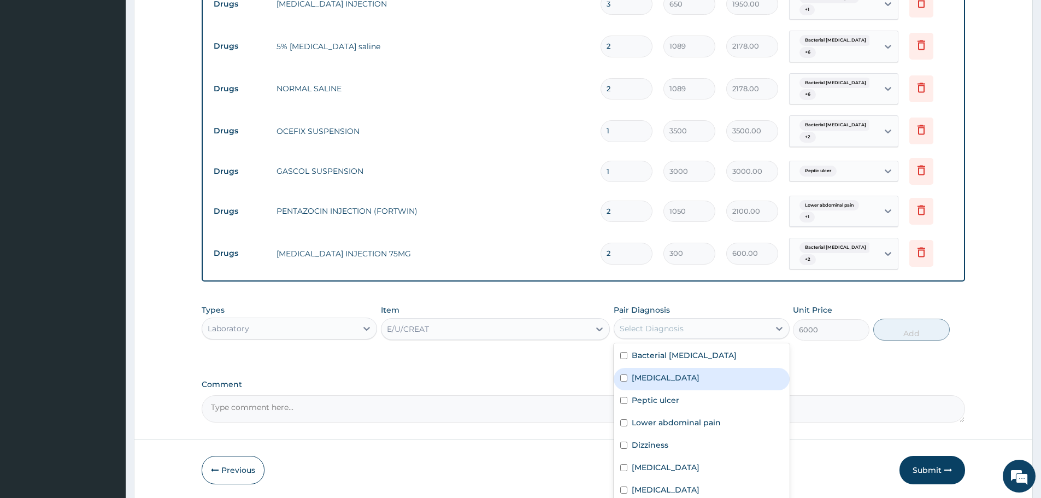
click at [677, 368] on div "Sepsis" at bounding box center [701, 379] width 175 height 22
checkbox input "true"
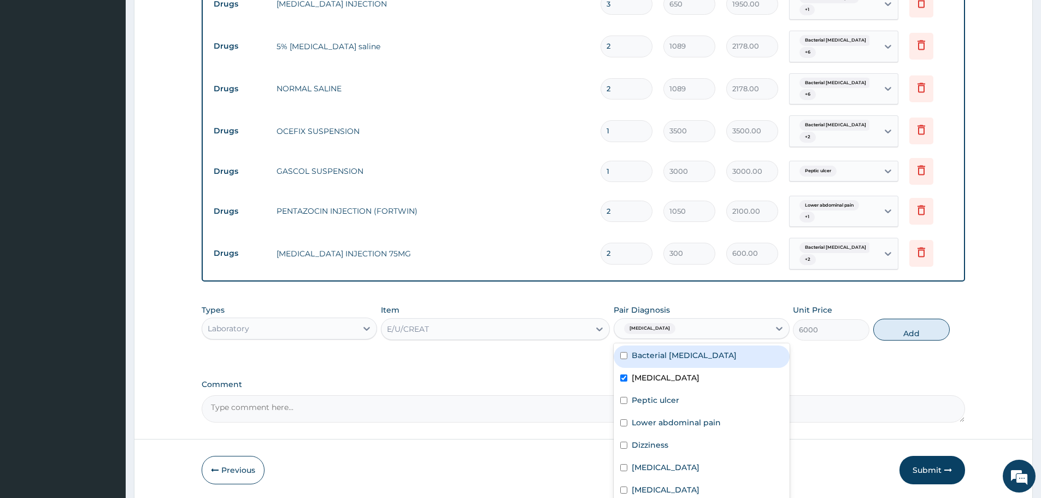
click at [695, 350] on label "Bacterial tonsillitis" at bounding box center [684, 355] width 105 height 11
checkbox input "true"
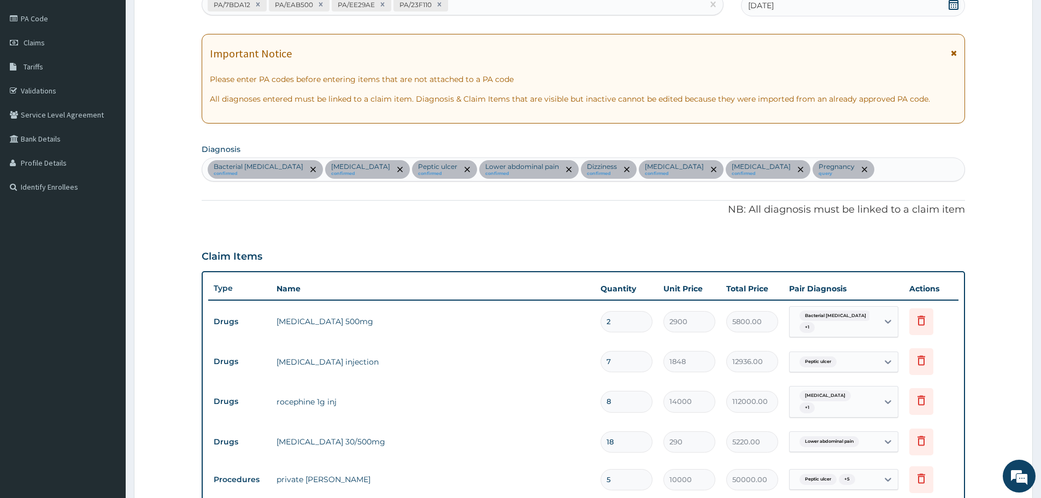
scroll to position [56, 0]
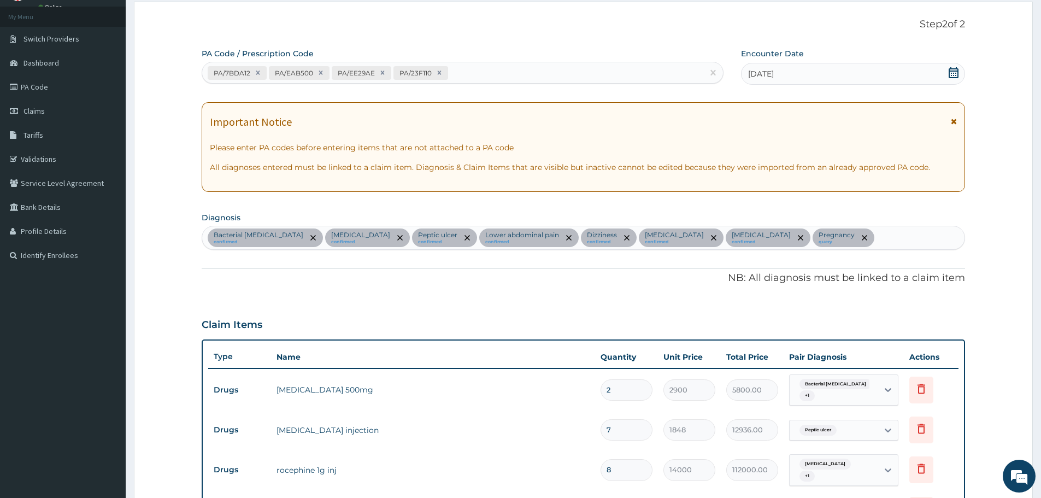
click at [766, 238] on div "Bacterial tonsillitis confirmed Sepsis confirmed Peptic ulcer confirmed Lower a…" at bounding box center [583, 237] width 762 height 23
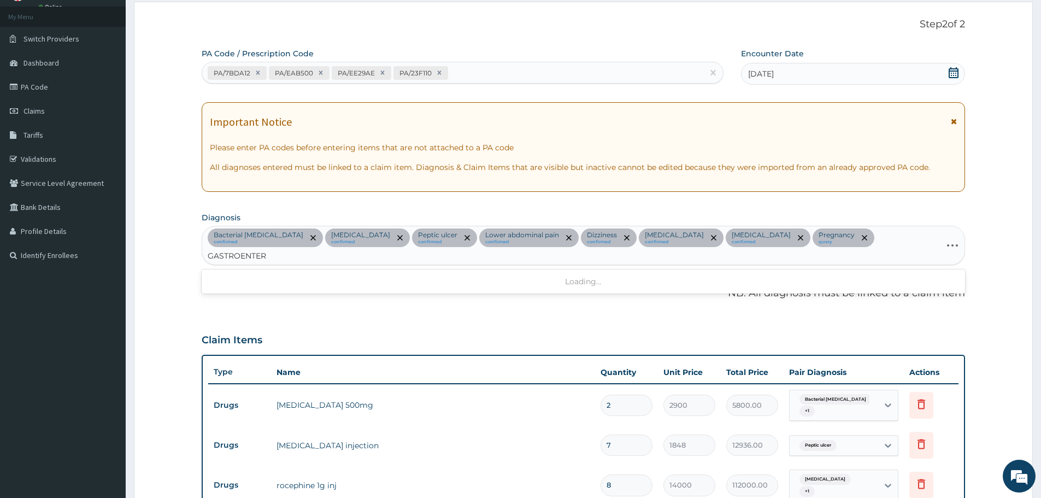
type input "GASTROENTERI"
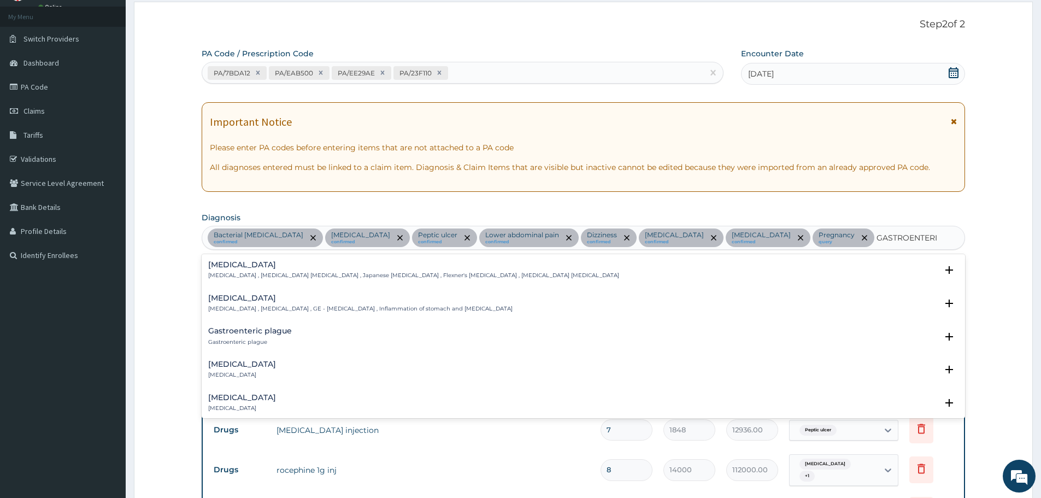
click at [250, 365] on h4 "Acute gastroenteritis" at bounding box center [242, 364] width 68 height 8
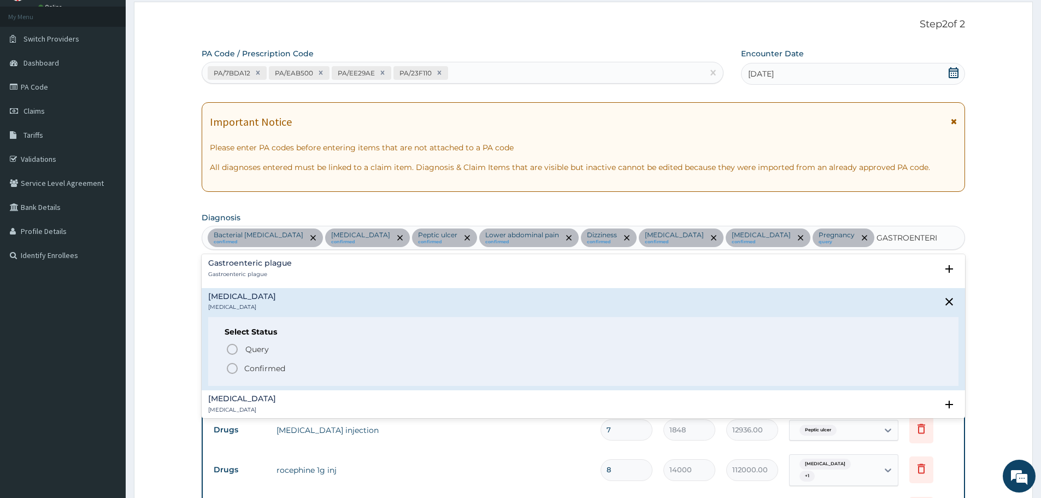
scroll to position [109, 0]
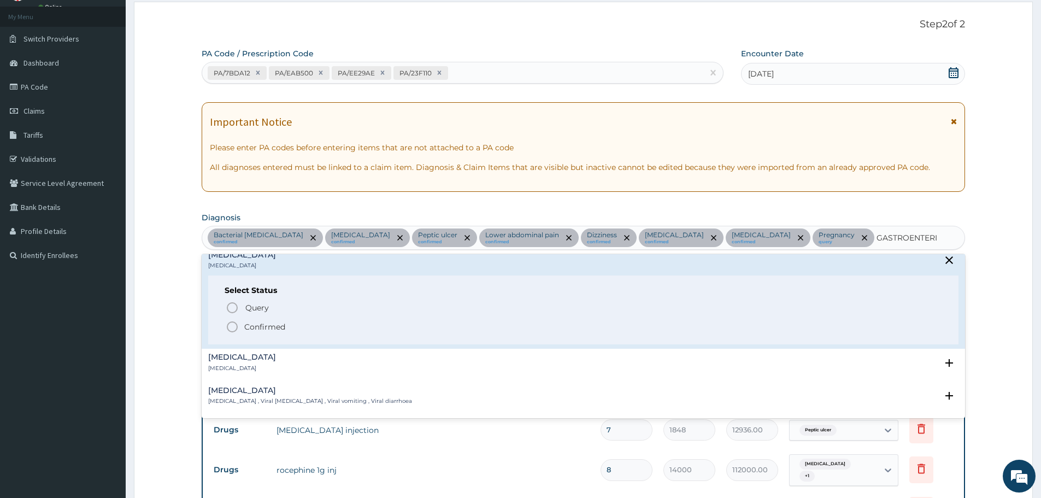
click at [232, 325] on icon "status option filled" at bounding box center [232, 326] width 13 height 13
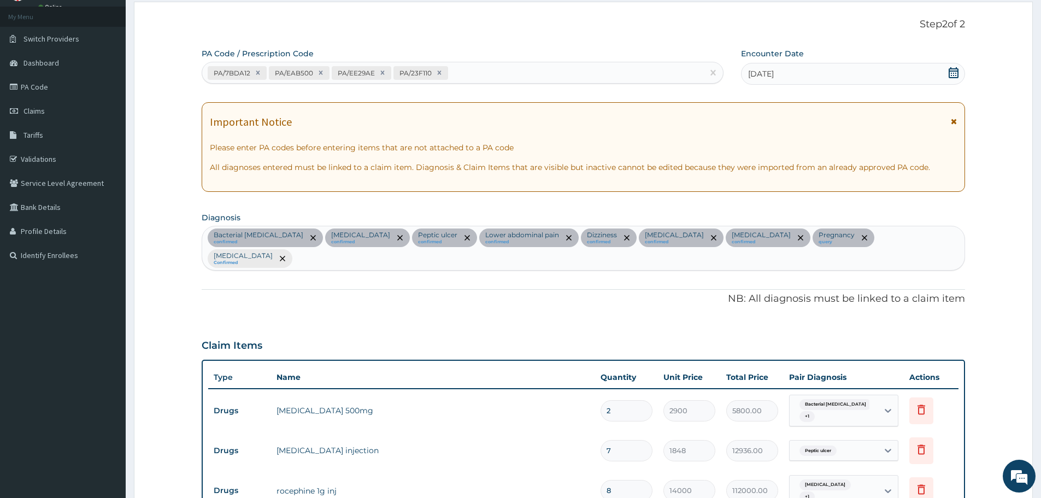
click at [869, 234] on div "Bacterial tonsillitis confirmed Sepsis confirmed Peptic ulcer confirmed Lower a…" at bounding box center [583, 248] width 762 height 44
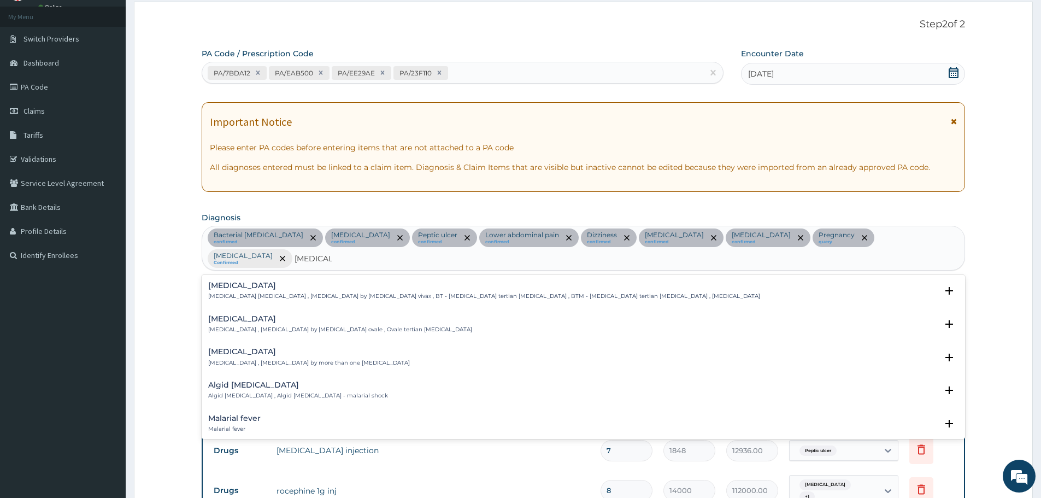
type input "MALARIAL"
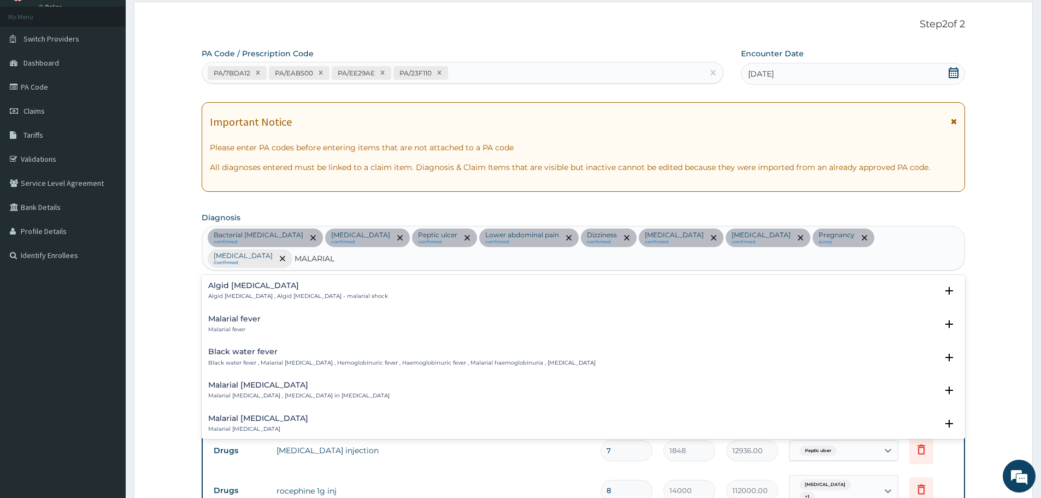
click at [240, 326] on p "Malarial fever" at bounding box center [234, 330] width 52 height 8
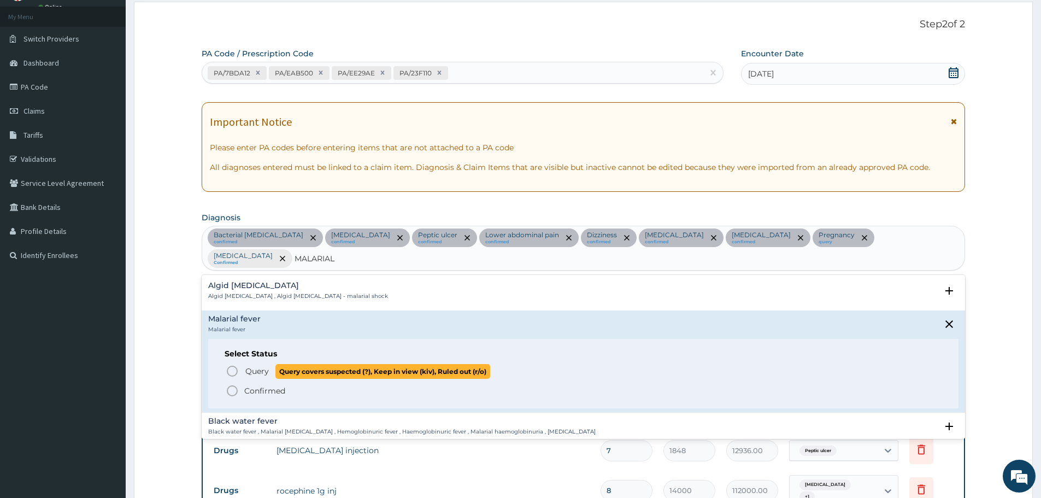
click at [232, 365] on icon "status option query" at bounding box center [232, 371] width 13 height 13
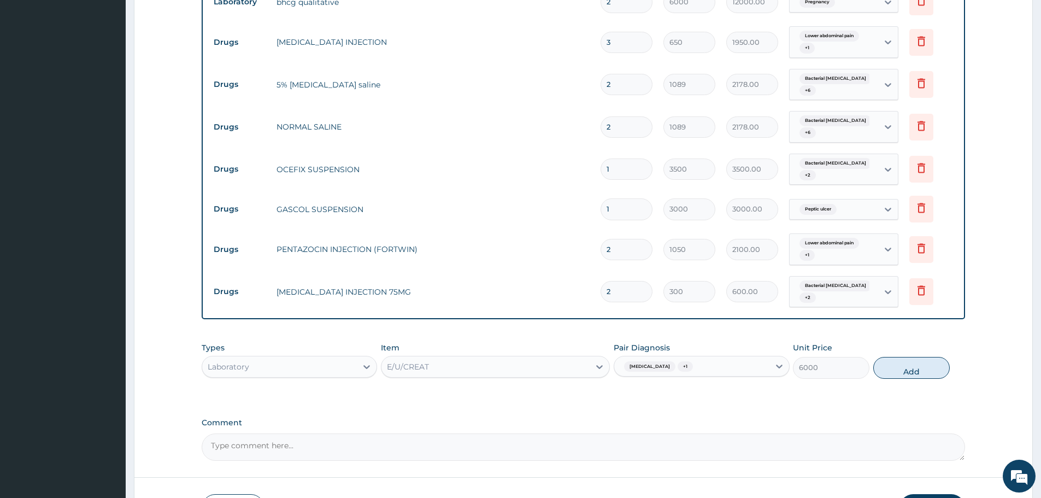
scroll to position [712, 0]
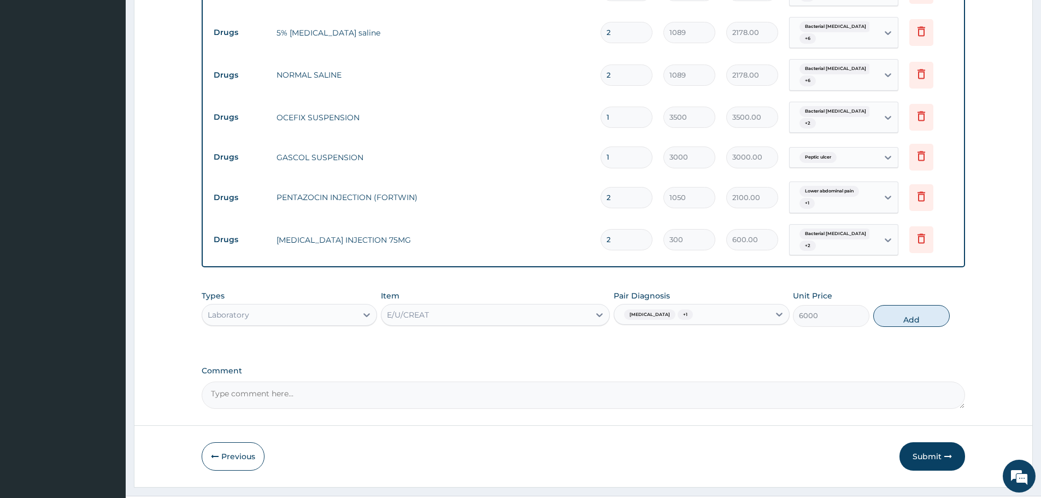
click at [701, 306] on div "Sepsis + 1" at bounding box center [691, 315] width 155 height 19
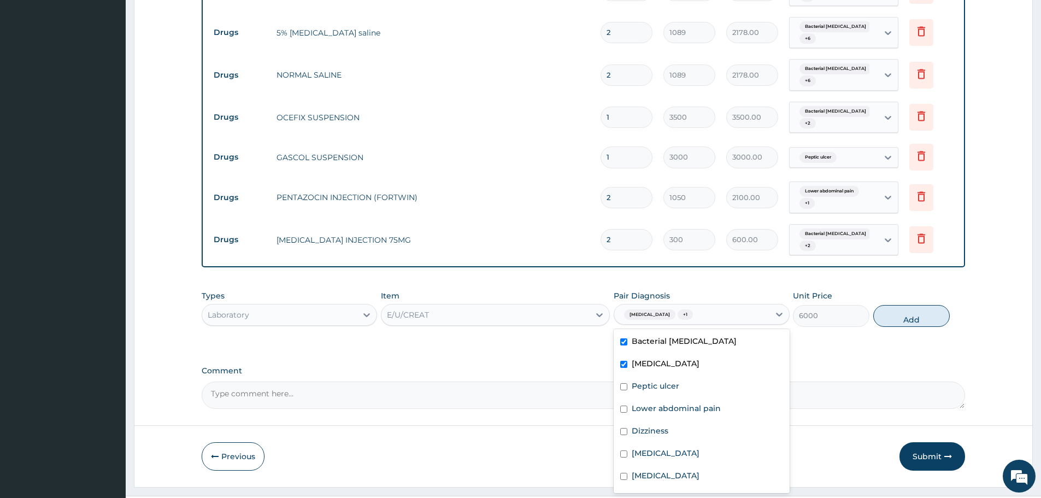
scroll to position [64, 0]
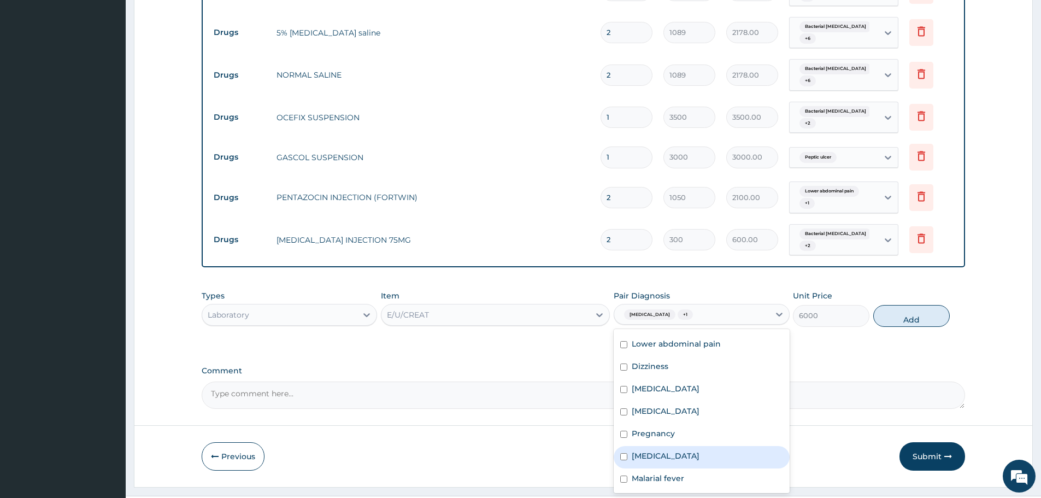
click at [677, 450] on label "Acute gastroenteritis" at bounding box center [666, 455] width 68 height 11
checkbox input "true"
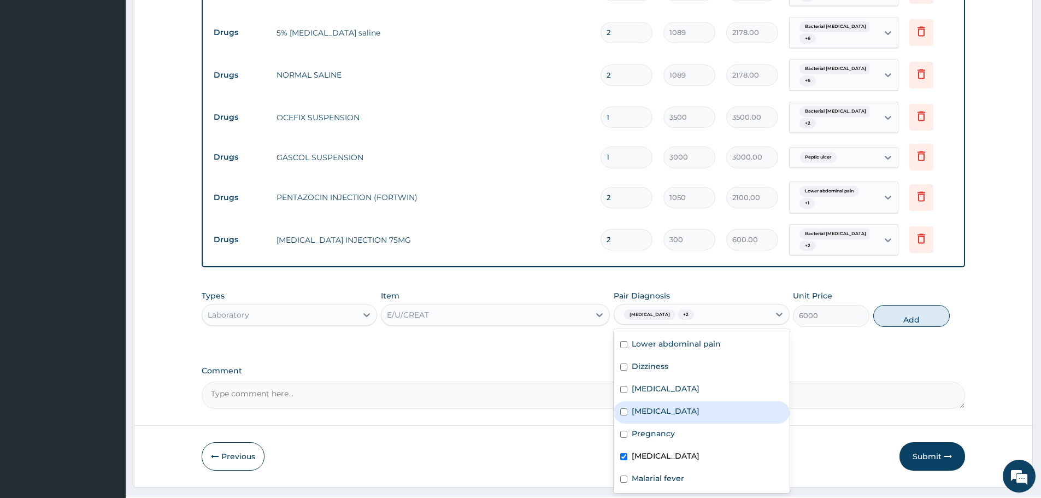
click at [901, 305] on button "Add" at bounding box center [911, 316] width 77 height 22
type input "0"
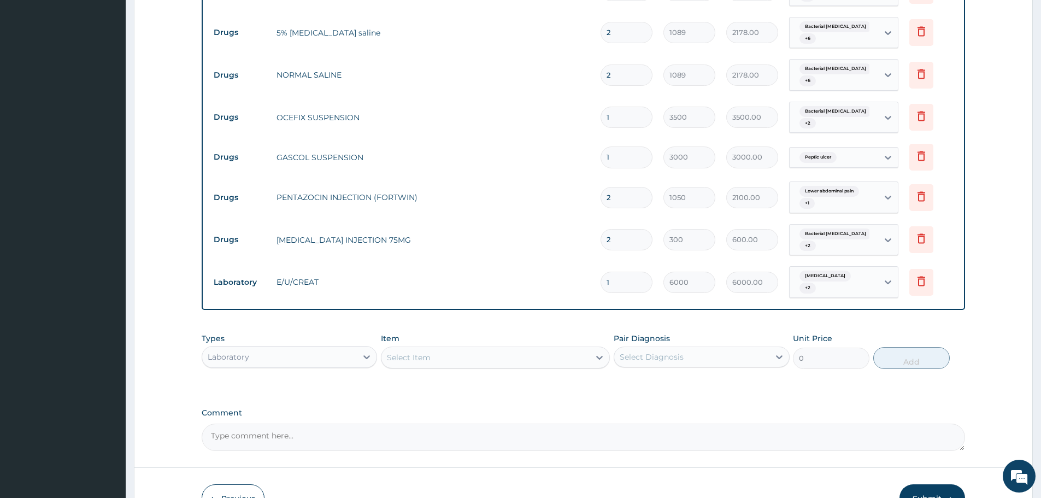
click at [439, 349] on div "Select Item" at bounding box center [486, 357] width 208 height 17
type input "FBC"
click at [418, 375] on div "FBC" at bounding box center [495, 385] width 229 height 20
type input "5940"
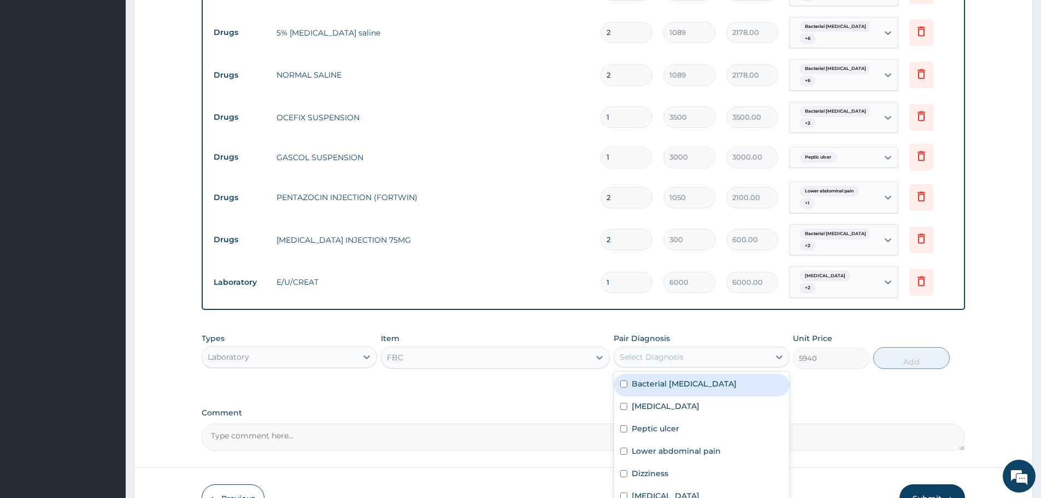
click at [659, 351] on div "Select Diagnosis" at bounding box center [652, 356] width 64 height 11
click at [664, 396] on div "Sepsis" at bounding box center [701, 407] width 175 height 22
checkbox input "true"
click at [694, 378] on label "Bacterial tonsillitis" at bounding box center [684, 383] width 105 height 11
checkbox input "true"
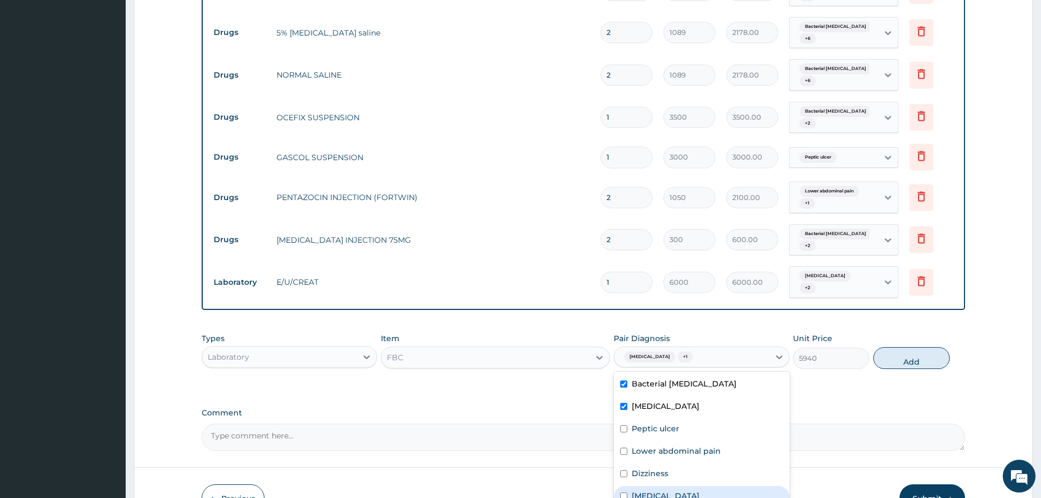
click at [669, 486] on div "Tonsillitis" at bounding box center [701, 497] width 175 height 22
checkbox input "true"
click at [908, 347] on button "Add" at bounding box center [911, 358] width 77 height 22
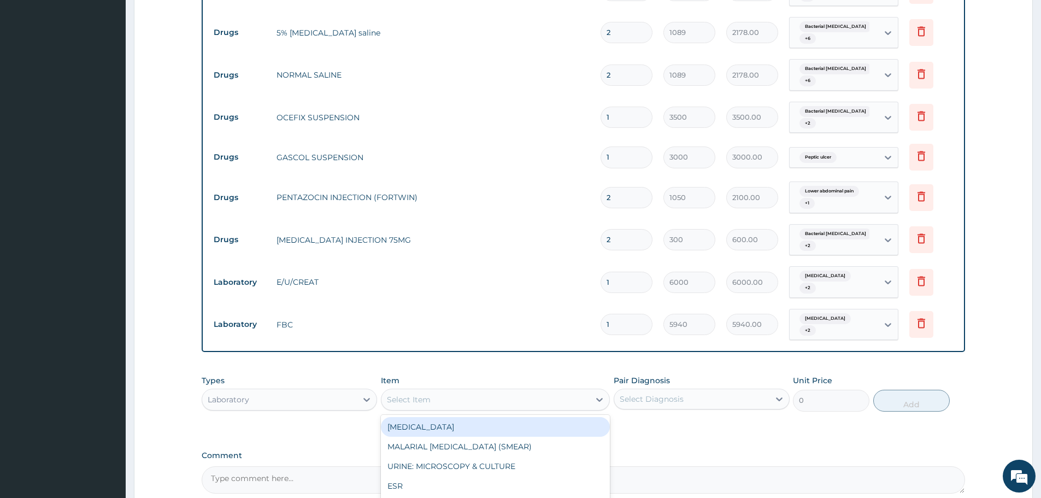
click at [520, 391] on div "Select Item" at bounding box center [486, 399] width 208 height 17
click at [502, 437] on div "MALARIAL PARASITE (SMEAR)" at bounding box center [495, 447] width 229 height 20
type input "2000"
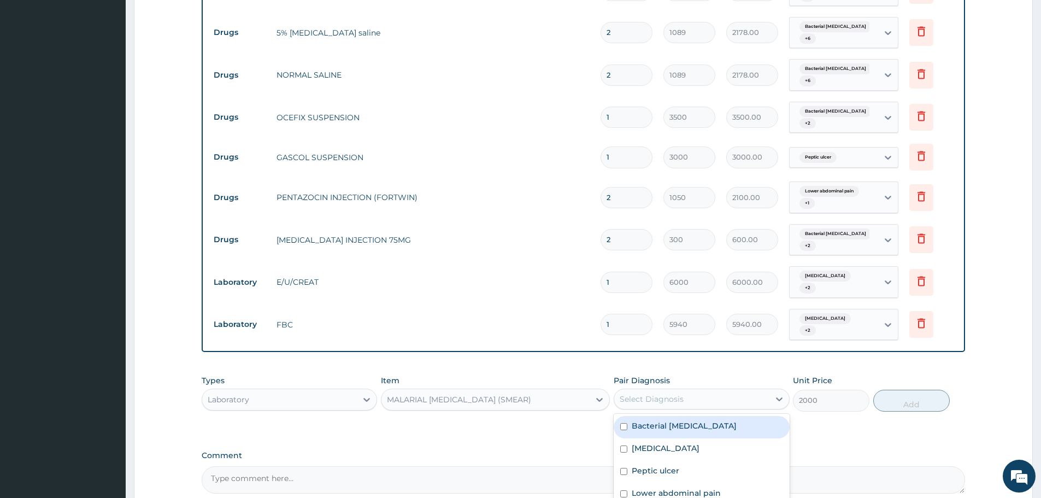
click at [667, 394] on div "Select Diagnosis" at bounding box center [652, 399] width 64 height 11
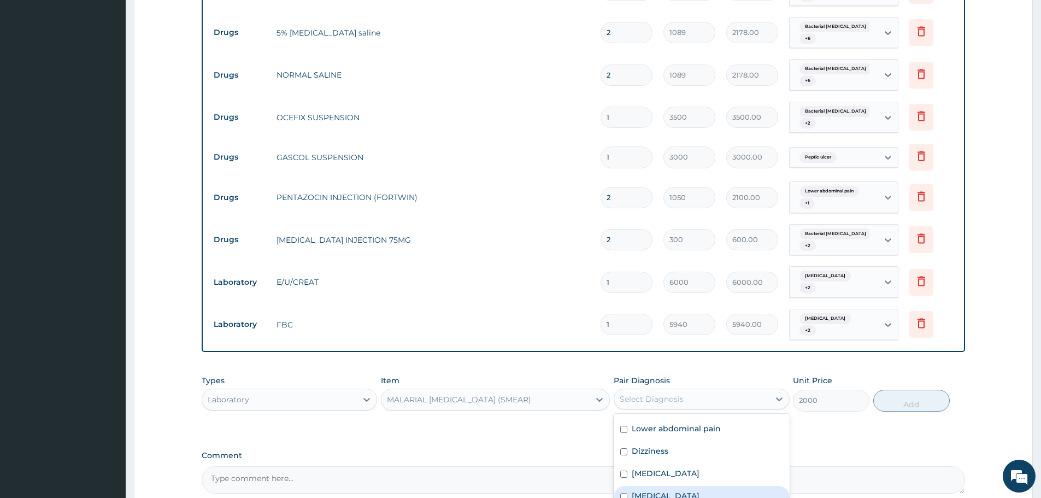
click at [670, 486] on div "Malaria" at bounding box center [701, 497] width 175 height 22
checkbox input "true"
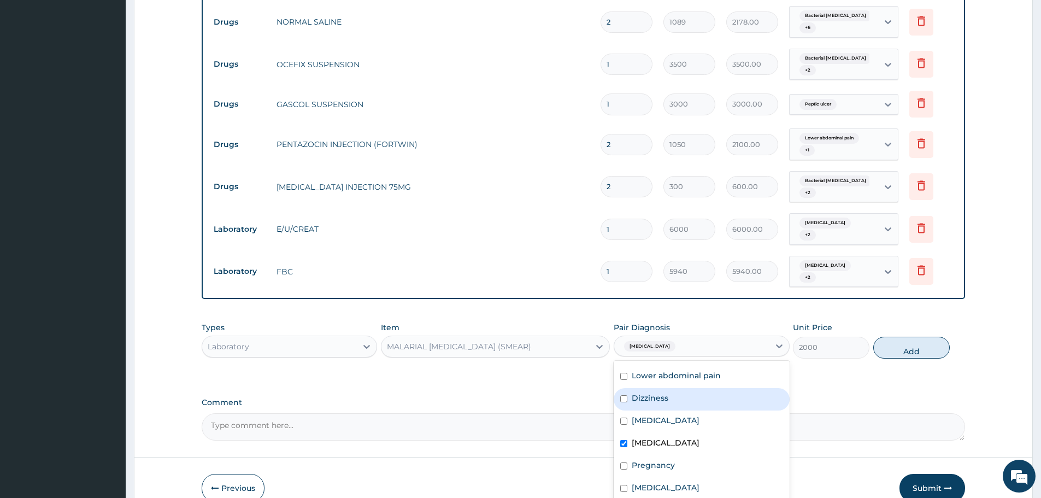
scroll to position [788, 0]
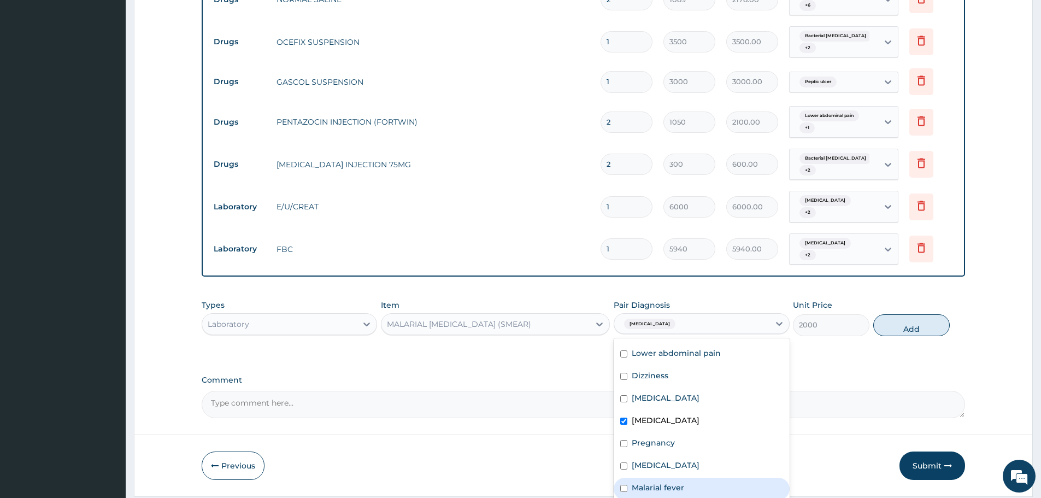
click at [674, 482] on label "Malarial fever" at bounding box center [658, 487] width 52 height 11
checkbox input "true"
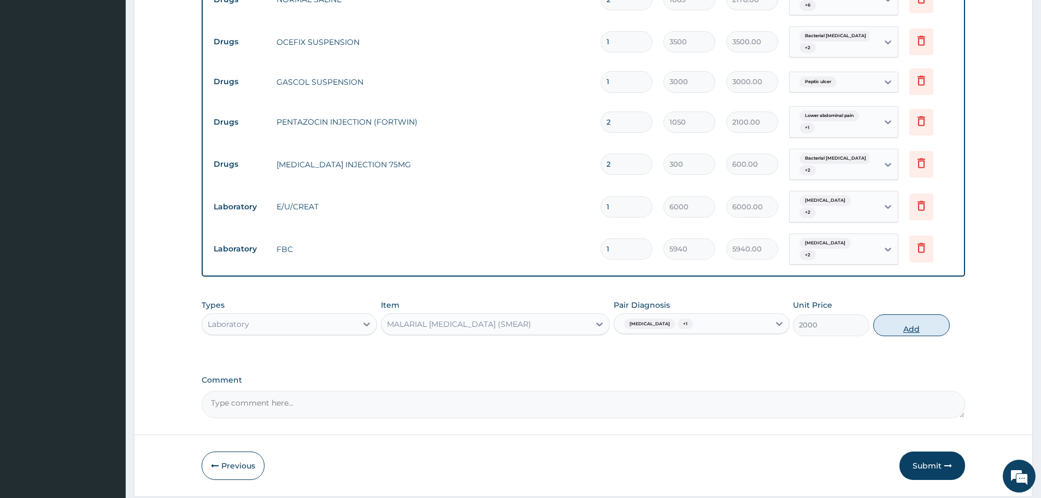
drag, startPoint x: 907, startPoint y: 293, endPoint x: 898, endPoint y: 302, distance: 12.8
click at [907, 314] on button "Add" at bounding box center [911, 325] width 77 height 22
type input "0"
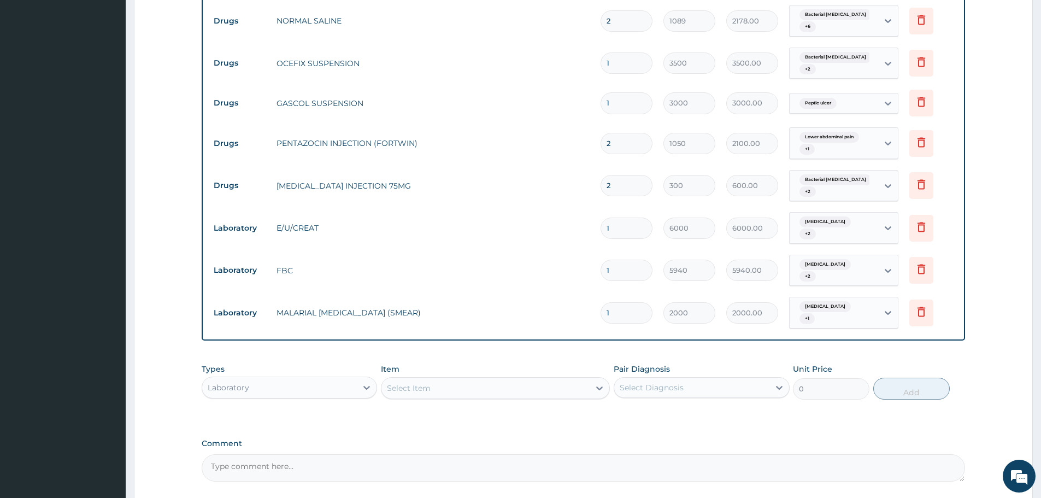
scroll to position [825, 0]
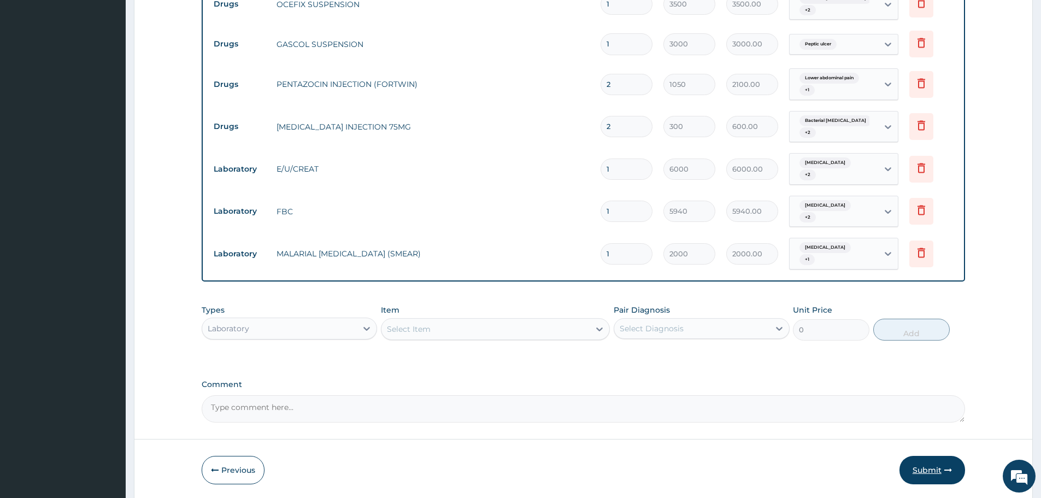
click at [931, 456] on button "Submit" at bounding box center [933, 470] width 66 height 28
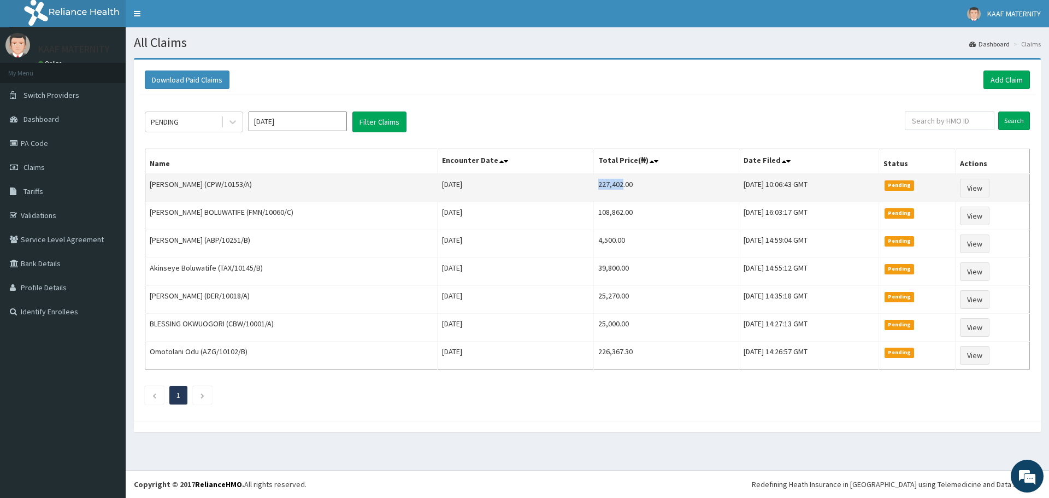
drag, startPoint x: 579, startPoint y: 183, endPoint x: 602, endPoint y: 183, distance: 23.0
click at [603, 183] on td "227,402.00" at bounding box center [666, 188] width 145 height 28
click at [610, 192] on td "227,402.00" at bounding box center [666, 188] width 145 height 28
drag, startPoint x: 579, startPoint y: 183, endPoint x: 603, endPoint y: 187, distance: 24.4
click at [603, 187] on td "227,402.00" at bounding box center [666, 188] width 145 height 28
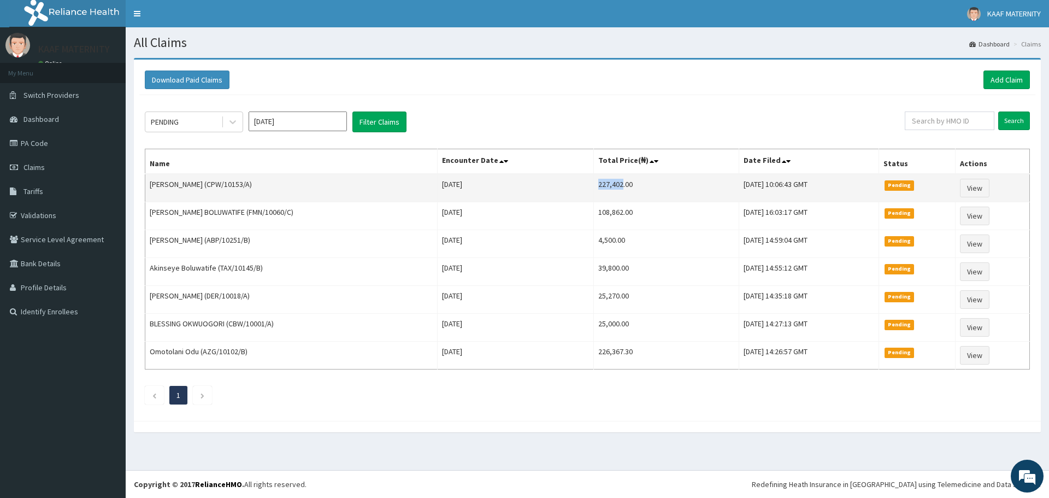
copy td "227,402"
click at [983, 189] on link "View" at bounding box center [975, 188] width 30 height 19
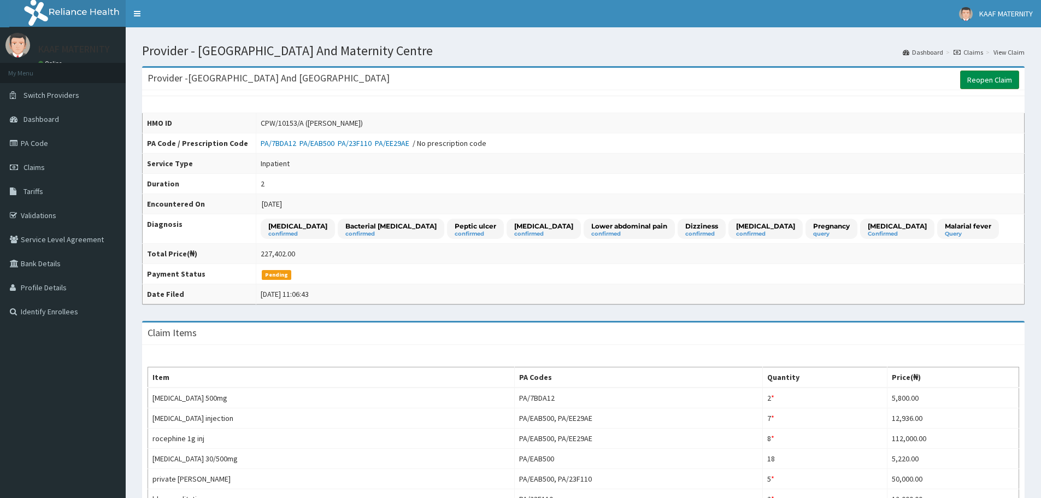
click at [985, 78] on link "Reopen Claim" at bounding box center [989, 80] width 59 height 19
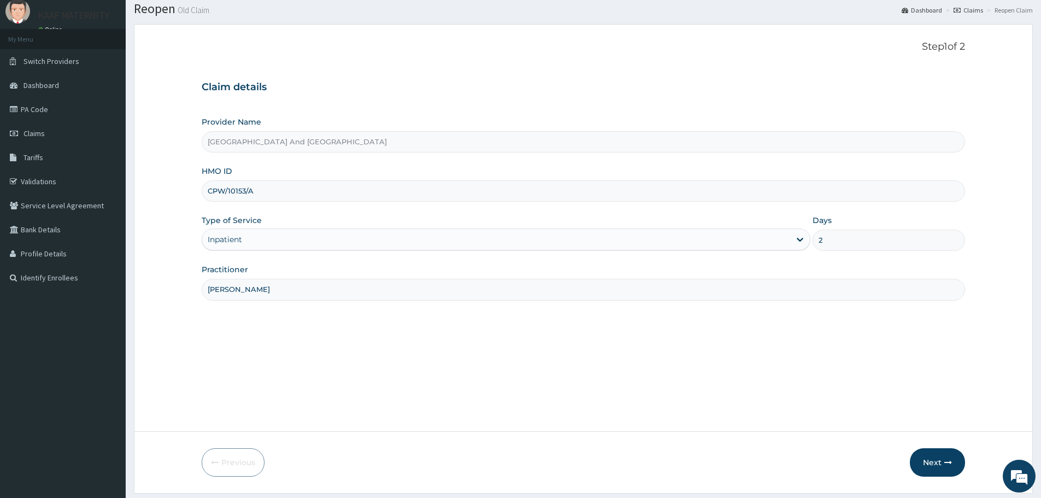
scroll to position [66, 0]
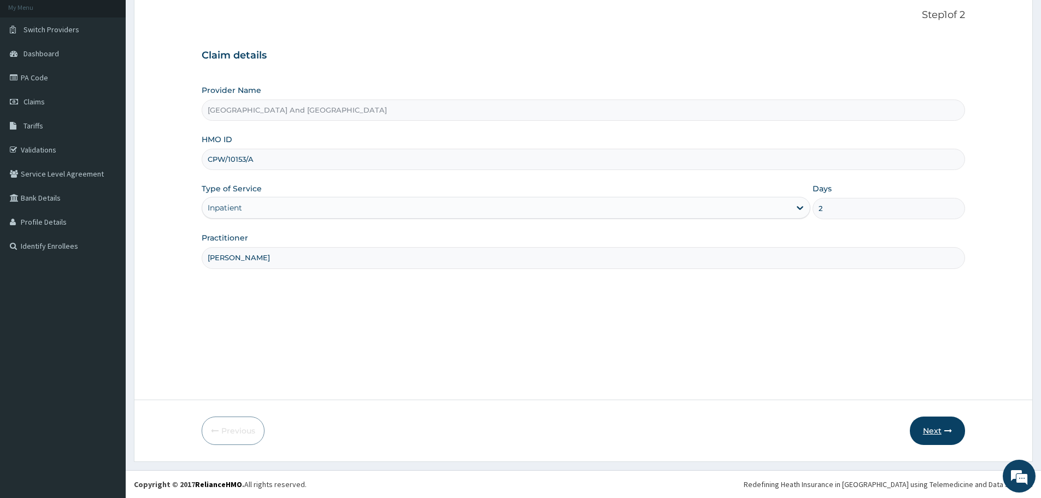
click at [931, 431] on button "Next" at bounding box center [937, 430] width 55 height 28
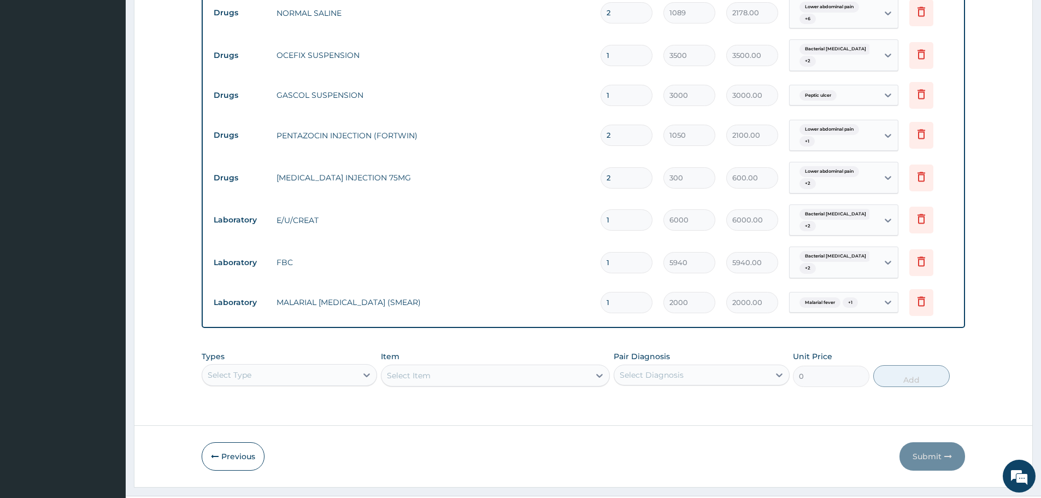
scroll to position [779, 0]
click at [363, 363] on div "Select Type" at bounding box center [289, 374] width 175 height 22
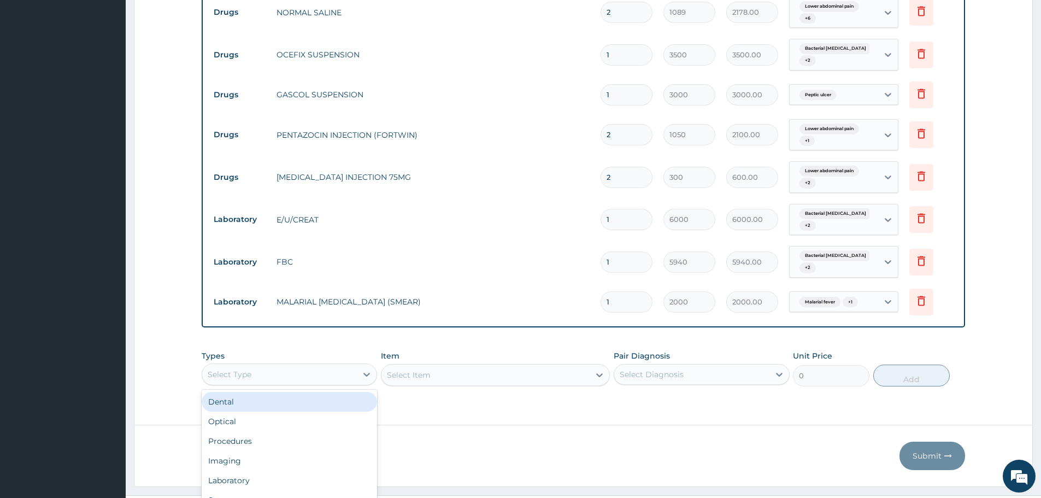
scroll to position [31, 0]
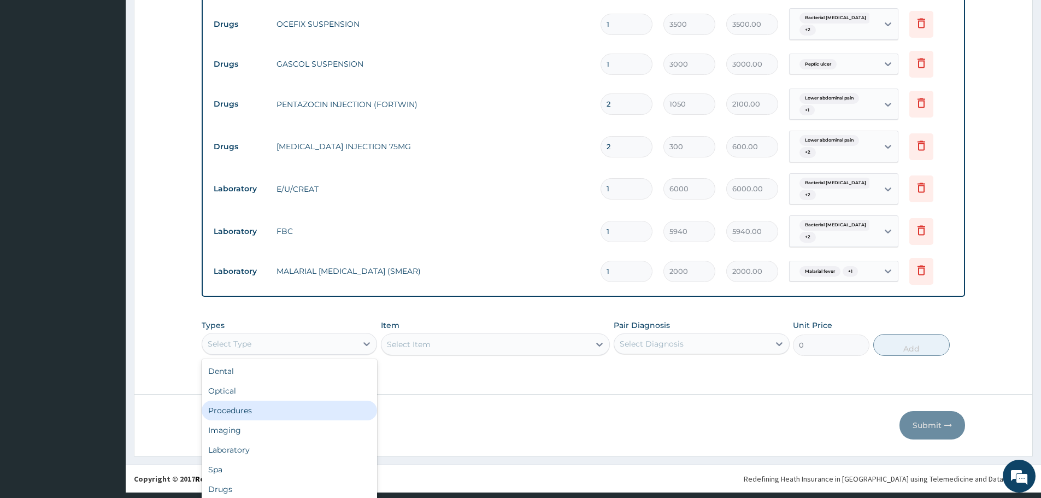
click at [257, 401] on div "Procedures" at bounding box center [289, 411] width 175 height 20
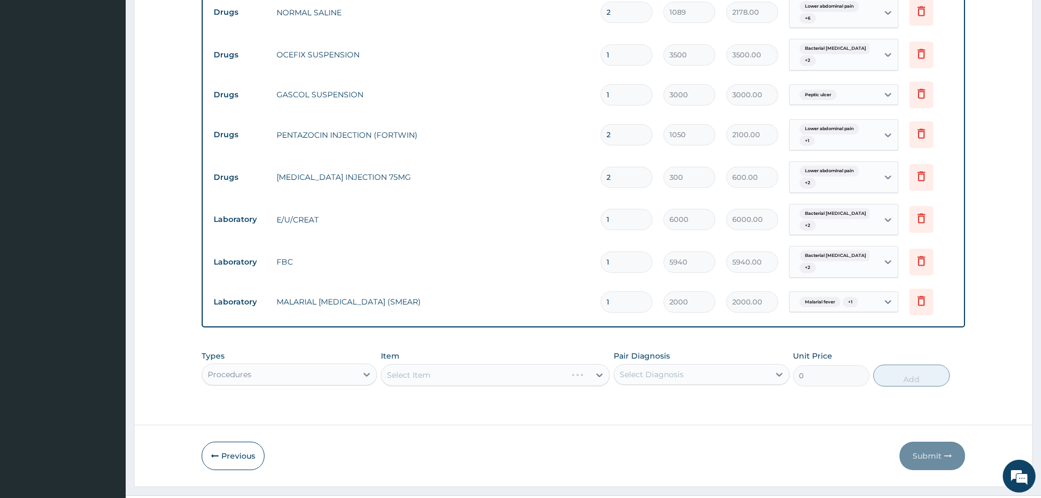
click at [500, 364] on div "Select Item" at bounding box center [495, 375] width 229 height 22
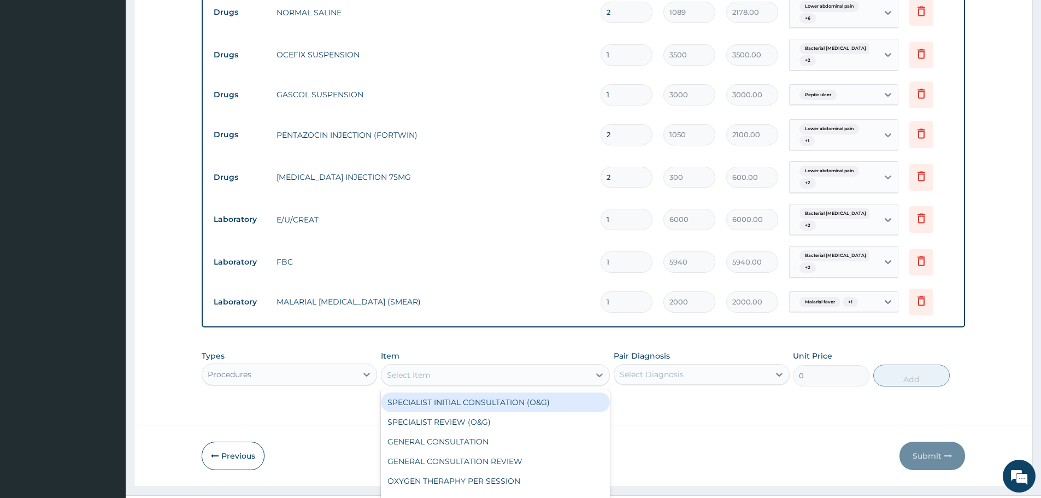
scroll to position [31, 0]
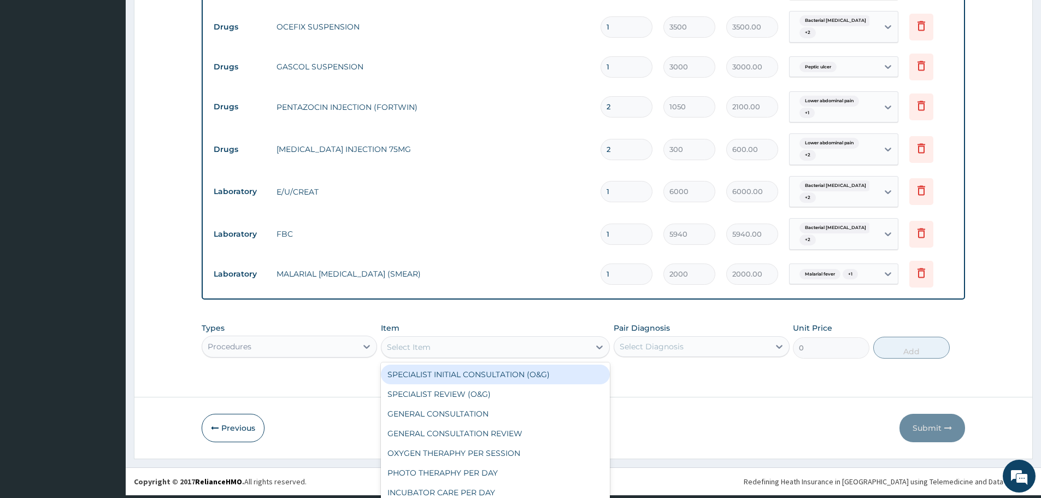
click at [518, 355] on div "option SPECIALIST INITIAL CONSULTATION (O&G) focused, 1 of 86. 86 results avail…" at bounding box center [495, 347] width 229 height 22
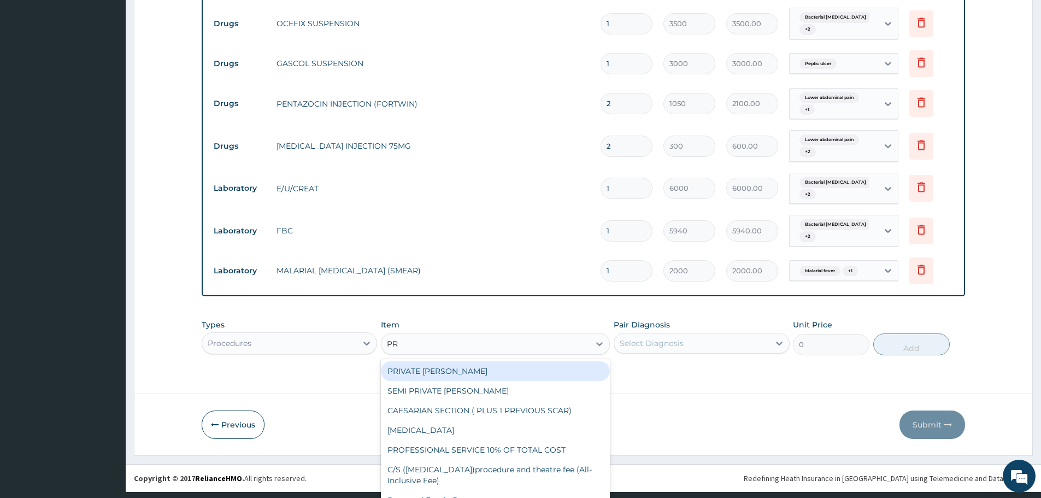
type input "PRO"
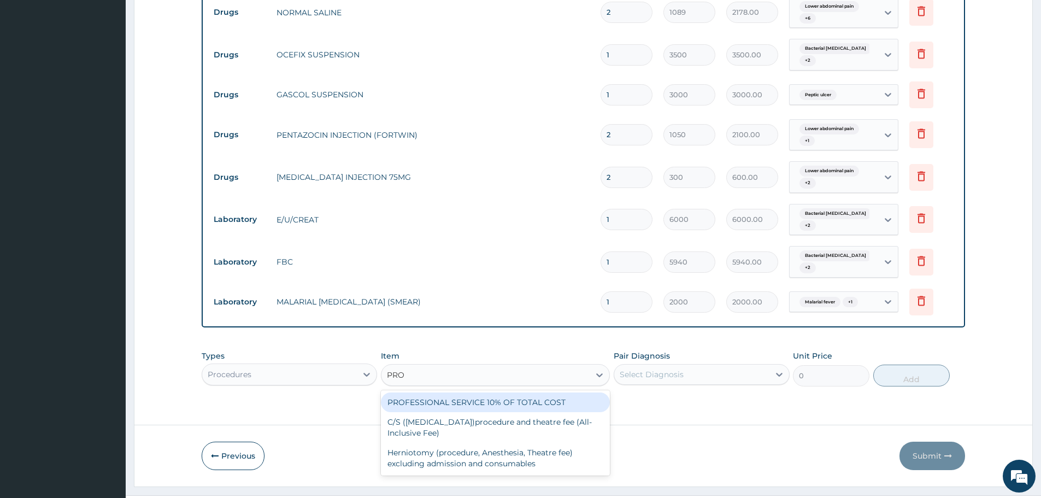
click at [494, 392] on div "PROFESSIONAL SERVICE 10% OF TOTAL COST" at bounding box center [495, 402] width 229 height 20
type input "0.1"
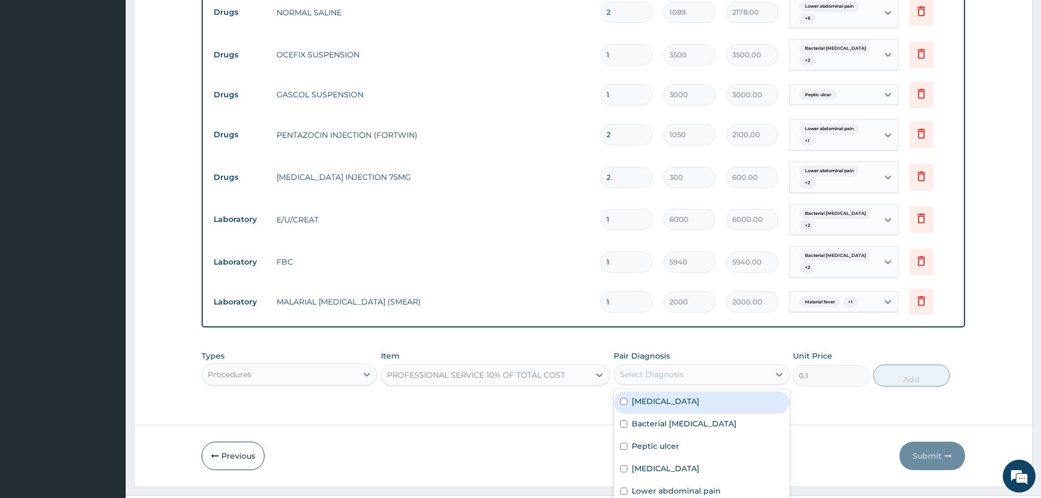
click at [692, 364] on div "option Sepsis focused, 1 of 10. 10 results available. Use Up and Down to choose…" at bounding box center [701, 374] width 175 height 21
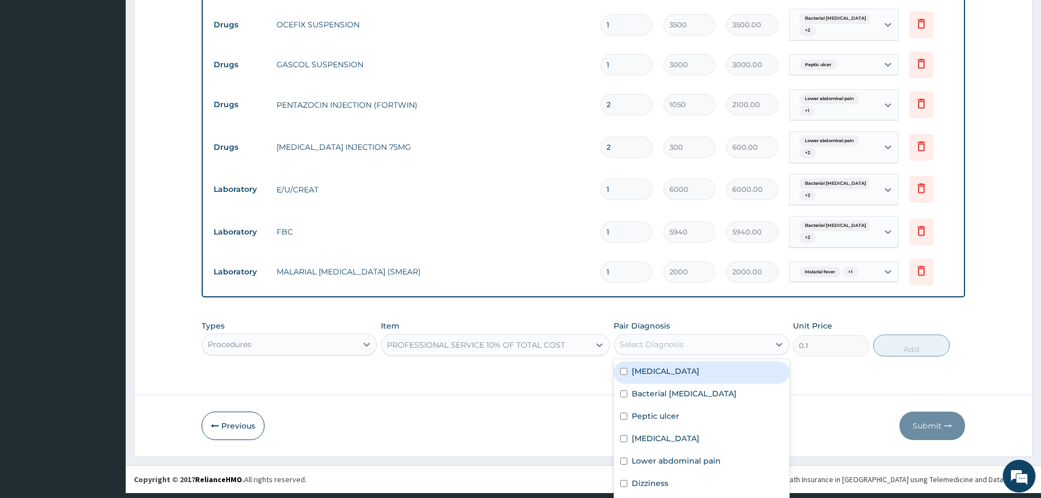
click at [674, 361] on div "Sepsis" at bounding box center [701, 372] width 175 height 22
checkbox input "true"
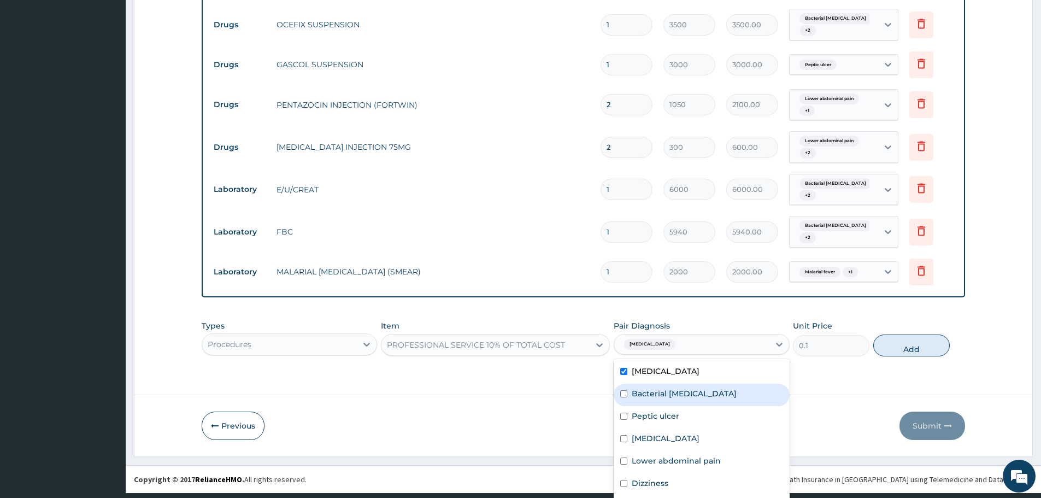
click at [687, 388] on label "Bacterial tonsillitis" at bounding box center [684, 393] width 105 height 11
checkbox input "true"
click at [675, 406] on div "Peptic ulcer" at bounding box center [701, 417] width 175 height 22
checkbox input "true"
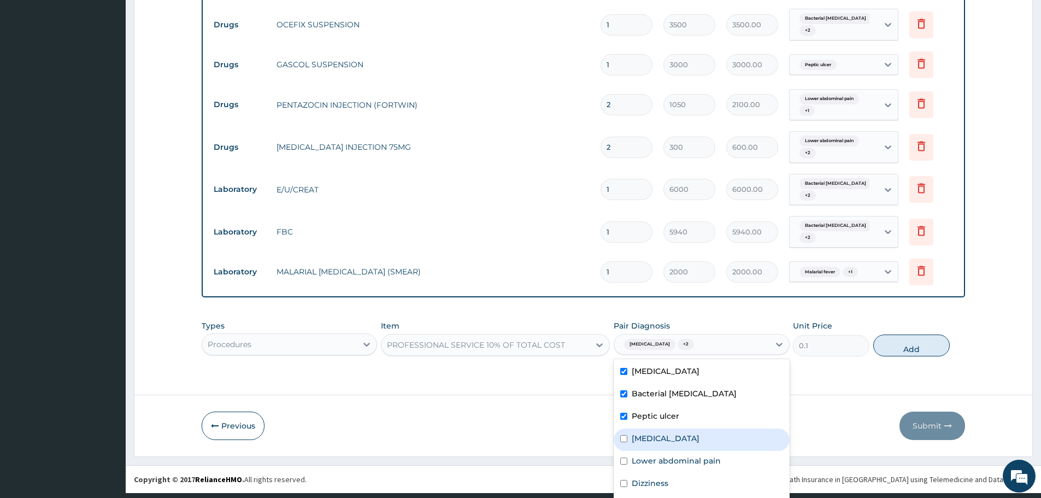
drag, startPoint x: 672, startPoint y: 413, endPoint x: 685, endPoint y: 436, distance: 25.7
click at [673, 429] on div "Tonsillitis" at bounding box center [701, 440] width 175 height 22
checkbox input "true"
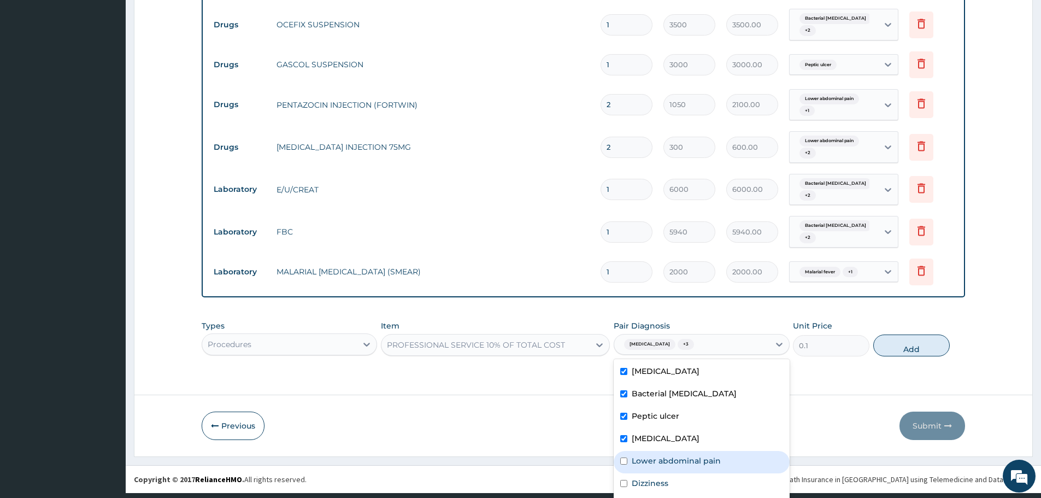
click at [685, 455] on label "Lower abdominal pain" at bounding box center [676, 460] width 89 height 11
checkbox input "true"
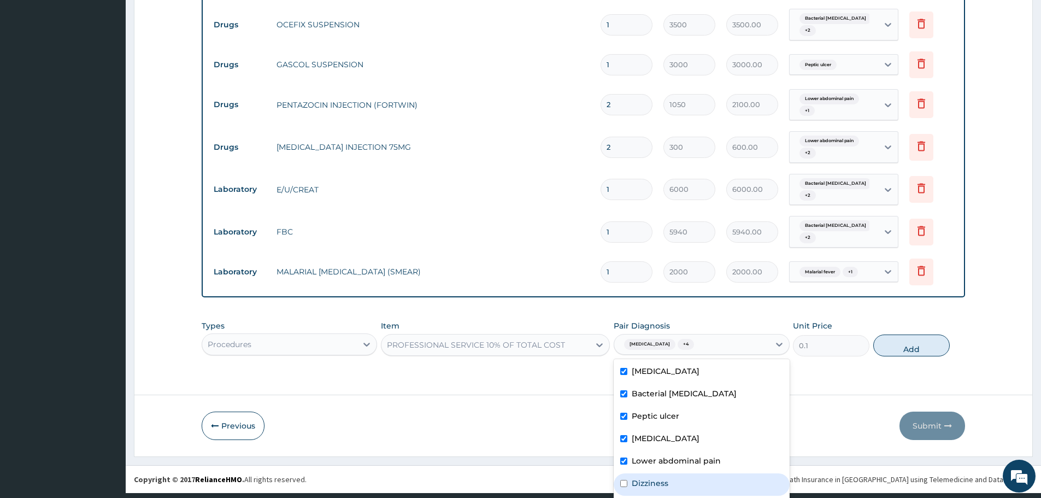
click at [672, 473] on div "Dizziness" at bounding box center [701, 484] width 175 height 22
checkbox input "true"
click at [672, 496] on div "Malaria" at bounding box center [701, 507] width 175 height 22
checkbox input "true"
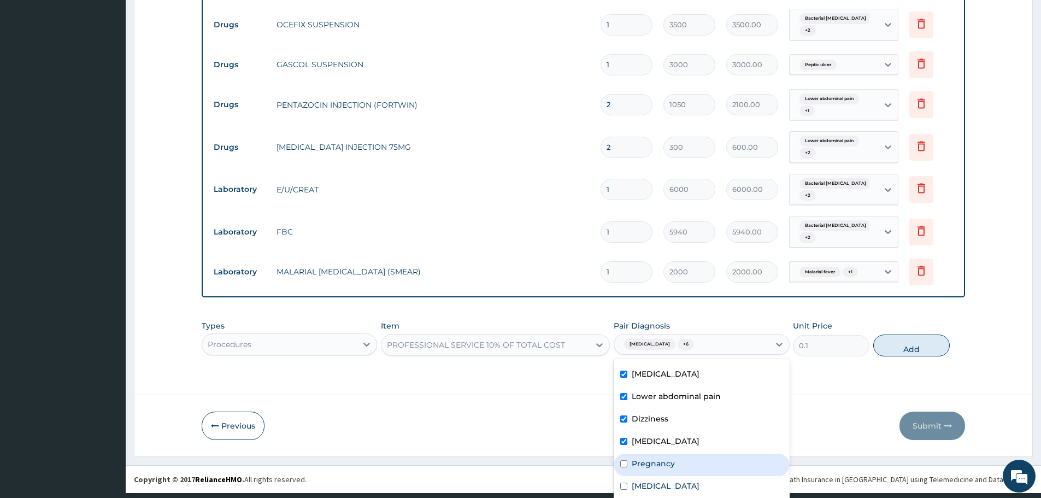
click at [661, 458] on label "Pregnancy" at bounding box center [653, 463] width 43 height 11
checkbox input "true"
click at [678, 476] on div "Acute gastroenteritis" at bounding box center [701, 487] width 175 height 22
checkbox input "true"
drag, startPoint x: 675, startPoint y: 486, endPoint x: 794, endPoint y: 419, distance: 136.5
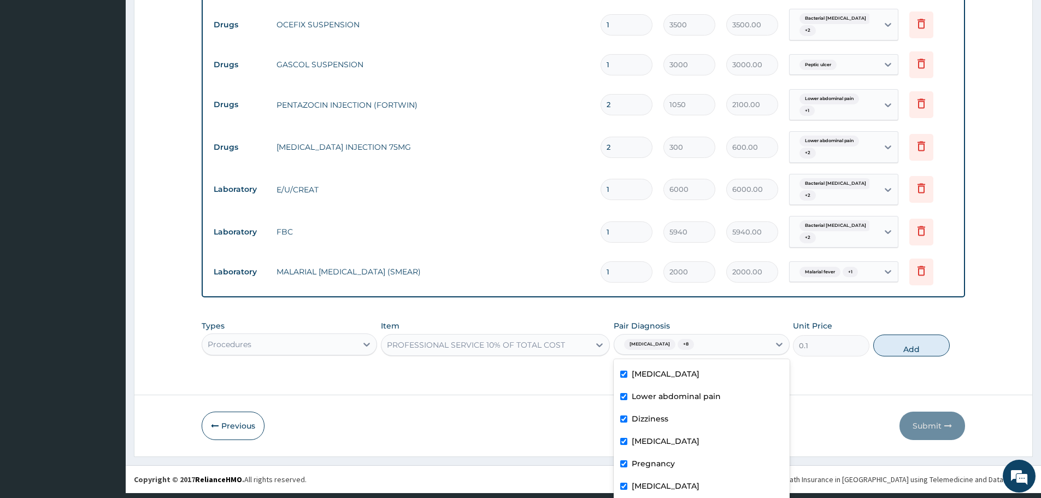
checkbox input "true"
click at [911, 325] on div "Types Procedures Item PROFESSIONAL SERVICE 10% OF TOTAL COST Pair Diagnosis opt…" at bounding box center [584, 338] width 764 height 47
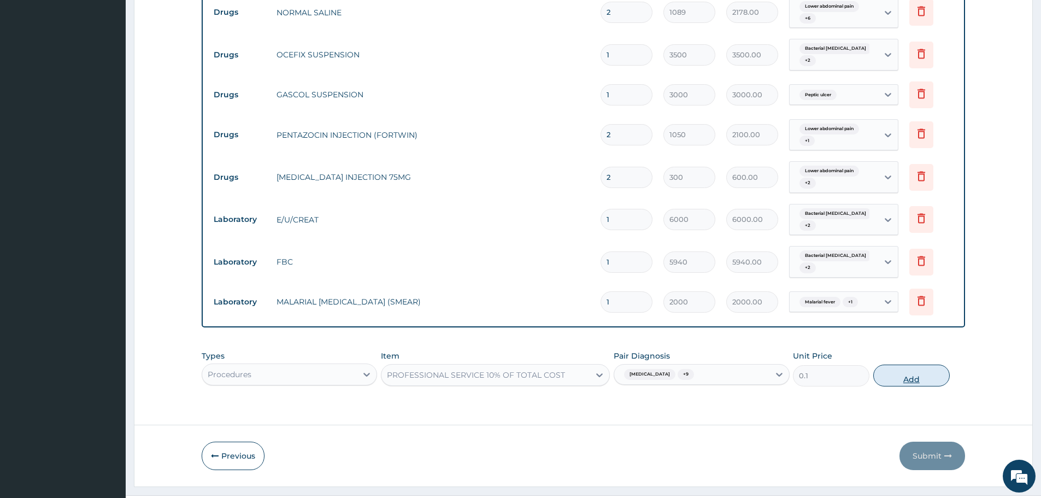
click at [906, 365] on button "Add" at bounding box center [911, 376] width 77 height 22
type input "0"
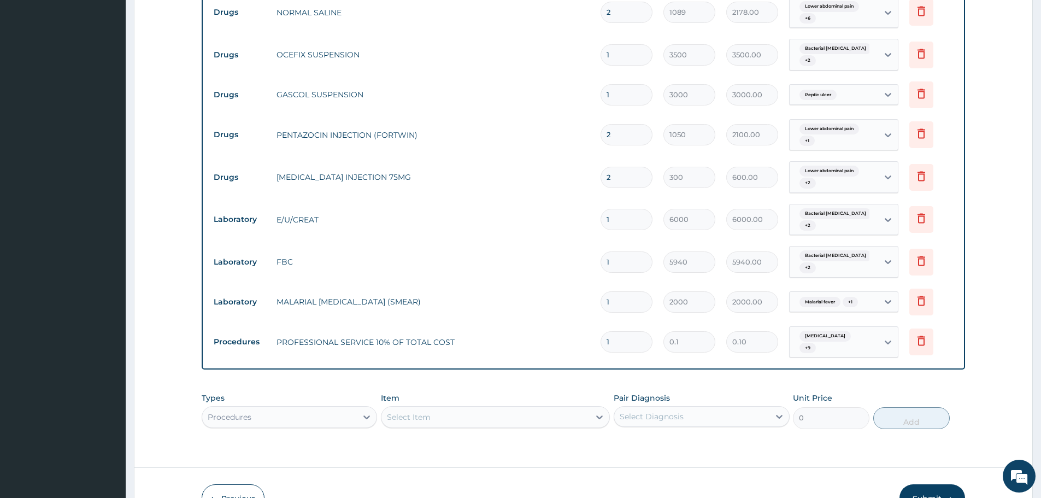
drag, startPoint x: 614, startPoint y: 315, endPoint x: 595, endPoint y: 316, distance: 19.2
click at [595, 326] on td "1" at bounding box center [626, 342] width 63 height 32
type input "227402"
type input "22740.20"
type input "227402"
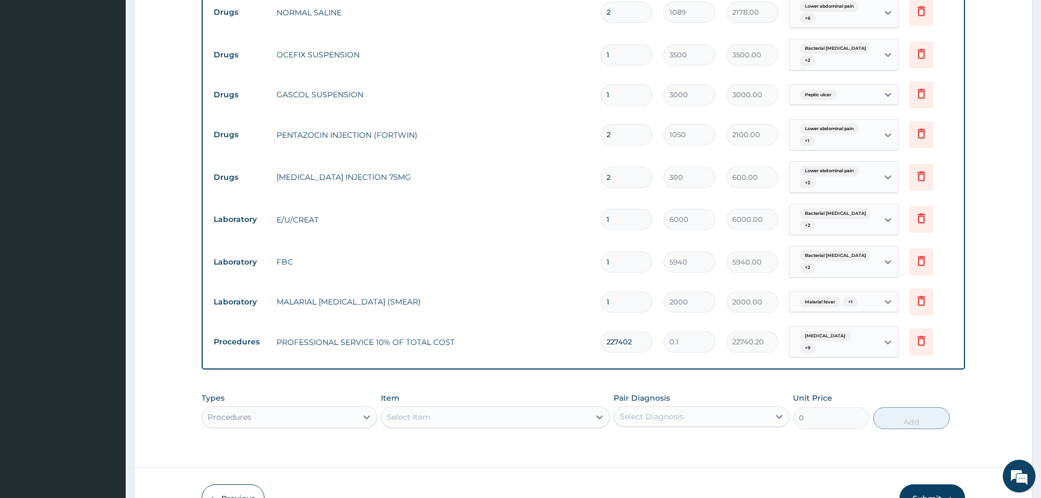
click at [930, 484] on button "Submit" at bounding box center [933, 498] width 66 height 28
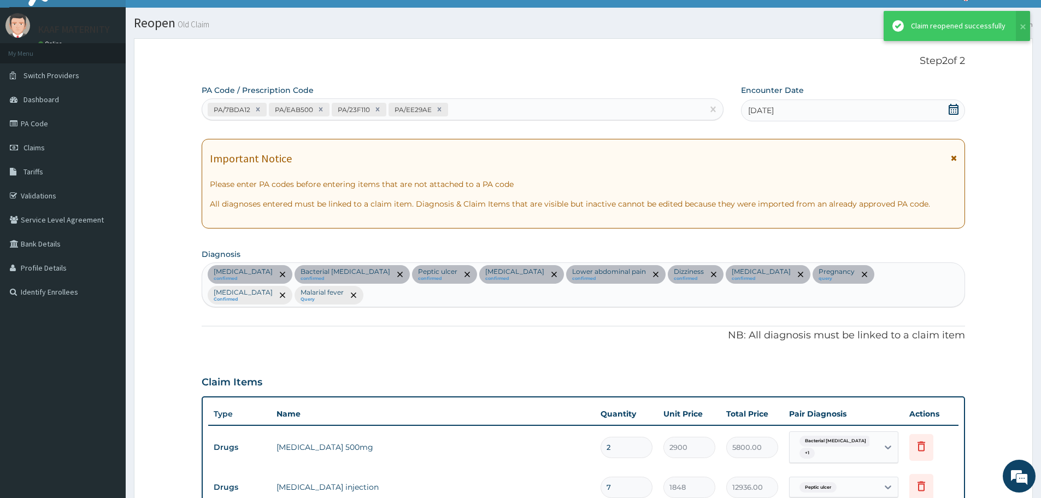
scroll to position [779, 0]
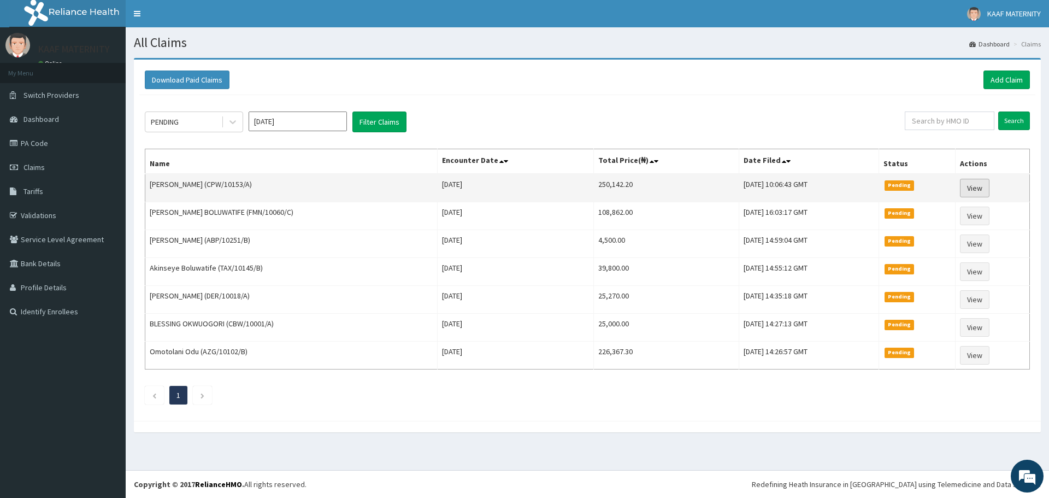
click at [977, 183] on link "View" at bounding box center [975, 188] width 30 height 19
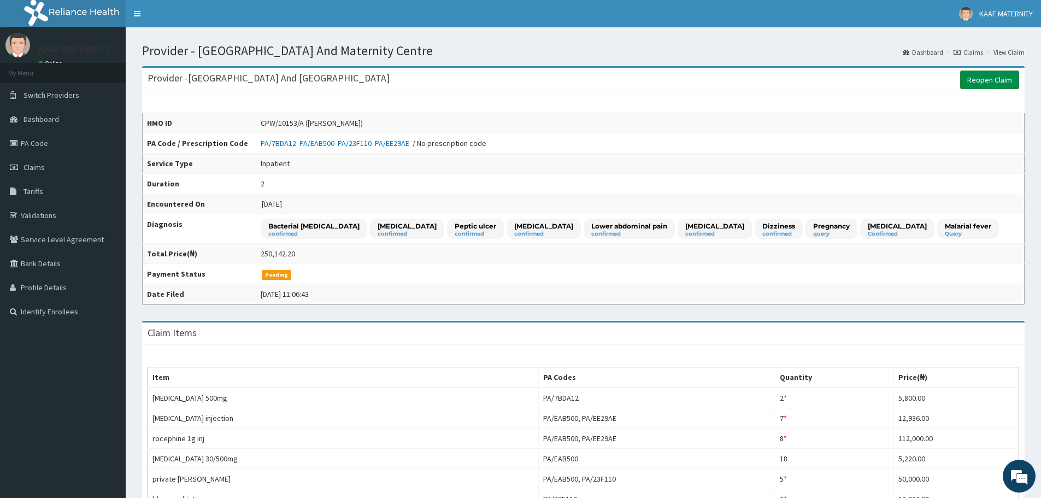
click at [999, 81] on link "Reopen Claim" at bounding box center [989, 80] width 59 height 19
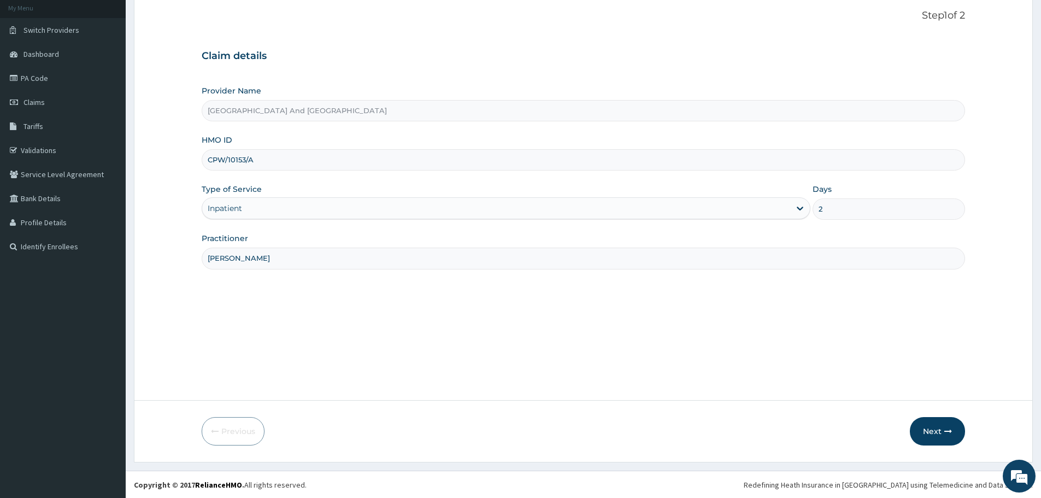
scroll to position [66, 0]
click at [929, 430] on button "Next" at bounding box center [937, 430] width 55 height 28
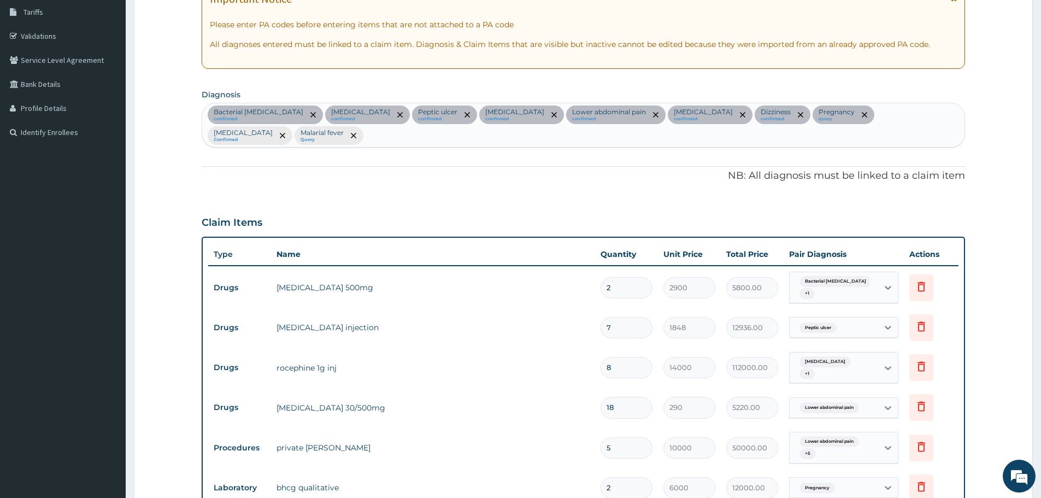
scroll to position [284, 0]
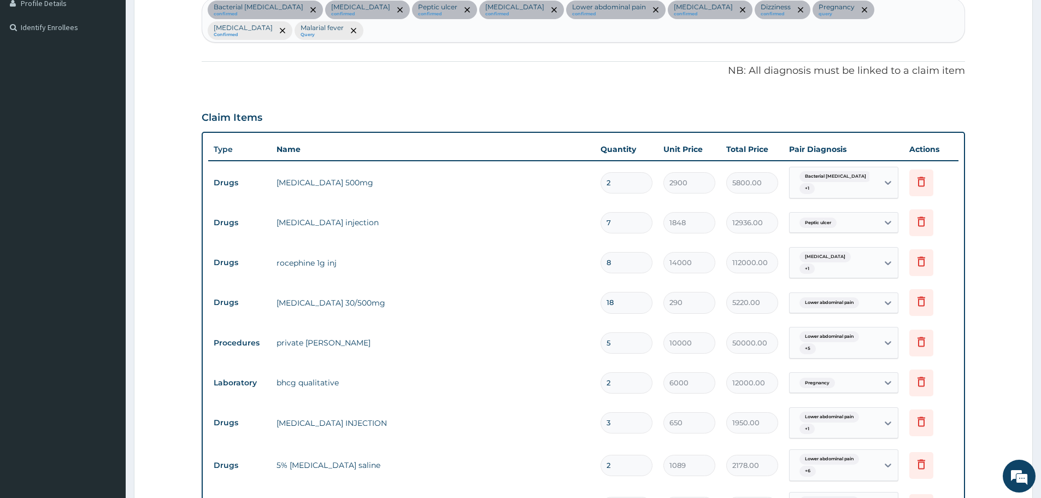
drag, startPoint x: 609, startPoint y: 202, endPoint x: 599, endPoint y: 204, distance: 10.6
click at [599, 207] on td "7" at bounding box center [626, 223] width 63 height 32
type input "3"
type input "5544.00"
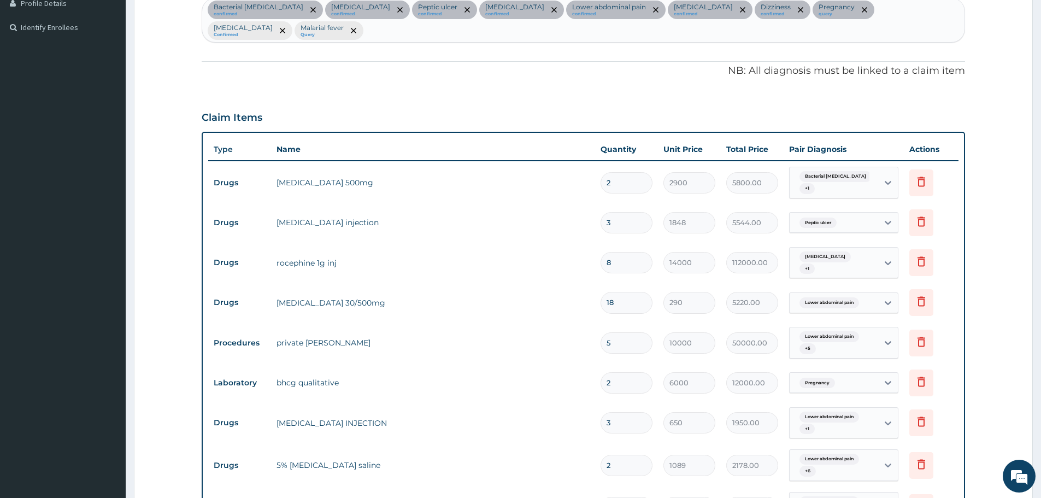
type input "3"
click at [564, 252] on td "rocephine 1g inj" at bounding box center [433, 263] width 324 height 22
drag, startPoint x: 618, startPoint y: 242, endPoint x: 588, endPoint y: 247, distance: 30.5
click at [588, 247] on tr "Drugs rocephine 1g inj 8 14000 112000.00 Tonsillitis + 1 Delete" at bounding box center [583, 263] width 750 height 43
type input "4"
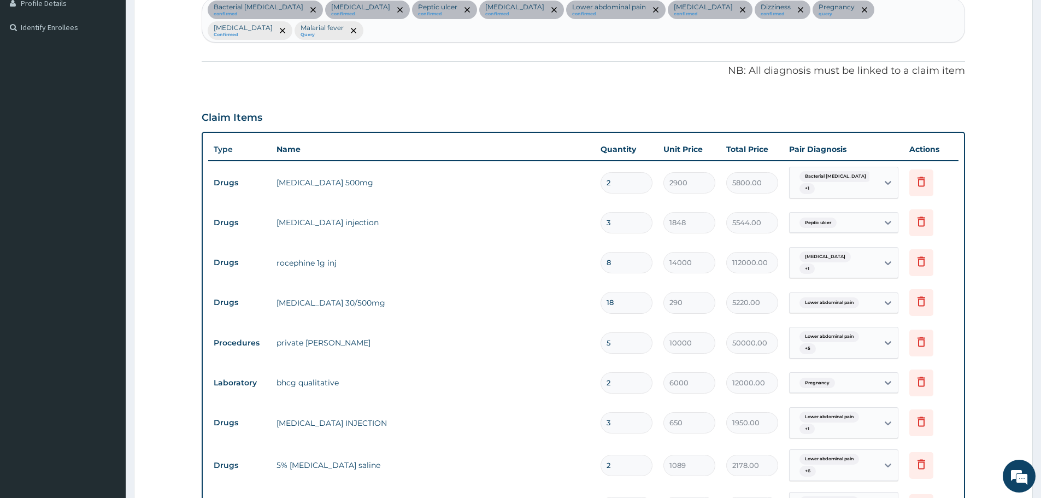
type input "56000.00"
type input "4"
drag, startPoint x: 614, startPoint y: 320, endPoint x: 592, endPoint y: 322, distance: 22.0
click at [592, 322] on tr "Procedures private ward 5 10000 50000.00 Lower abdominal pain + 5 Delete" at bounding box center [583, 342] width 750 height 43
type input "2"
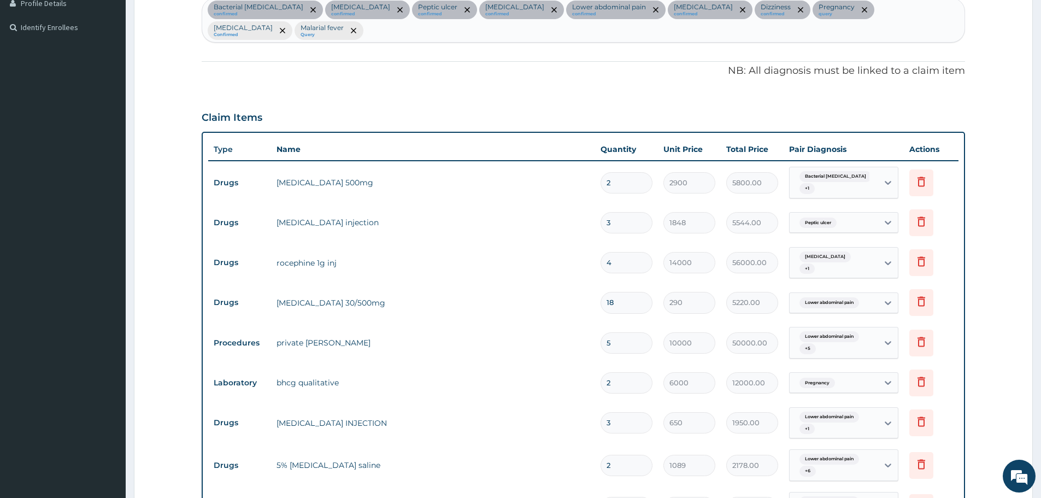
type input "20000.00"
type input "2"
drag, startPoint x: 613, startPoint y: 357, endPoint x: 599, endPoint y: 361, distance: 14.1
click at [599, 367] on td "2" at bounding box center [626, 383] width 63 height 32
type input "21"
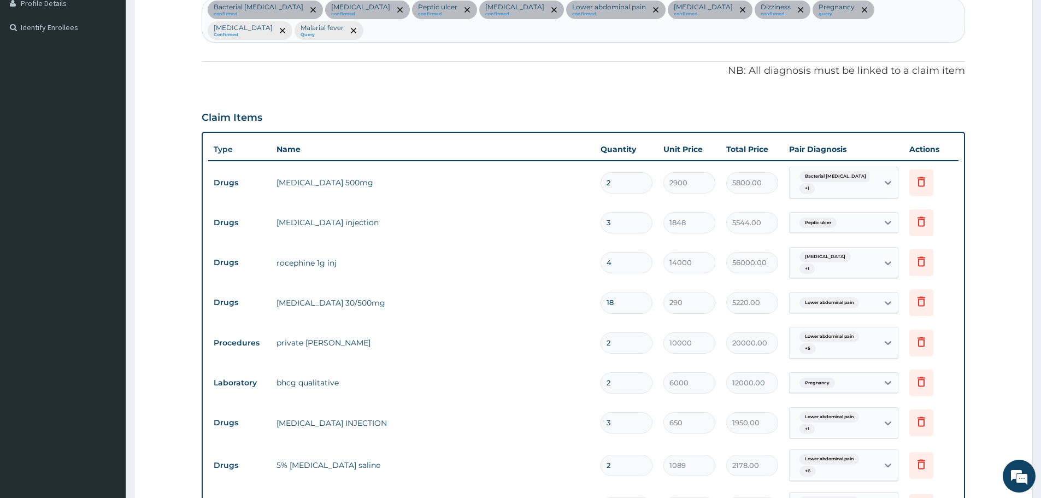
type input "126000.00"
type input "2"
type input "12000.00"
type input "0.00"
type input "1"
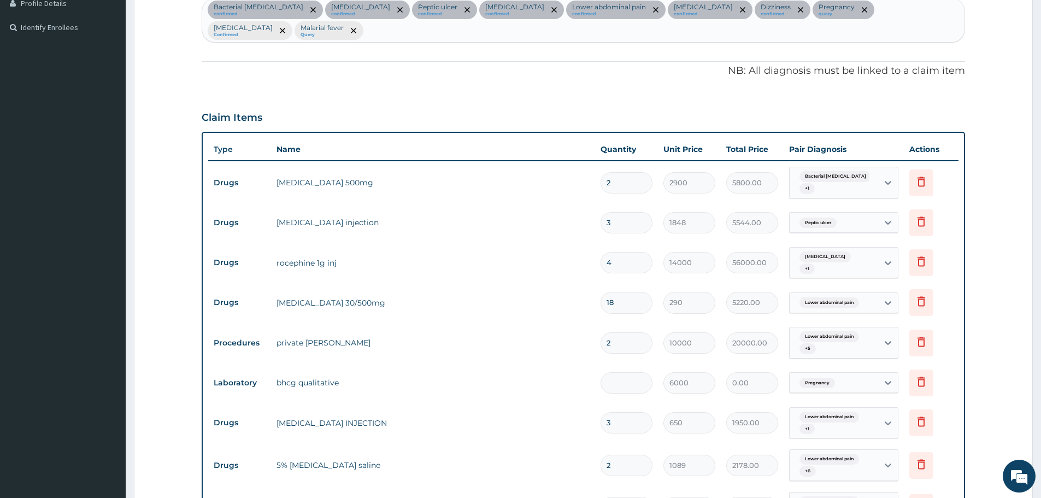
type input "6000.00"
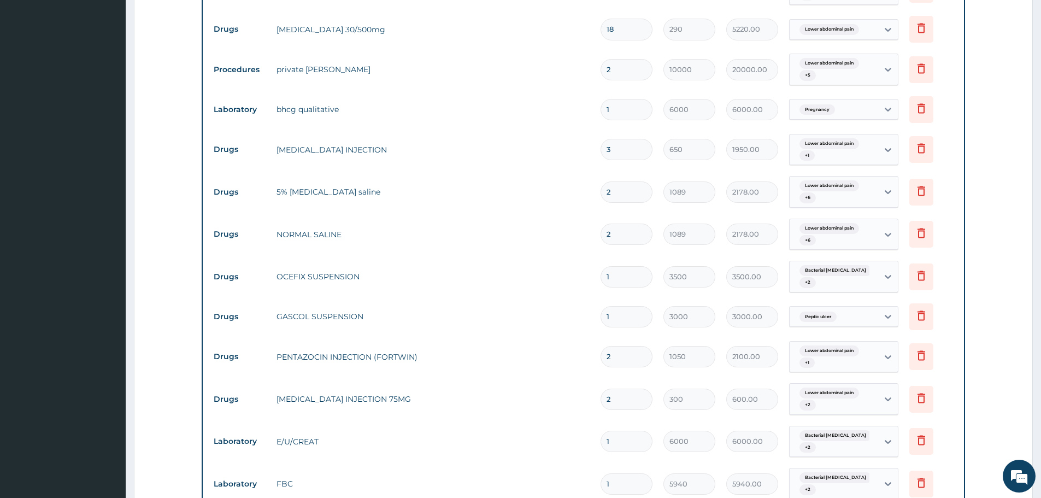
scroll to position [822, 0]
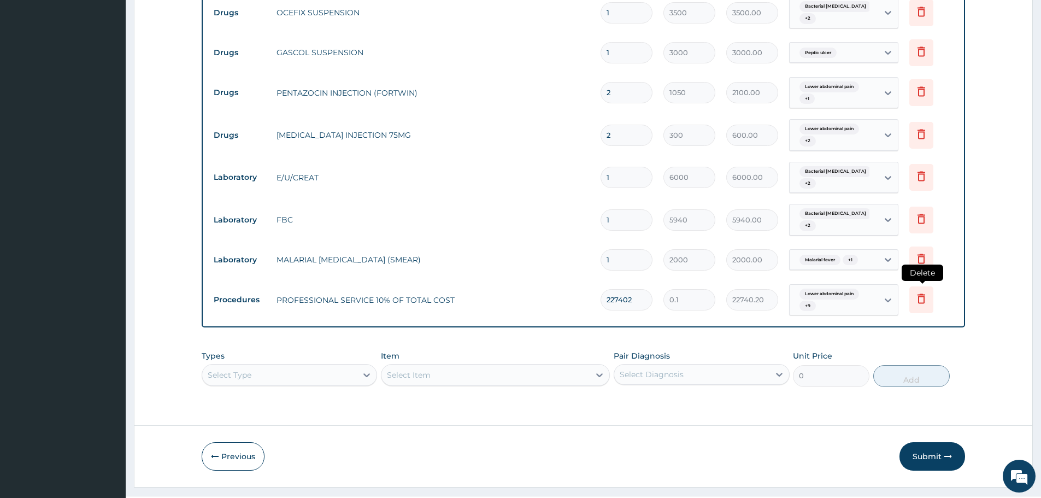
type input "1"
click at [920, 292] on icon at bounding box center [921, 298] width 13 height 13
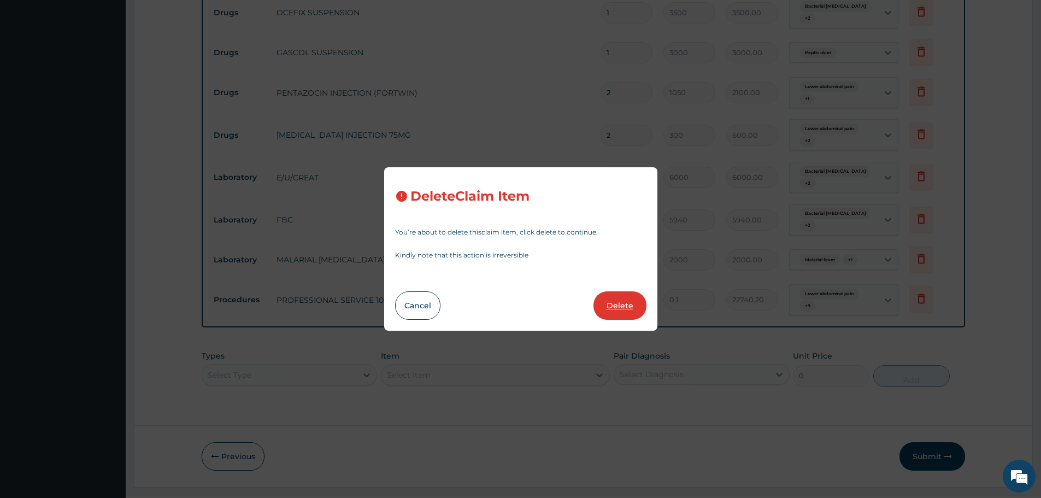
click at [612, 308] on button "Delete" at bounding box center [620, 305] width 53 height 28
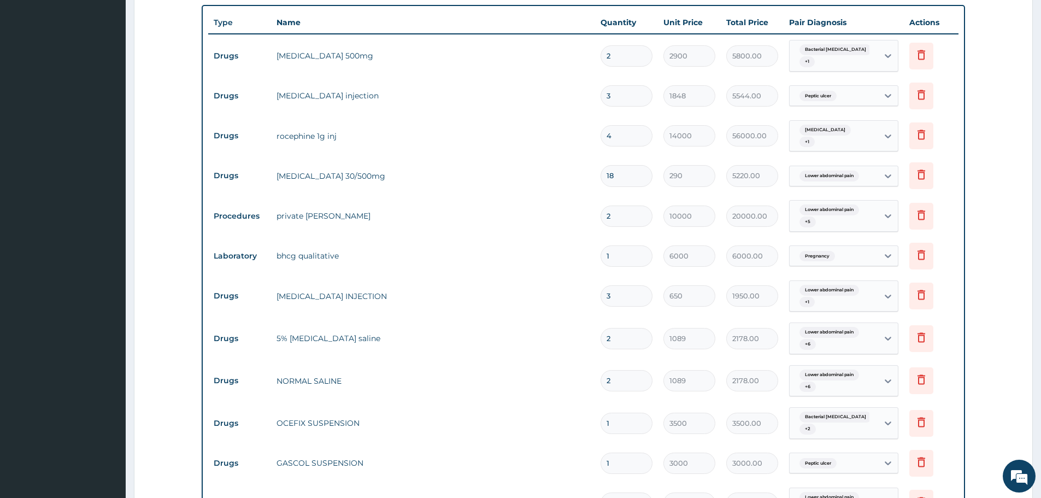
scroll to position [342, 0]
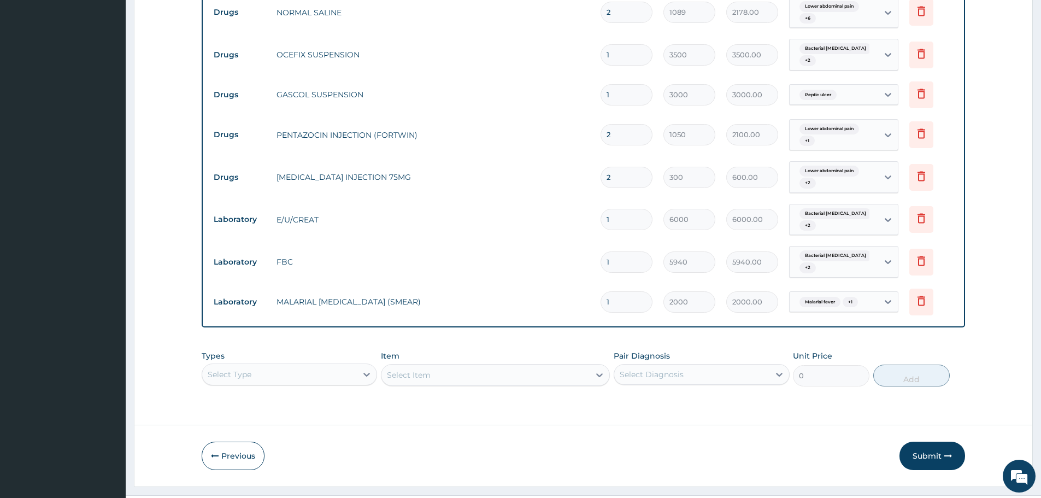
click at [930, 442] on button "Submit" at bounding box center [933, 456] width 66 height 28
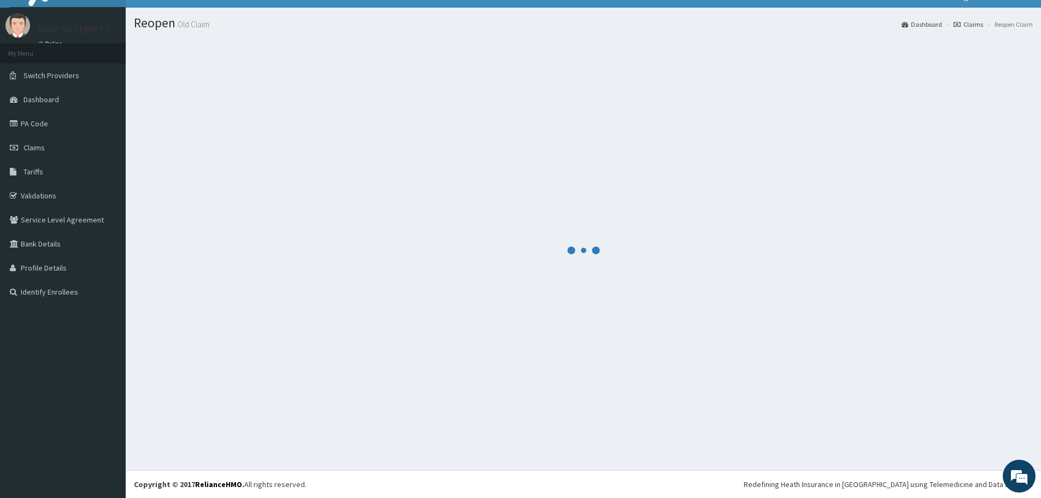
scroll to position [779, 0]
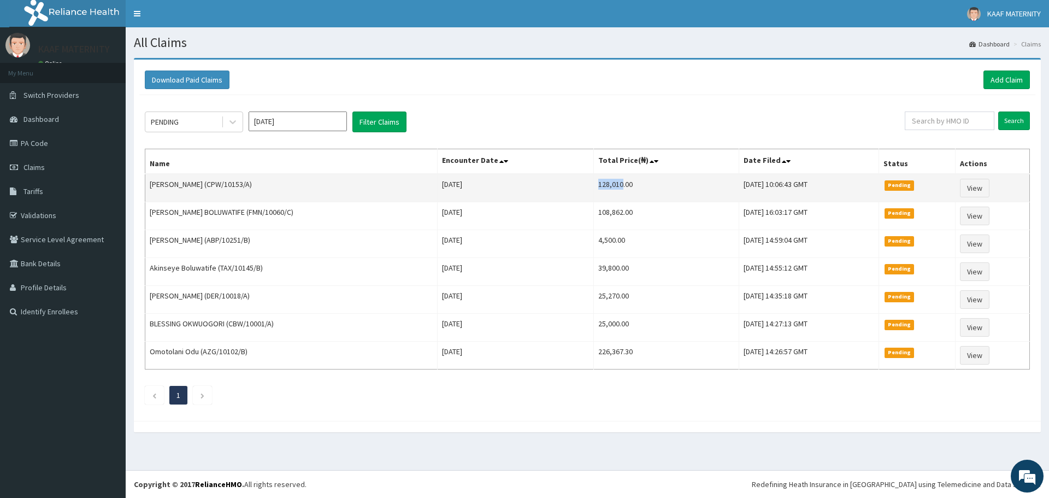
drag, startPoint x: 580, startPoint y: 186, endPoint x: 604, endPoint y: 188, distance: 23.6
click at [604, 188] on td "128,010.00" at bounding box center [666, 188] width 145 height 28
copy td "128,010"
click at [985, 189] on link "View" at bounding box center [975, 188] width 30 height 19
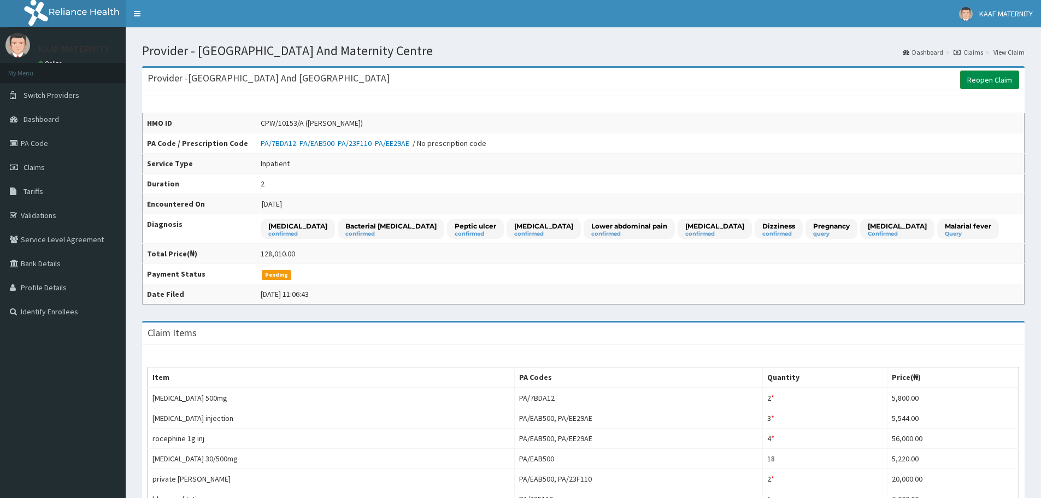
click at [980, 80] on link "Reopen Claim" at bounding box center [989, 80] width 59 height 19
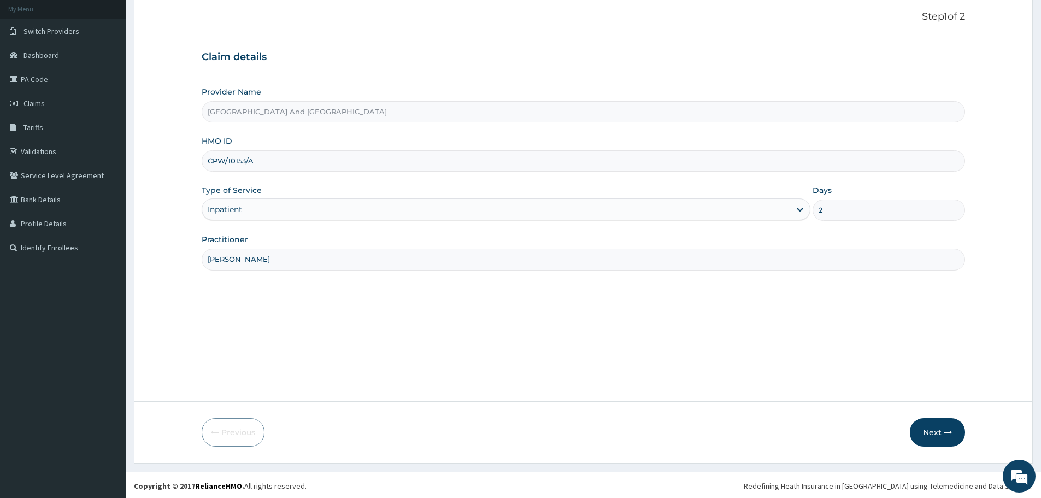
scroll to position [66, 0]
click at [937, 430] on button "Next" at bounding box center [937, 430] width 55 height 28
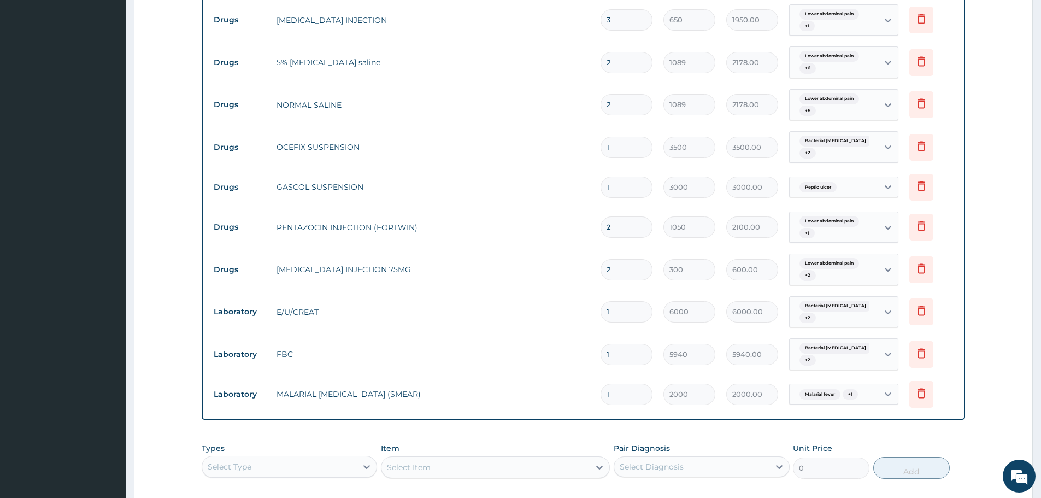
scroll to position [779, 0]
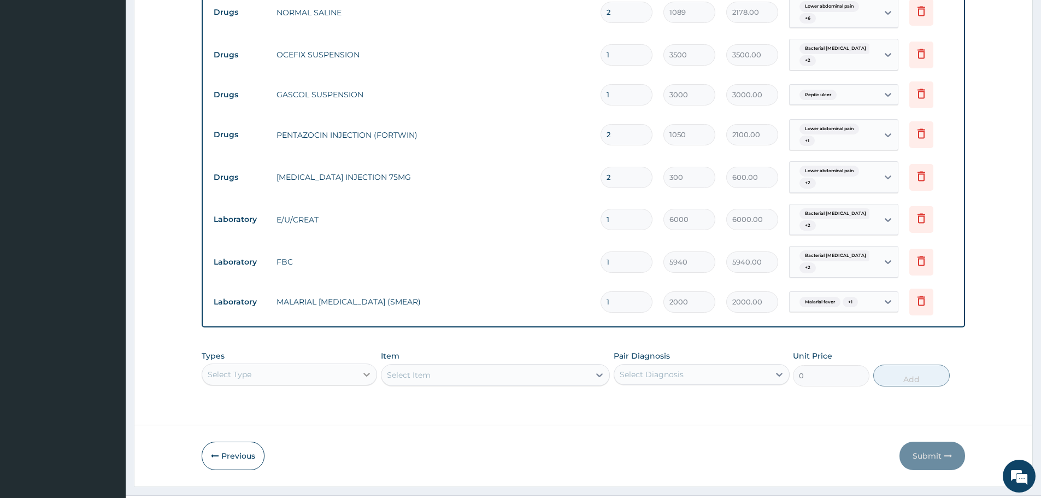
click at [361, 363] on div "Select Type" at bounding box center [289, 374] width 175 height 22
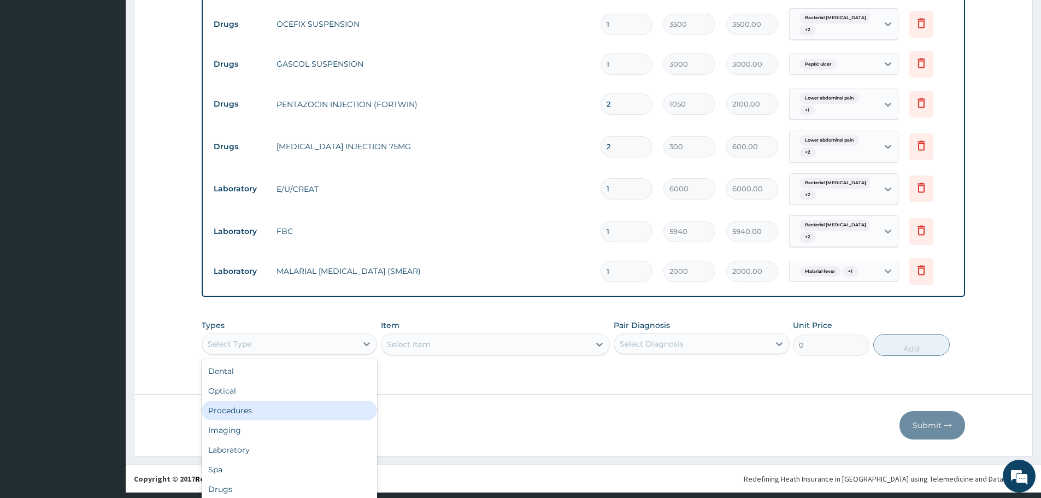
scroll to position [0, 0]
click at [274, 401] on div "Procedures" at bounding box center [289, 411] width 175 height 20
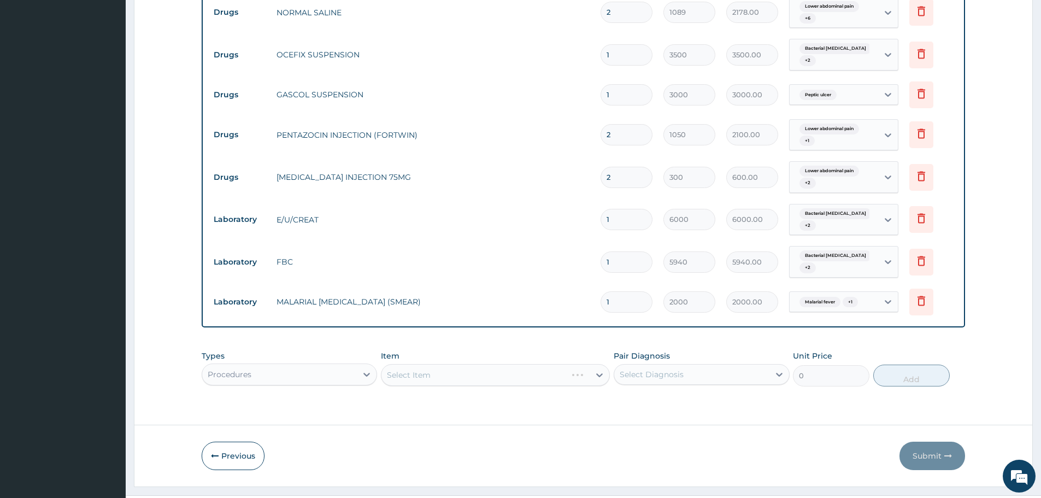
click at [474, 364] on div "Select Item" at bounding box center [495, 375] width 229 height 22
click at [460, 364] on div "Select Item" at bounding box center [495, 375] width 229 height 22
type input "PROFE"
click at [485, 392] on div "PROFESSIONAL SERVICE 10% OF TOTAL COST" at bounding box center [495, 402] width 229 height 20
type input "0.1"
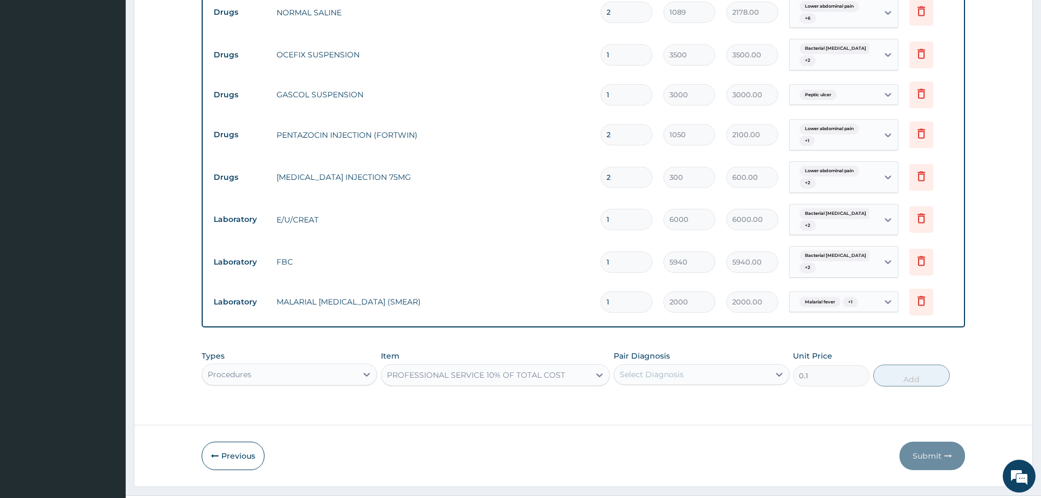
click at [649, 364] on div "Select Diagnosis" at bounding box center [701, 374] width 175 height 21
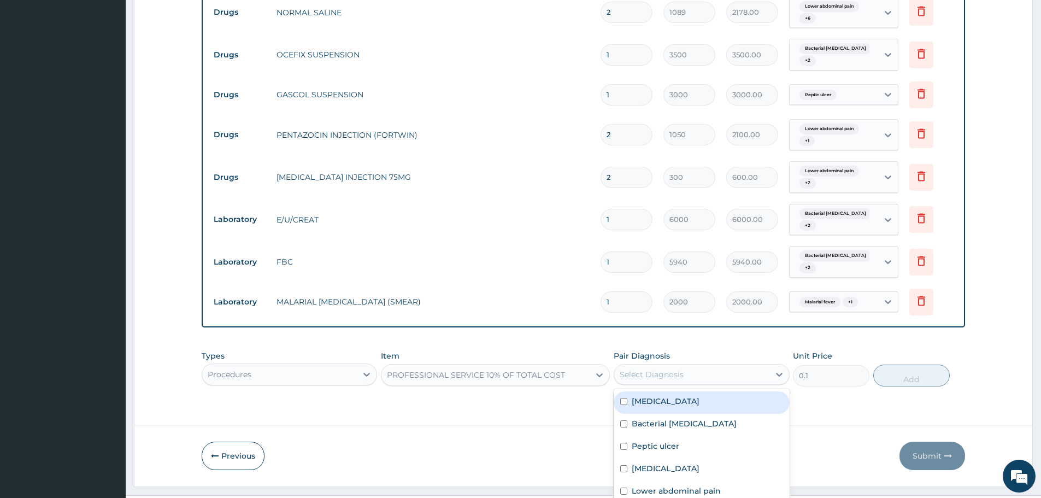
scroll to position [30, 0]
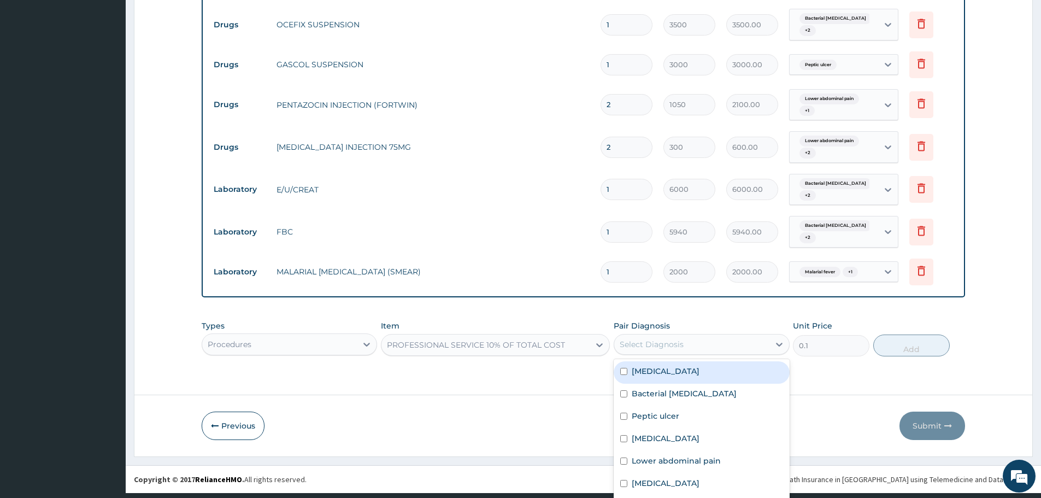
click at [649, 366] on label "Sepsis" at bounding box center [666, 371] width 68 height 11
checkbox input "true"
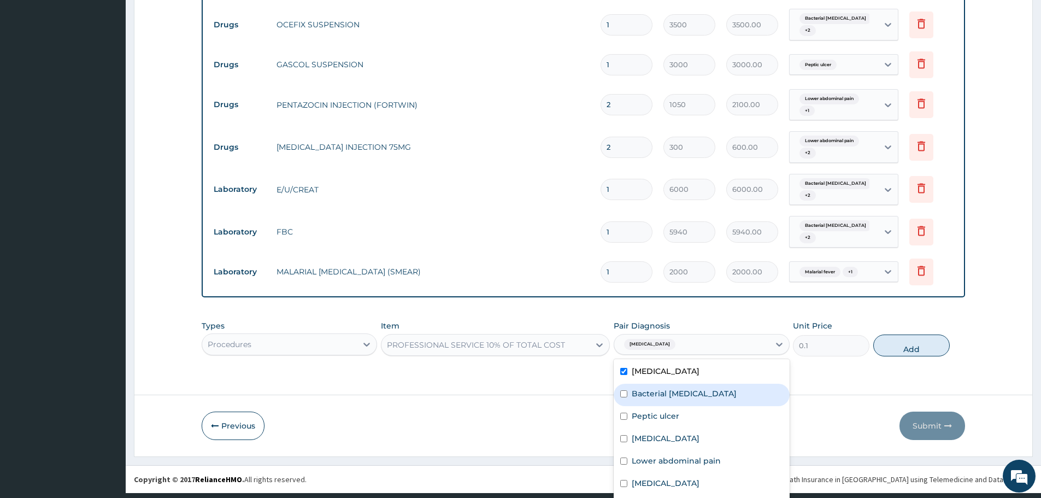
click at [655, 388] on label "Bacterial tonsillitis" at bounding box center [684, 393] width 105 height 11
checkbox input "true"
click at [663, 410] on label "Peptic ulcer" at bounding box center [656, 415] width 48 height 11
checkbox input "true"
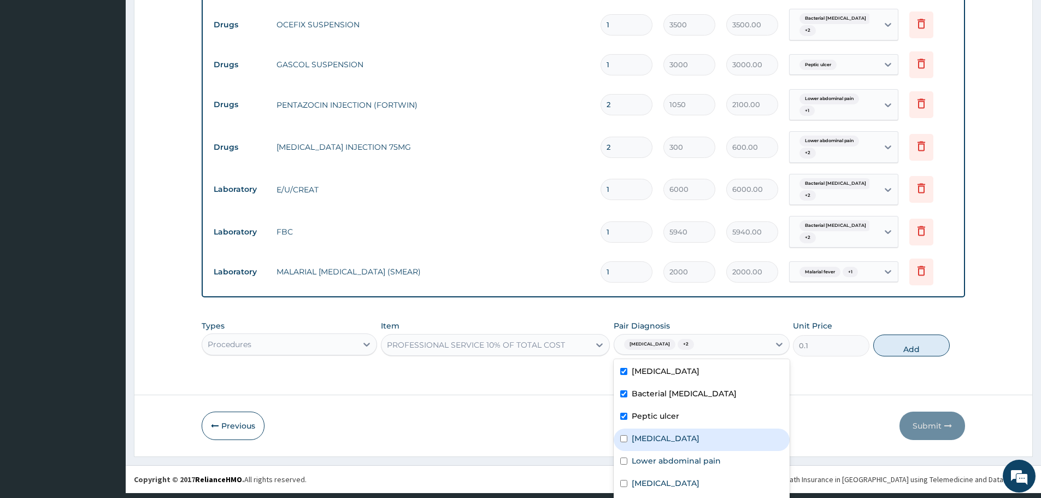
click at [670, 429] on div "Tonsillitis" at bounding box center [701, 440] width 175 height 22
checkbox input "true"
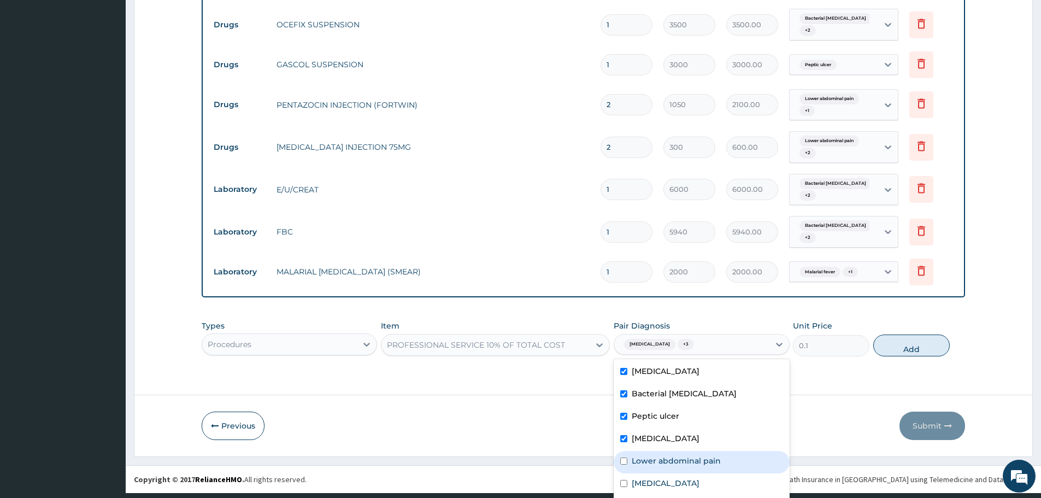
click at [680, 455] on label "Lower abdominal pain" at bounding box center [676, 460] width 89 height 11
checkbox input "true"
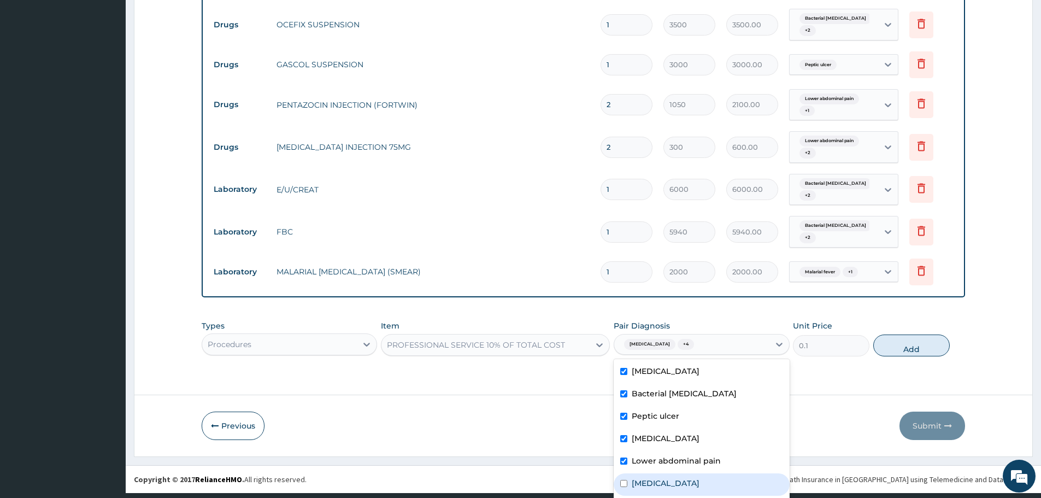
click at [671, 473] on div "Malaria" at bounding box center [701, 484] width 175 height 22
checkbox input "true"
click at [674, 496] on div "Dizziness" at bounding box center [701, 507] width 175 height 22
checkbox input "true"
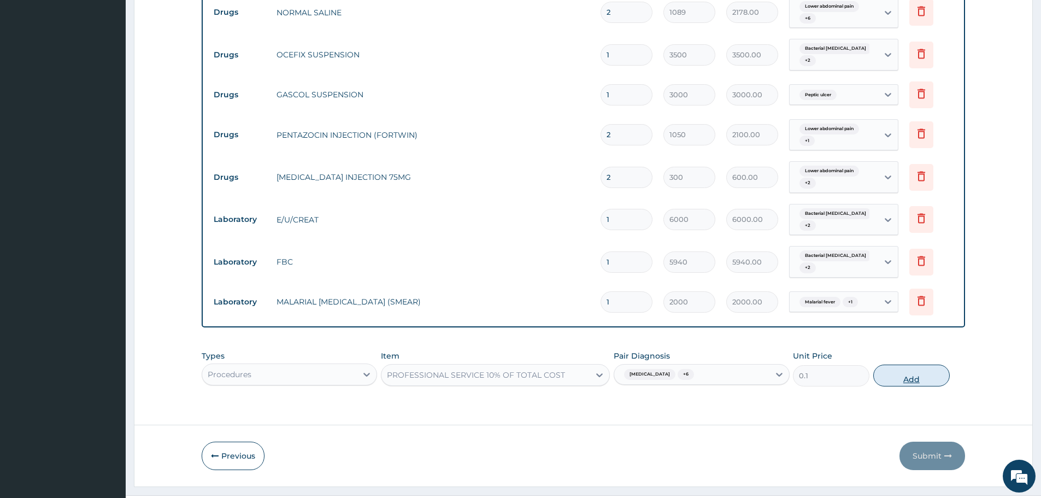
click at [902, 345] on div "Types Procedures Item PROFESSIONAL SERVICE 10% OF TOTAL COST Pair Diagnosis Sep…" at bounding box center [584, 368] width 764 height 47
click at [904, 365] on button "Add" at bounding box center [911, 376] width 77 height 22
type input "0"
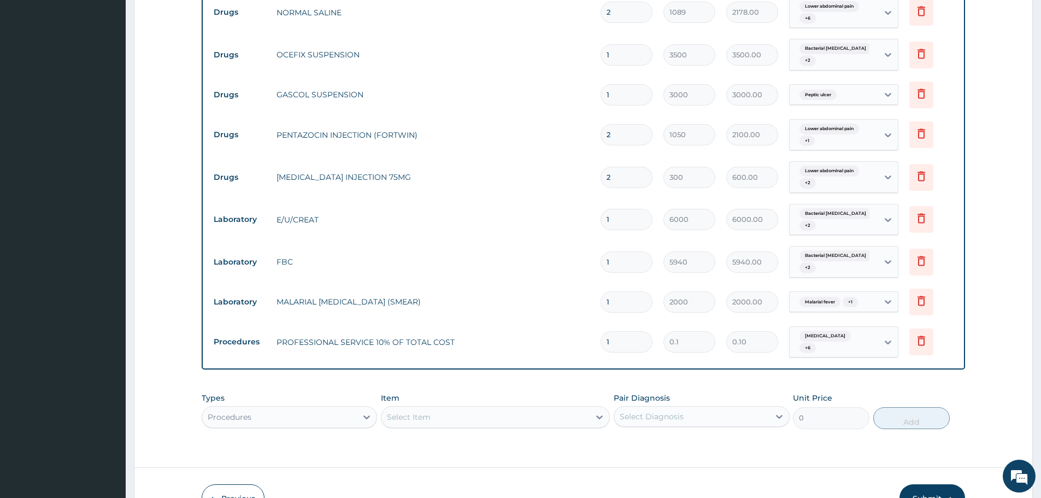
drag, startPoint x: 614, startPoint y: 315, endPoint x: 596, endPoint y: 315, distance: 18.0
click at [596, 326] on td "1" at bounding box center [626, 342] width 63 height 32
type input "128010"
type input "12801.00"
type input "128010"
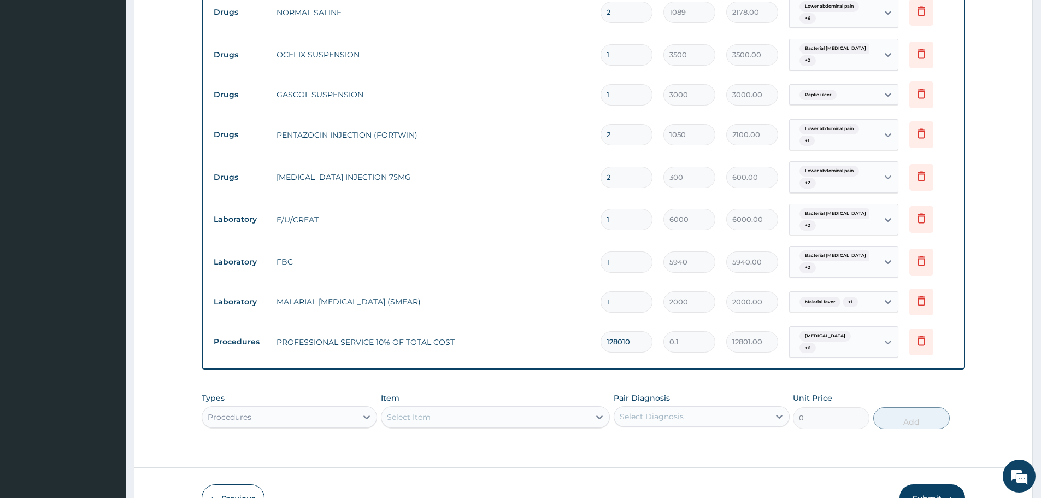
click at [935, 484] on button "Submit" at bounding box center [933, 498] width 66 height 28
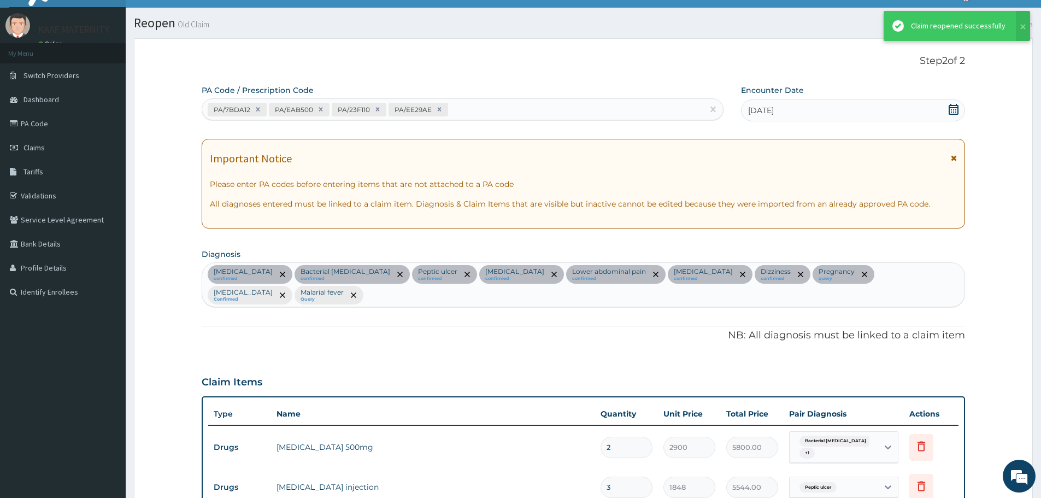
scroll to position [779, 0]
